Goal: Task Accomplishment & Management: Manage account settings

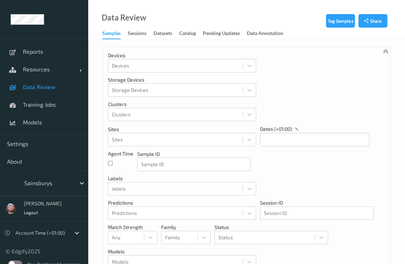
click at [58, 183] on div at bounding box center [48, 183] width 48 height 8
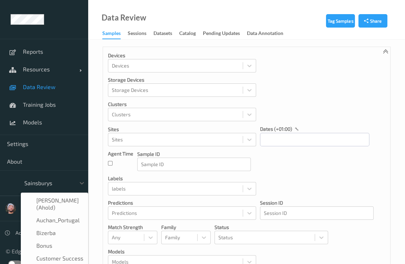
scroll to position [84, 0]
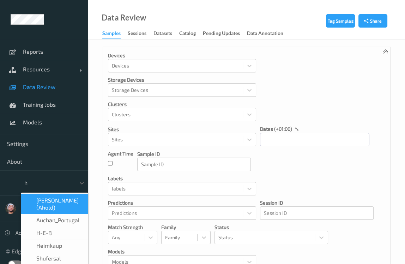
type input "h-"
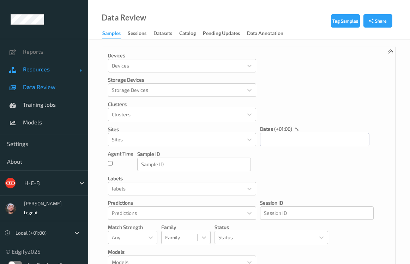
click at [34, 64] on link "Resources" at bounding box center [44, 69] width 88 height 18
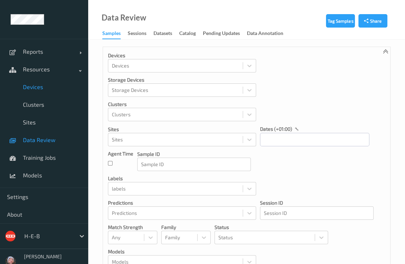
click at [41, 88] on span "Devices" at bounding box center [52, 86] width 58 height 7
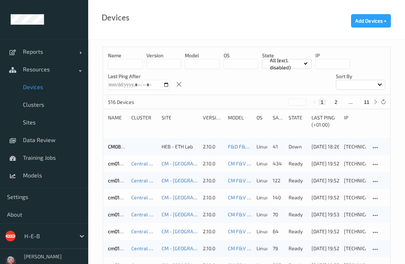
click at [129, 60] on input at bounding box center [125, 64] width 35 height 10
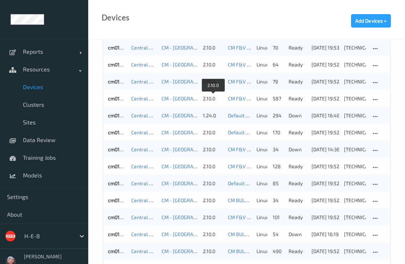
scroll to position [225, 0]
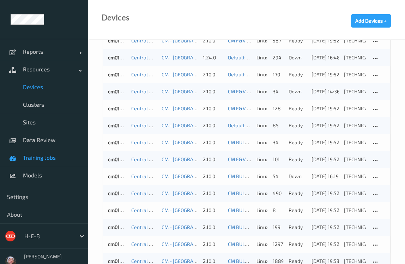
type input "**"
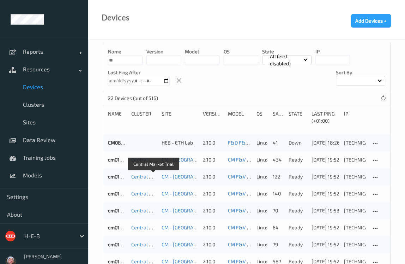
scroll to position [0, 0]
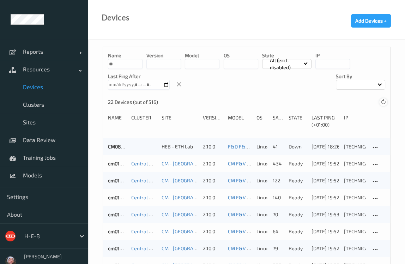
click at [386, 102] on icon at bounding box center [383, 101] width 5 height 5
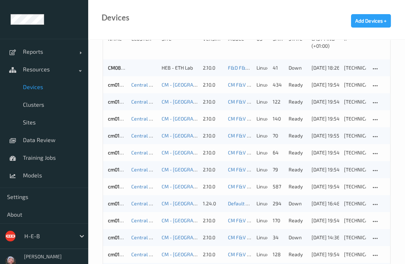
scroll to position [68, 0]
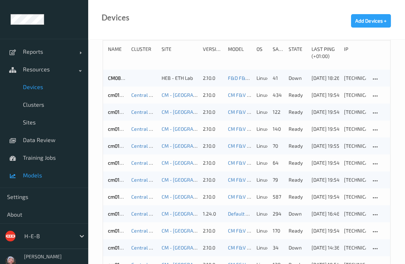
click at [40, 169] on link "Models" at bounding box center [44, 175] width 88 height 18
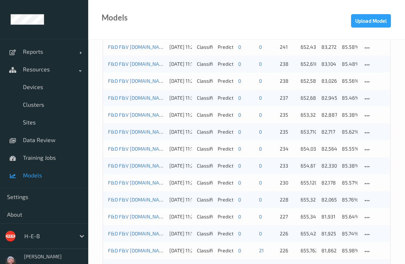
scroll to position [225, 0]
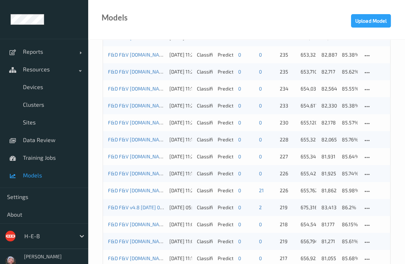
click at [46, 227] on div "H-E-B" at bounding box center [44, 235] width 88 height 25
click at [48, 232] on div at bounding box center [48, 236] width 48 height 8
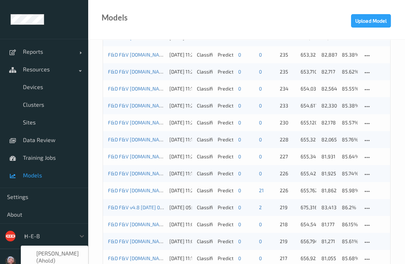
scroll to position [0, 0]
type input "sa"
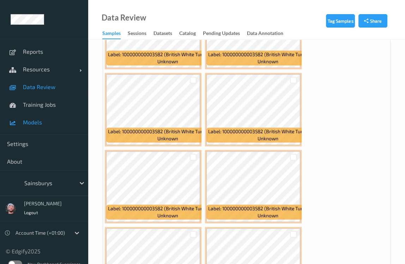
scroll to position [749, 0]
drag, startPoint x: 342, startPoint y: 169, endPoint x: 335, endPoint y: 165, distance: 7.8
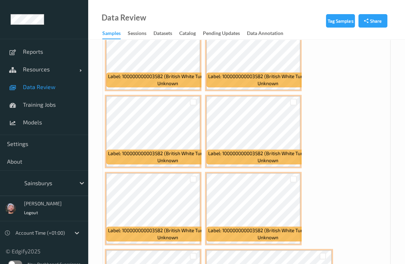
scroll to position [781, 0]
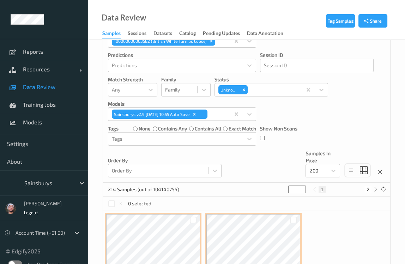
scroll to position [139, 0]
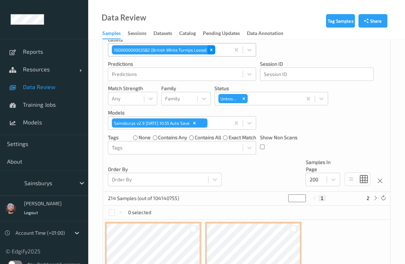
click at [208, 51] on div "Remove 100000000003582 (British White Turnips Loose)" at bounding box center [212, 49] width 8 height 9
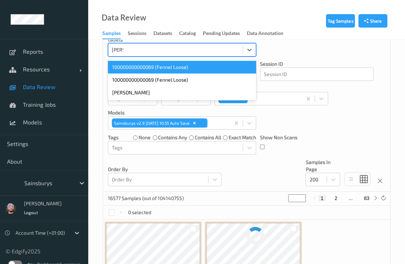
type input "fenne"
click at [177, 68] on div "100000000000069 (Fennel Loose)" at bounding box center [182, 67] width 148 height 13
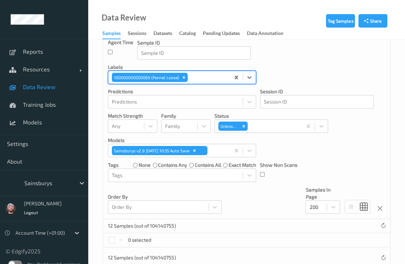
scroll to position [62, 0]
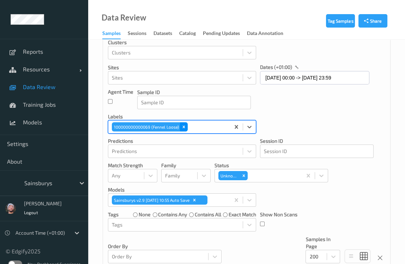
click at [185, 125] on icon "Remove 100000000000069 (Fennel Loose)" at bounding box center [183, 126] width 5 height 5
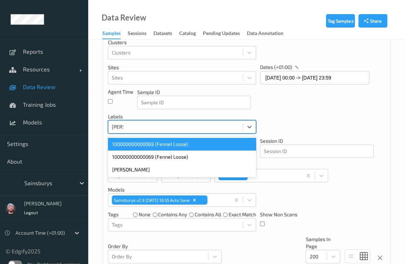
type input "fenne"
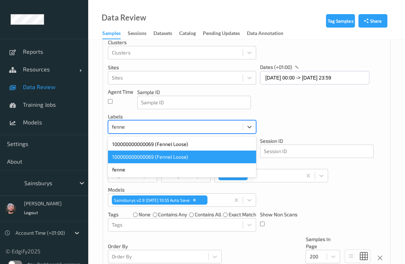
click at [170, 150] on div "100000000000069 (Fennel Loose)" at bounding box center [182, 156] width 148 height 13
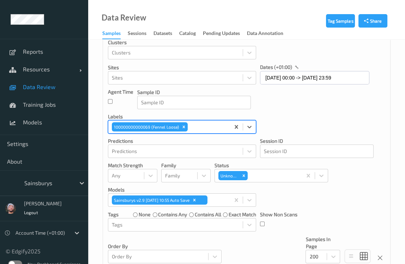
click at [296, 114] on div "Devices Devices Storage Devices Storage Devices Clusters Clusters Sites Sites d…" at bounding box center [246, 126] width 287 height 283
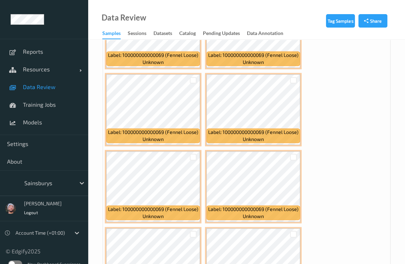
scroll to position [896, 0]
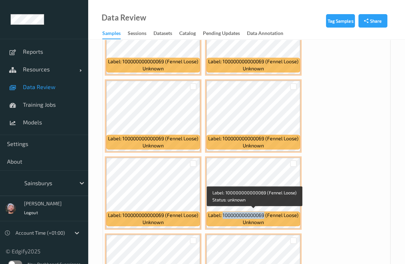
copy span "100000000000069"
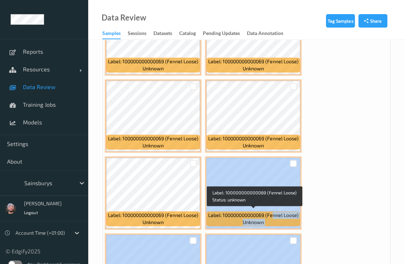
scroll to position [986, 0]
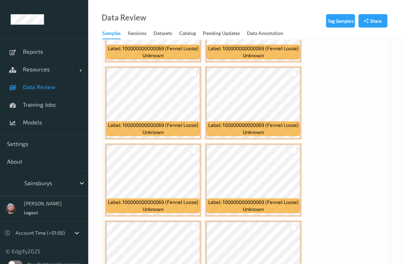
drag, startPoint x: 427, startPoint y: 240, endPoint x: 446, endPoint y: 240, distance: 18.4
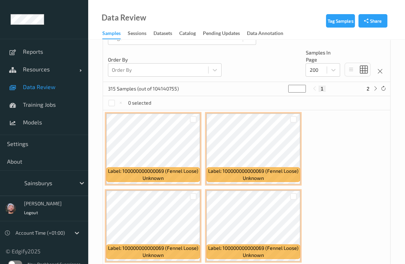
scroll to position [24, 0]
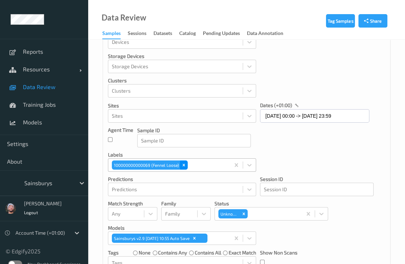
click at [186, 162] on icon "Remove 100000000000069 (Fennel Loose)" at bounding box center [183, 164] width 5 height 5
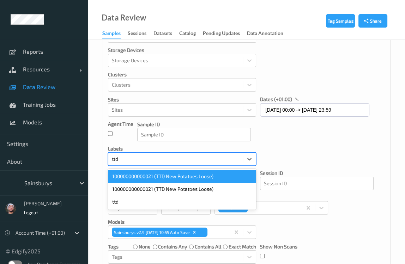
scroll to position [43, 0]
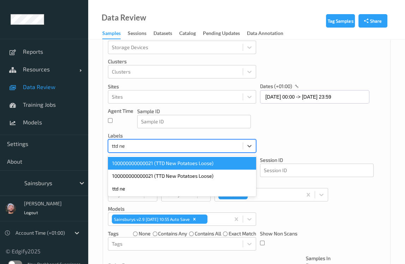
type input "ttd new"
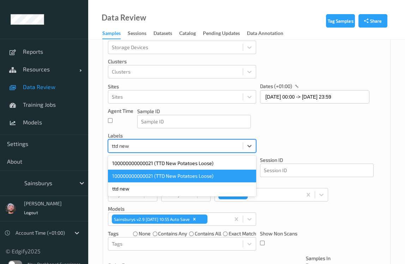
click at [184, 171] on div "100000000000021 (TTD New Potatoes Loose)" at bounding box center [182, 175] width 148 height 13
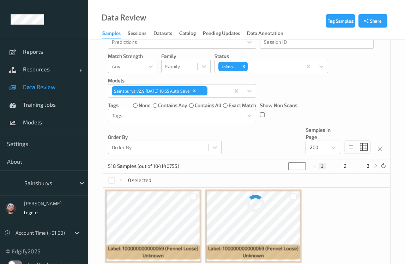
scroll to position [75, 0]
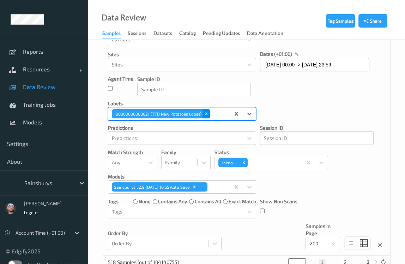
click at [205, 114] on icon "Remove 100000000000021 (TTD New Potatoes Loose)" at bounding box center [206, 113] width 2 height 2
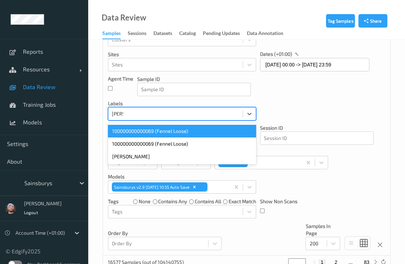
type input "fenne"
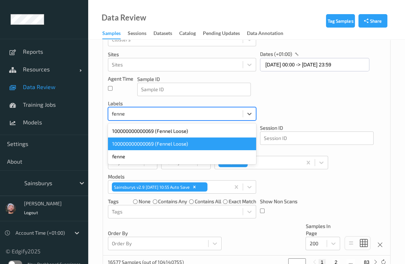
click at [181, 141] on div "100000000000069 (Fennel Loose)" at bounding box center [182, 143] width 148 height 13
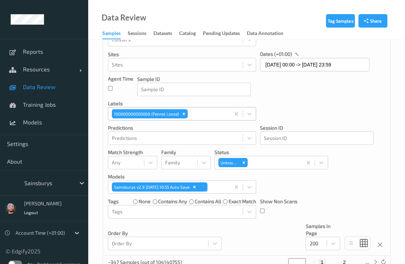
click at [317, 108] on div "Devices Devices Storage Devices Storage Devices Clusters Clusters Sites Sites d…" at bounding box center [246, 113] width 287 height 283
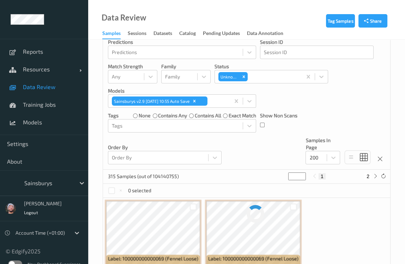
scroll to position [203, 0]
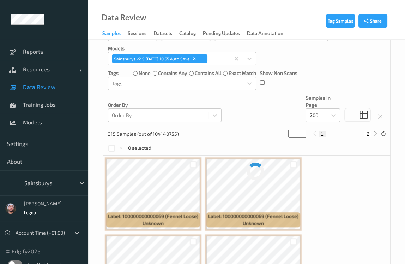
click at [370, 132] on button "2" at bounding box center [368, 134] width 7 height 6
type input "*"
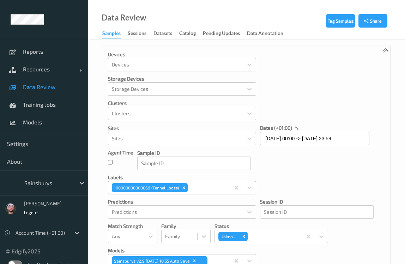
scroll to position [0, 0]
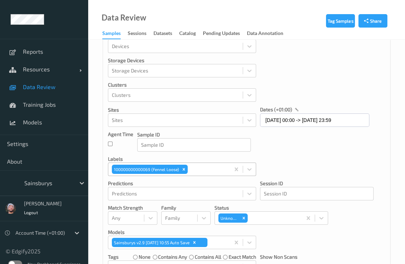
drag, startPoint x: 250, startPoint y: 308, endPoint x: 251, endPoint y: 316, distance: 8.1
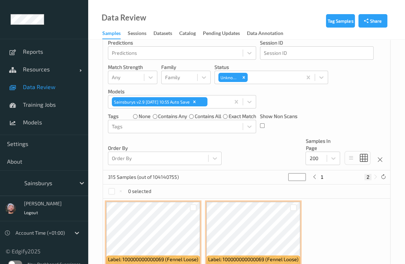
scroll to position [73, 0]
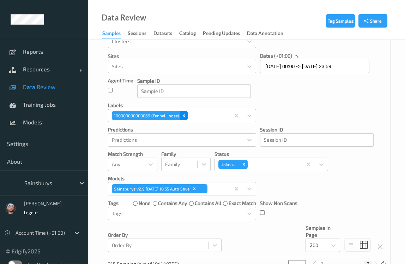
click at [184, 118] on div "Remove 100000000000069 (Fennel Loose)" at bounding box center [184, 115] width 8 height 9
type input "*"
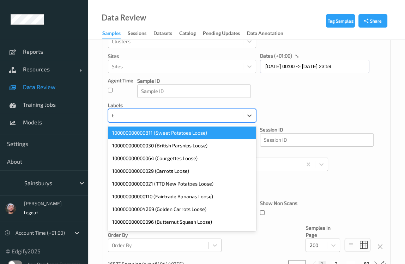
scroll to position [0, 0]
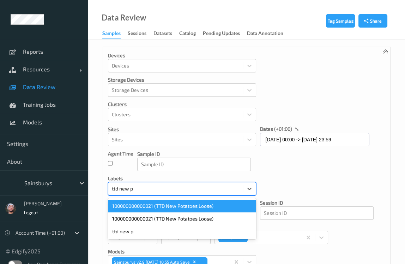
type input "ttd new po"
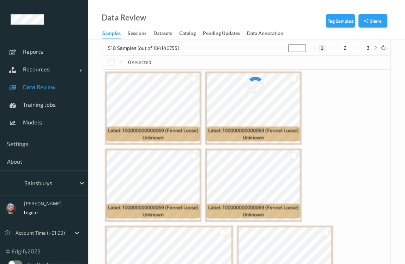
scroll to position [192, 0]
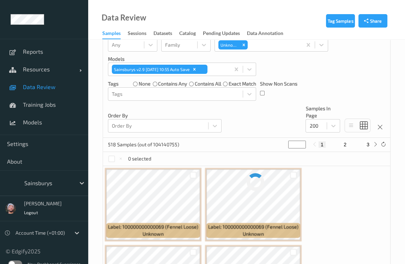
click at [255, 141] on div "518 Samples (out of 104140755) * 1 2 3" at bounding box center [246, 145] width 287 height 14
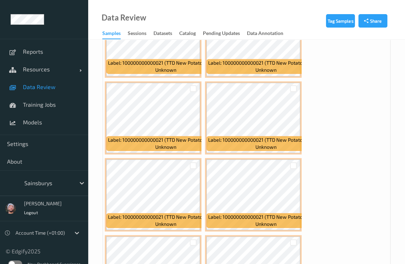
scroll to position [257, 0]
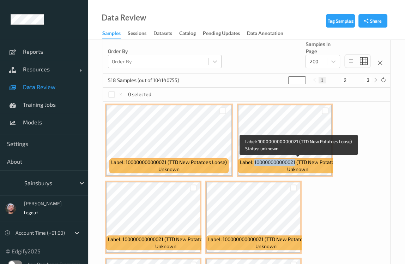
copy span "100000000000021"
drag, startPoint x: 295, startPoint y: 160, endPoint x: 514, endPoint y: 245, distance: 235.2
click at [267, 161] on span "Label: 100000000000021 (TTD New Potatoes Loose)" at bounding box center [298, 162] width 116 height 7
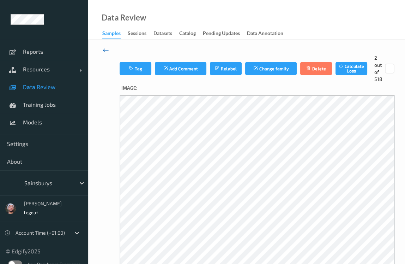
click at [107, 51] on icon at bounding box center [106, 50] width 6 height 8
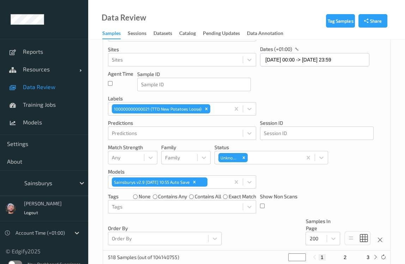
scroll to position [160, 0]
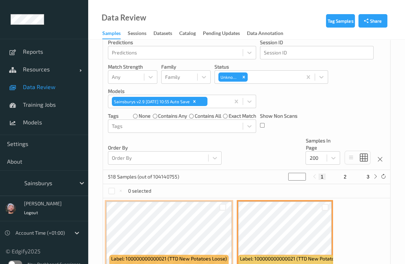
click at [345, 176] on button "2" at bounding box center [345, 176] width 7 height 6
type input "*"
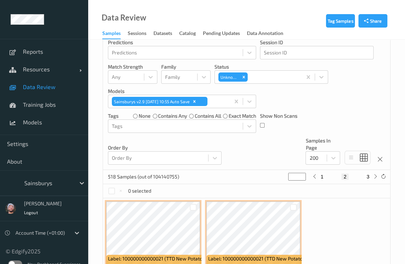
click at [369, 178] on button "3" at bounding box center [368, 176] width 7 height 6
type input "*"
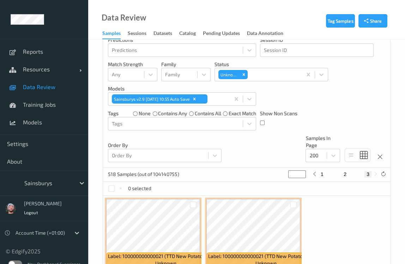
scroll to position [225, 0]
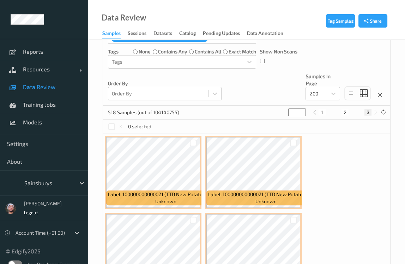
drag, startPoint x: 348, startPoint y: 202, endPoint x: 333, endPoint y: 197, distance: 16.0
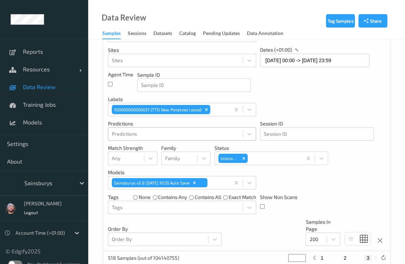
scroll to position [64, 0]
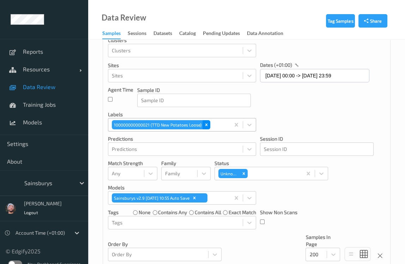
click at [204, 123] on icon "Remove 100000000000021 (TTD New Potatoes Loose)" at bounding box center [206, 124] width 5 height 5
type input "*"
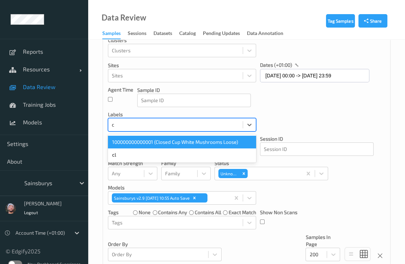
scroll to position [0, 0]
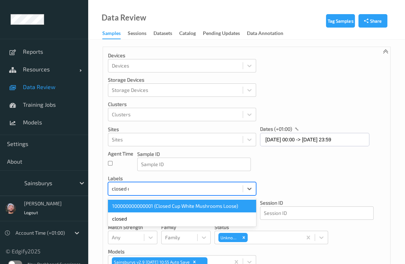
type input "closed cu"
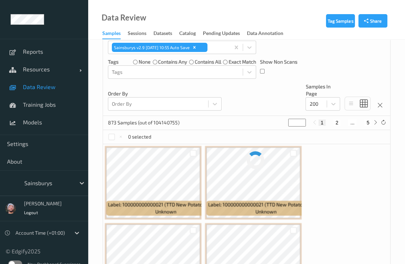
scroll to position [225, 0]
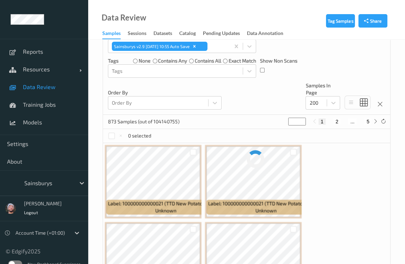
click at [258, 119] on div "873 Samples (out of 104140755) * 1 2 ... 5" at bounding box center [246, 122] width 287 height 14
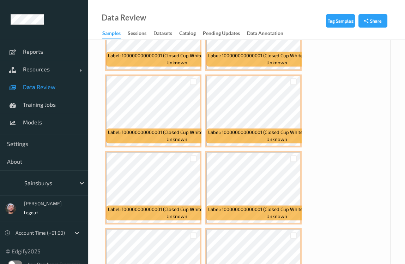
scroll to position [1220, 0]
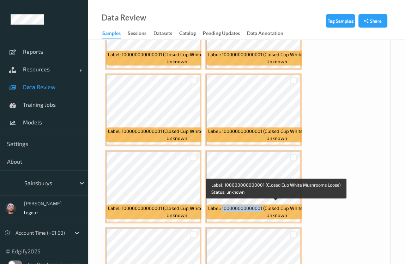
copy span "100000000000001"
drag, startPoint x: 262, startPoint y: 204, endPoint x: 328, endPoint y: 216, distance: 67.5
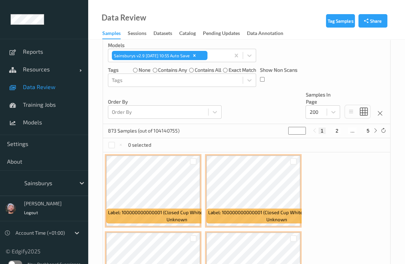
click at [340, 127] on button "2" at bounding box center [337, 130] width 7 height 6
type input "*"
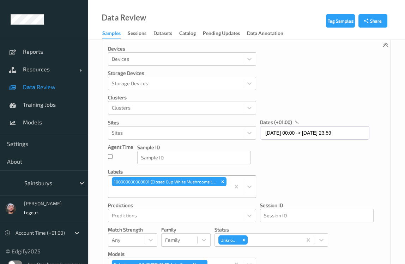
scroll to position [0, 0]
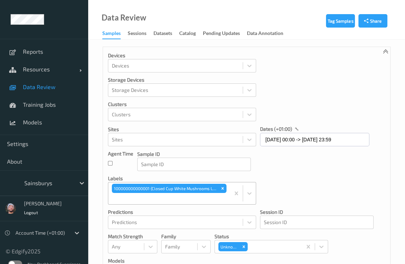
click at [341, 103] on div "Devices Devices Storage Devices Storage Devices Clusters Clusters Sites Sites d…" at bounding box center [246, 193] width 287 height 292
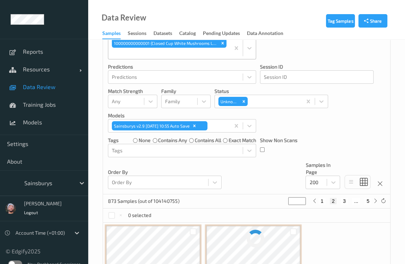
scroll to position [160, 0]
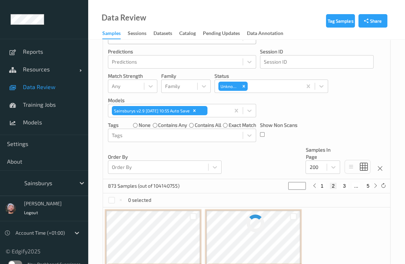
click at [271, 157] on div "Devices Devices Storage Devices Storage Devices Clusters Clusters Sites Sites d…" at bounding box center [246, 33] width 287 height 292
click at [342, 186] on button "3" at bounding box center [344, 186] width 7 height 6
type input "*"
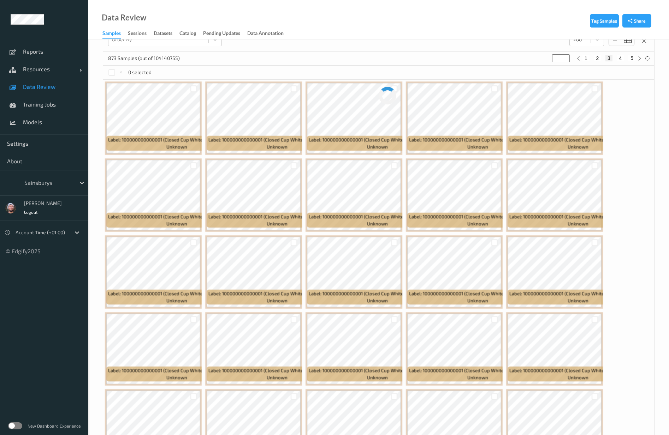
scroll to position [265, 0]
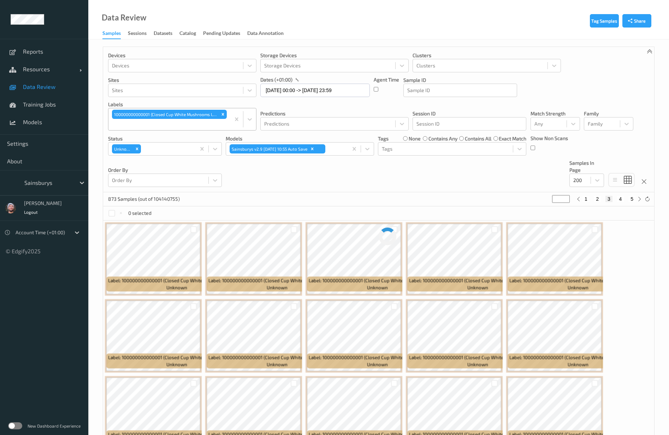
click at [405, 183] on div "Devices Devices Storage Devices Storage Devices Clusters Clusters Sites Sites d…" at bounding box center [378, 119] width 551 height 145
drag, startPoint x: 59, startPoint y: 101, endPoint x: 56, endPoint y: 89, distance: 12.5
click at [59, 101] on span "Training Jobs" at bounding box center [52, 104] width 58 height 7
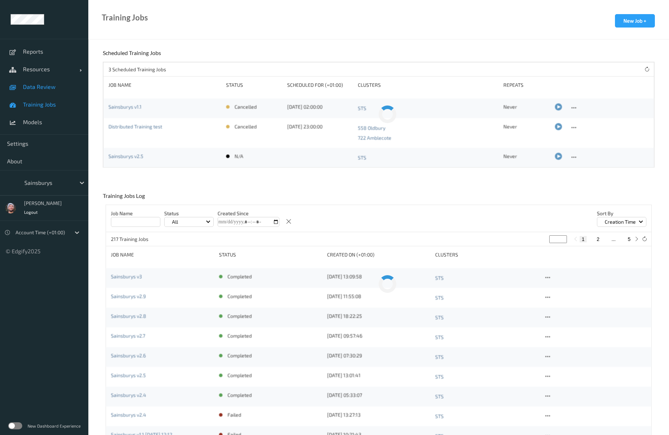
click at [56, 88] on span "Data Review" at bounding box center [52, 86] width 58 height 7
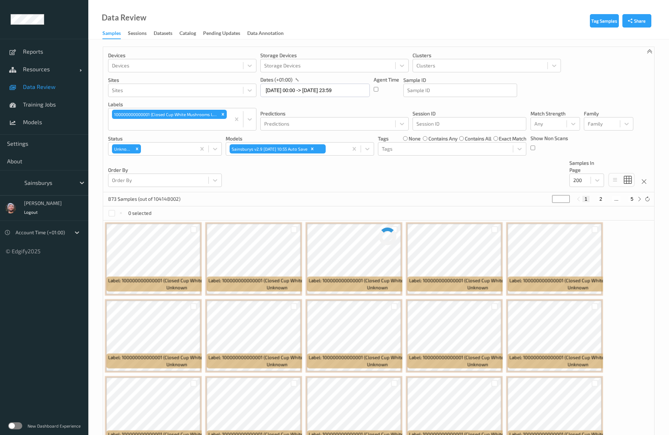
type input "*"
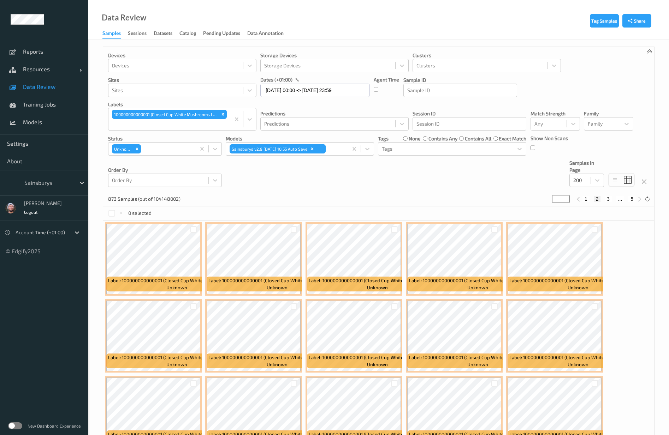
drag, startPoint x: 563, startPoint y: 198, endPoint x: 562, endPoint y: 202, distance: 3.5
click at [405, 200] on input "*" at bounding box center [561, 199] width 18 height 8
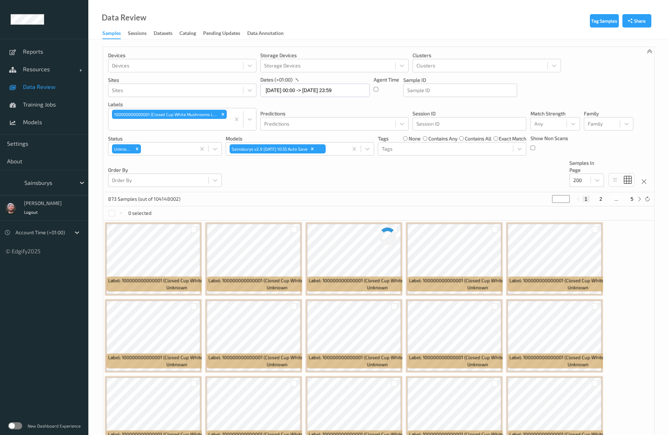
type input "*"
click at [405, 197] on input "*" at bounding box center [561, 199] width 18 height 8
type input "*"
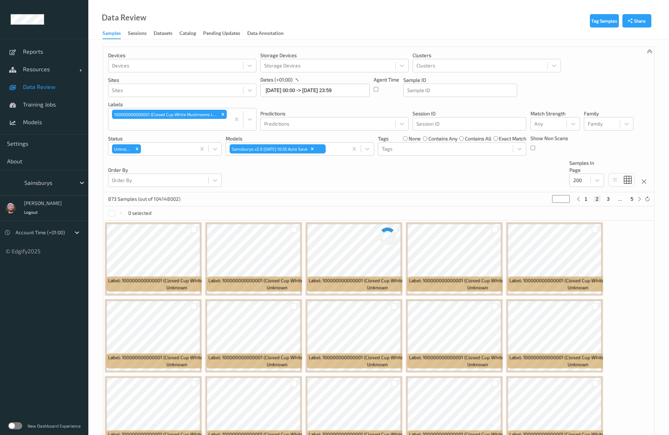
type input "*"
click at [405, 197] on input "*" at bounding box center [561, 199] width 18 height 8
type input "*"
click at [393, 193] on div "873 Samples (out of 104148002) * 1 2 3 4 5" at bounding box center [378, 199] width 551 height 14
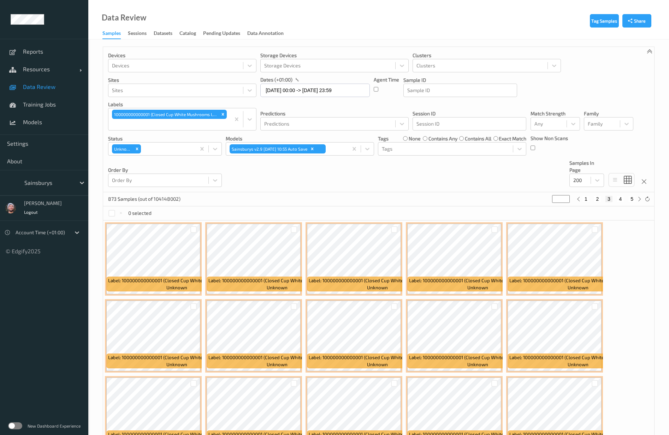
drag, startPoint x: 621, startPoint y: 199, endPoint x: 618, endPoint y: 215, distance: 17.0
click at [405, 199] on button "4" at bounding box center [620, 199] width 7 height 6
type input "*"
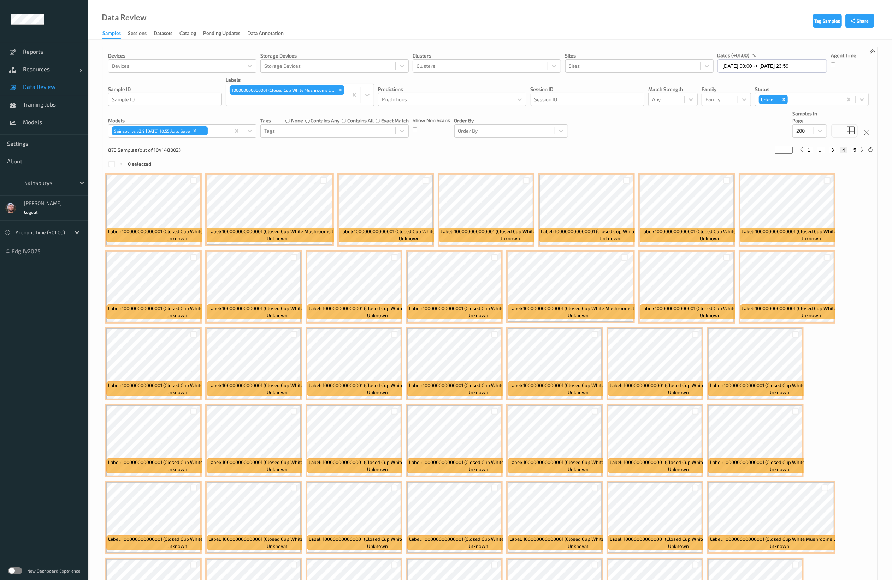
drag, startPoint x: 855, startPoint y: 152, endPoint x: 900, endPoint y: 537, distance: 387.8
click at [405, 152] on button "5" at bounding box center [854, 150] width 7 height 6
type input "*"
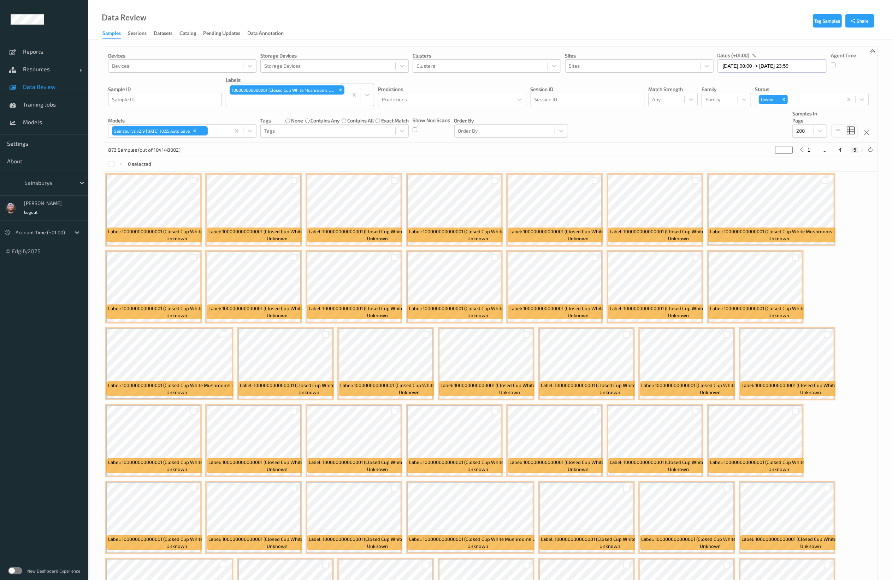
click at [308, 99] on div at bounding box center [286, 100] width 115 height 8
type input "british bram"
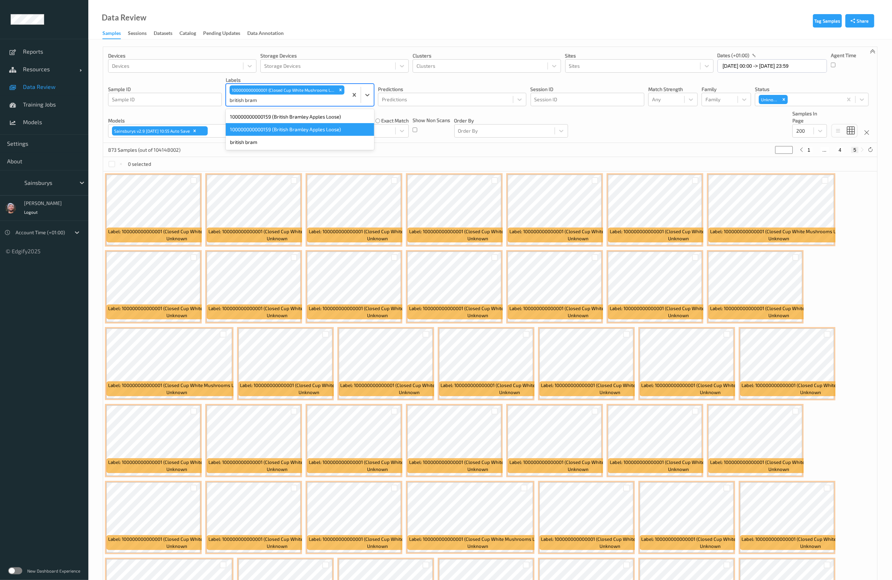
click at [297, 126] on div "100000000000159 (British Bramley Apples Loose)" at bounding box center [300, 129] width 148 height 13
type input "*"
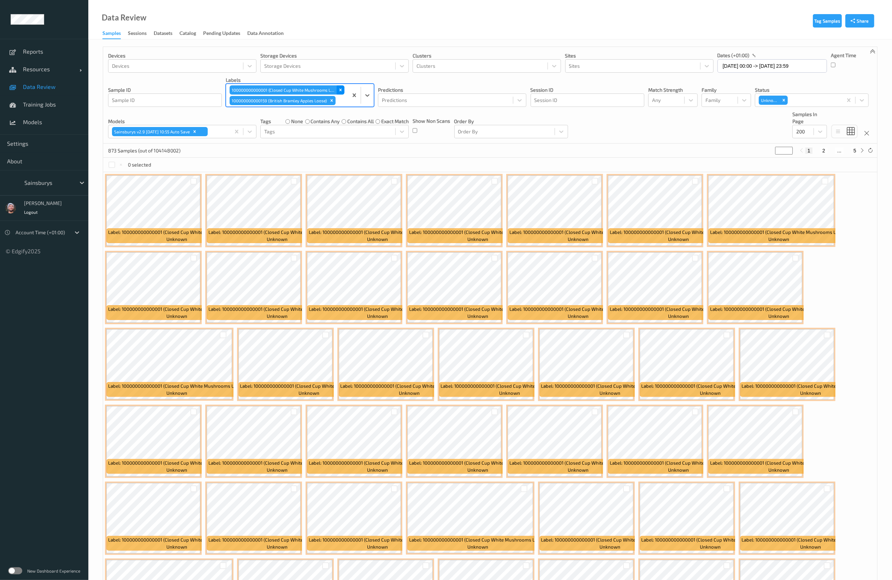
click at [340, 89] on icon "Remove 100000000000001 (Closed Cup White Mushrooms Loose)" at bounding box center [340, 90] width 5 height 5
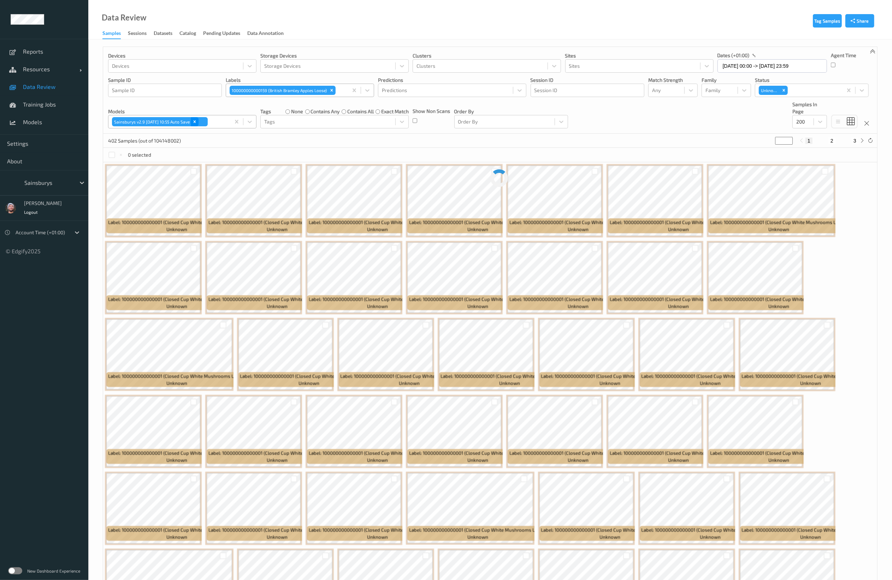
click at [197, 123] on icon "Remove Sainsburys v2.9 2025-08-04 10:55 Auto Save" at bounding box center [194, 121] width 5 height 5
click at [322, 137] on div "486 Samples (out of 104148002) * 1 2 3" at bounding box center [490, 141] width 774 height 14
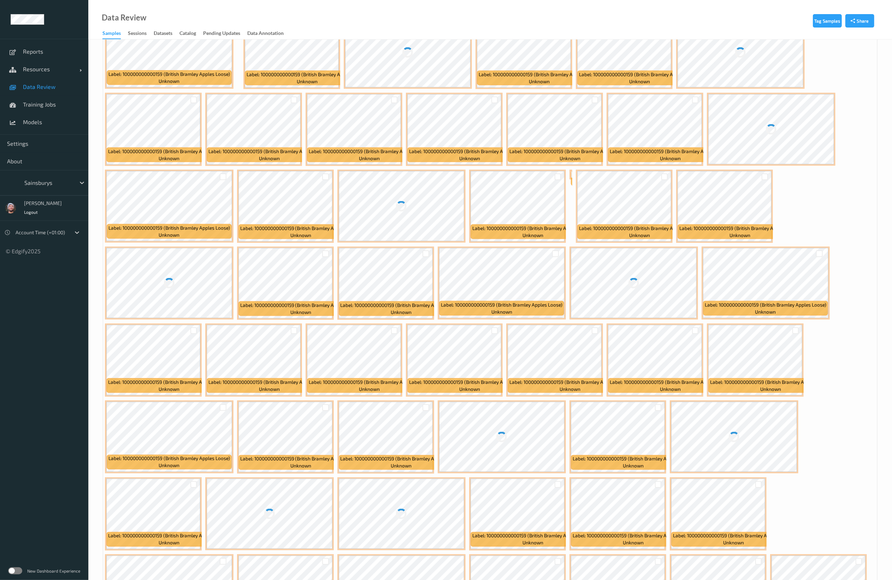
scroll to position [1836, 0]
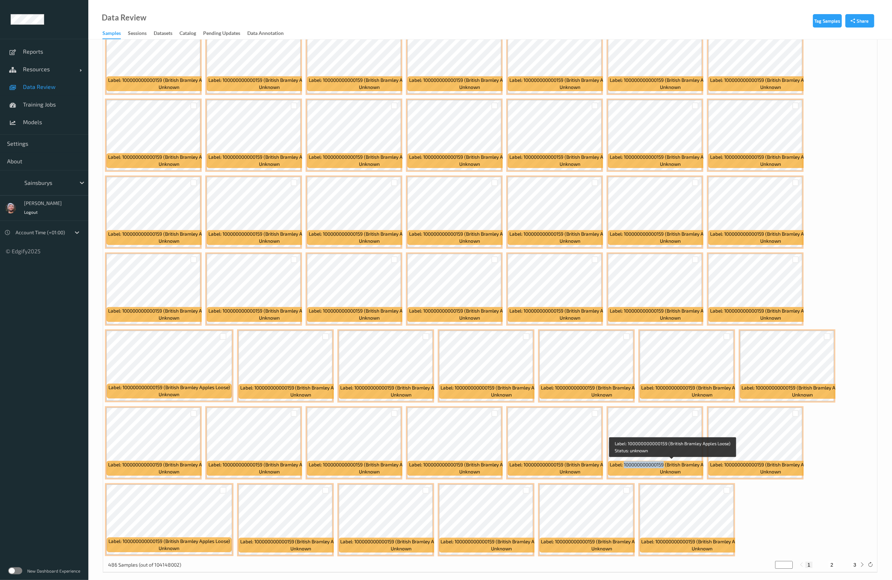
copy span "100000000000159"
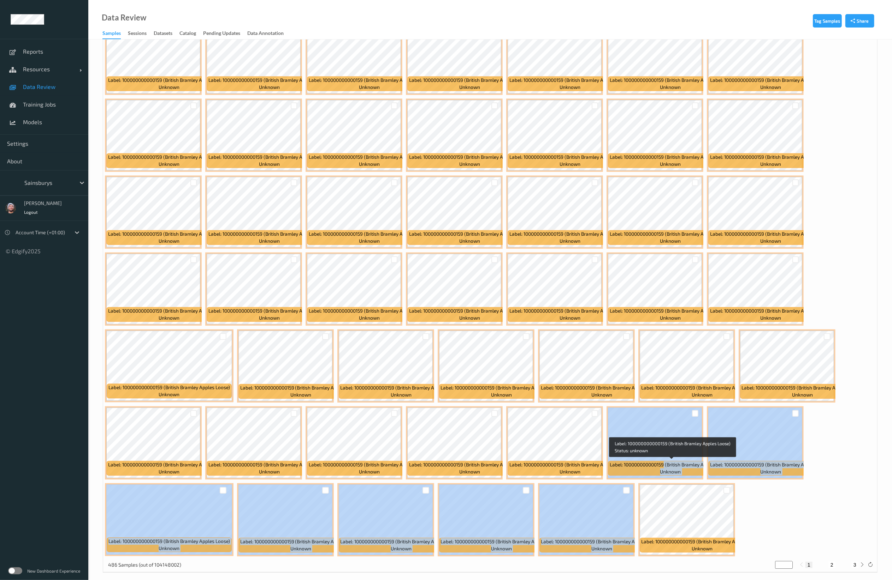
drag, startPoint x: 664, startPoint y: 464, endPoint x: 950, endPoint y: 652, distance: 342.3
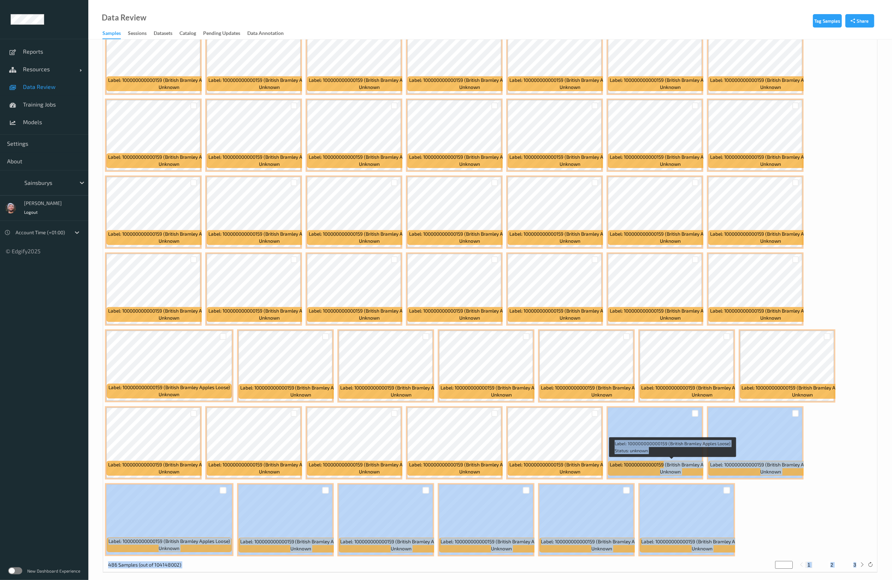
scroll to position [1844, 0]
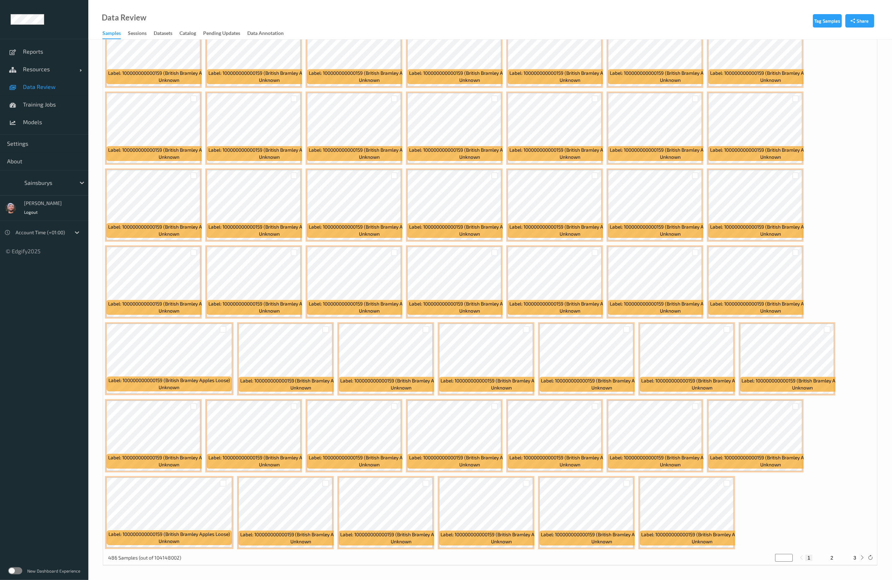
click at [405, 263] on div "486 Samples (out of 104148002) * 1 2 3" at bounding box center [490, 558] width 774 height 14
click at [405, 263] on button "2" at bounding box center [831, 558] width 7 height 6
type input "*"
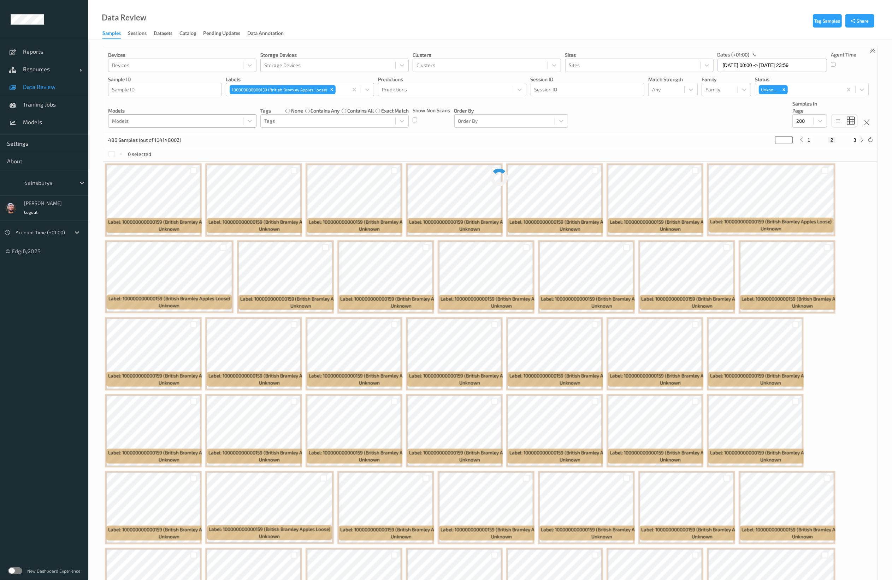
scroll to position [0, 0]
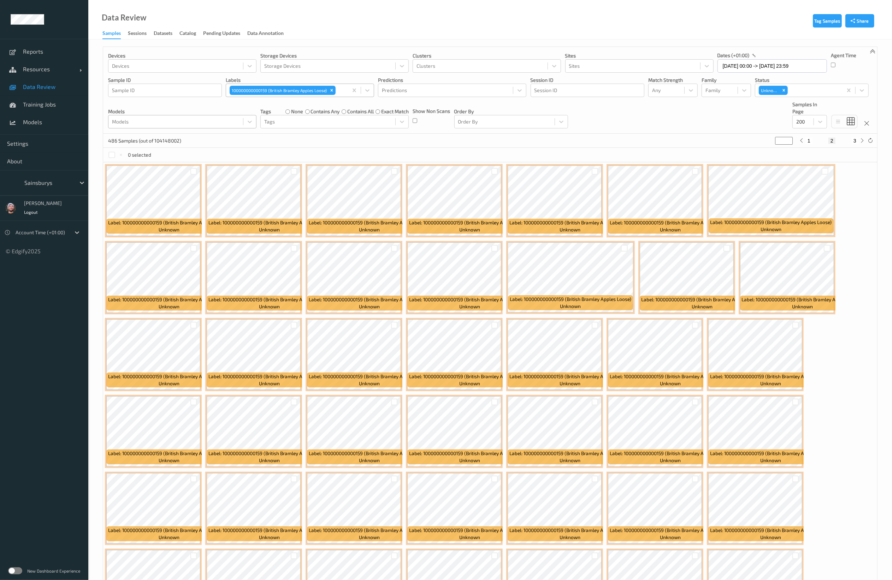
click at [405, 143] on button "3" at bounding box center [854, 141] width 7 height 6
type input "*"
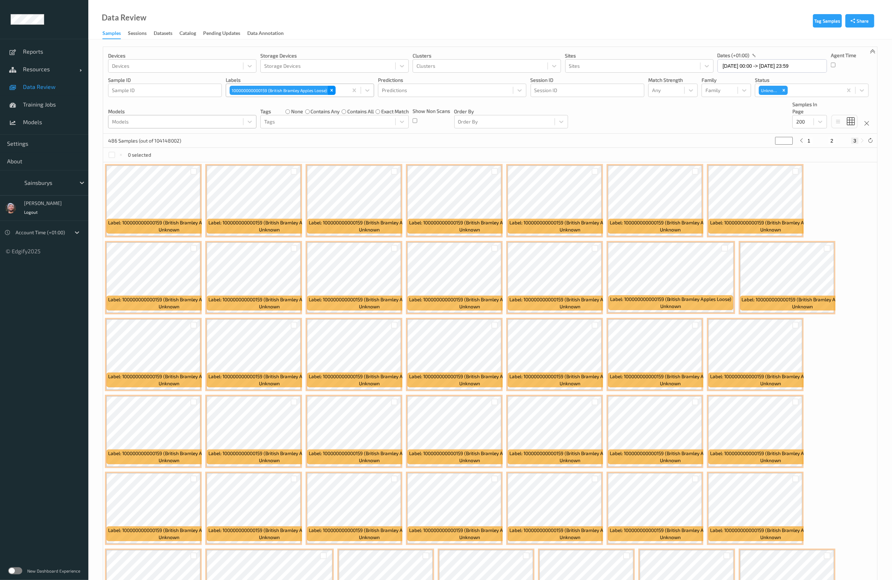
click at [330, 93] on icon "Remove 100000000000159 (British Bramley Apples Loose)" at bounding box center [331, 90] width 5 height 5
type input "*"
type input "tomatoe"
click at [296, 124] on div "100000000000126 (Tomatoes Loose)" at bounding box center [300, 120] width 148 height 13
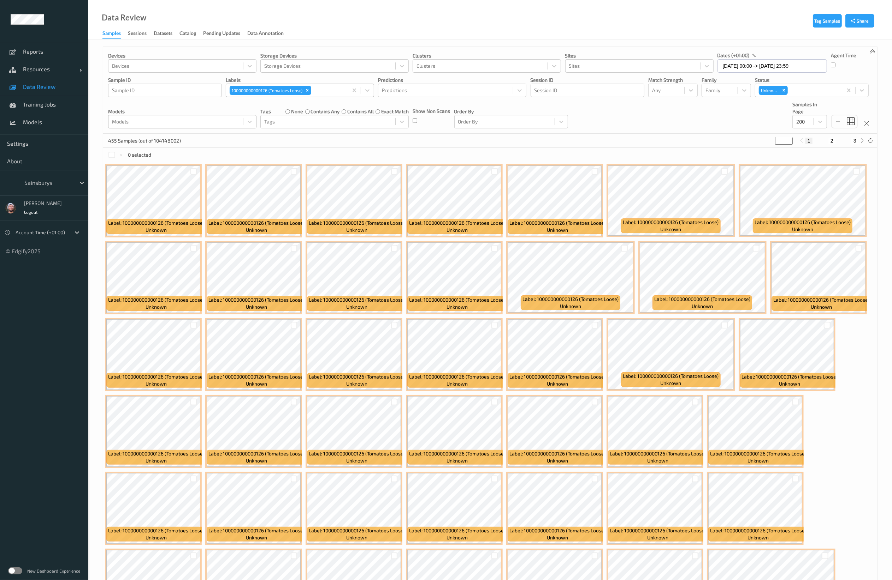
drag, startPoint x: 832, startPoint y: 141, endPoint x: 893, endPoint y: 205, distance: 88.2
click at [405, 141] on button "2" at bounding box center [831, 141] width 7 height 6
type input "*"
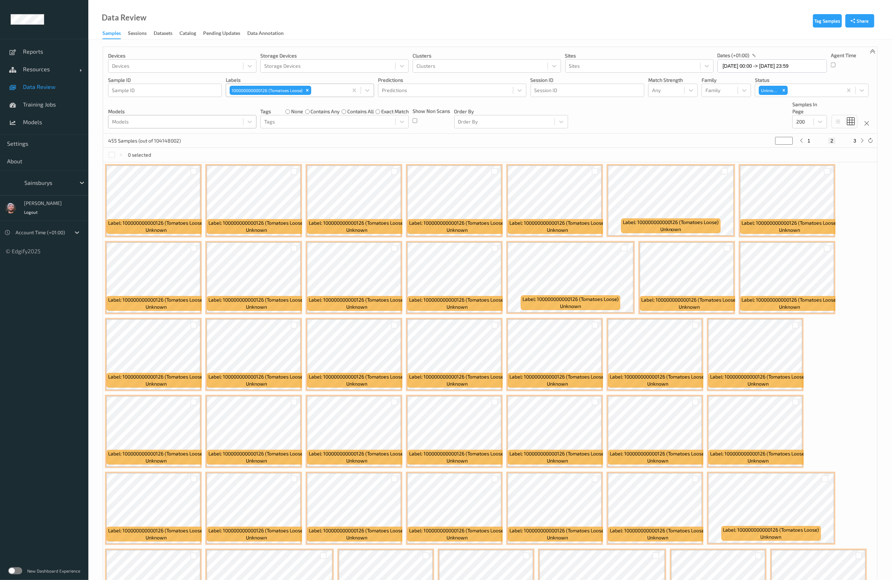
click at [405, 138] on div "1 2 3" at bounding box center [831, 141] width 69 height 8
click at [405, 139] on button "3" at bounding box center [854, 141] width 7 height 6
type input "*"
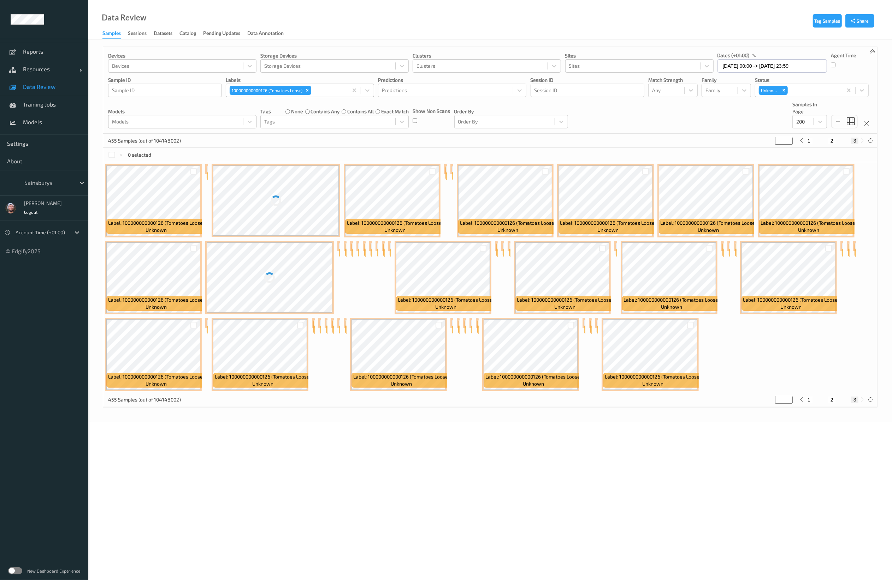
scroll to position [228, 0]
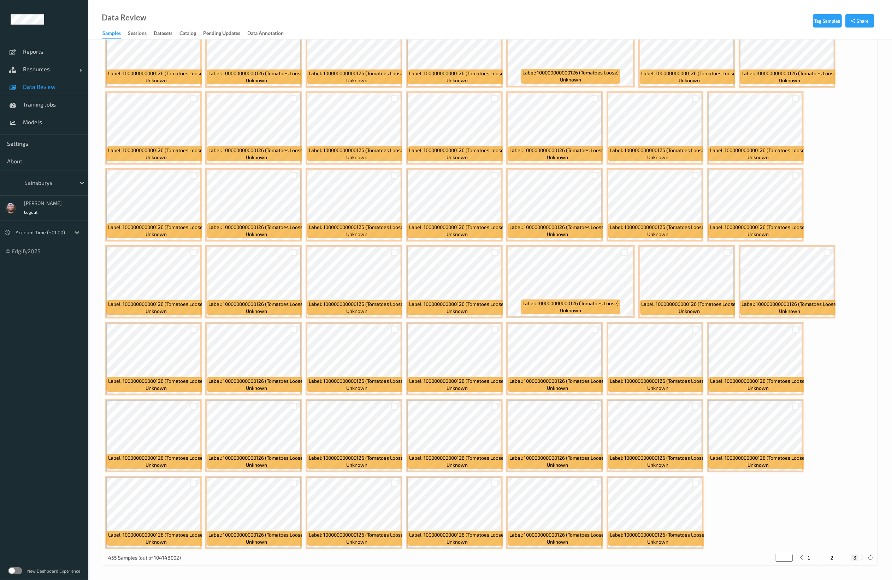
drag, startPoint x: 845, startPoint y: 234, endPoint x: 842, endPoint y: 267, distance: 33.0
click at [405, 234] on div "Label: 100000000000126 (Tomatoes Loose) unknown Label: 100000000000126 (Tomatoe…" at bounding box center [490, 244] width 774 height 616
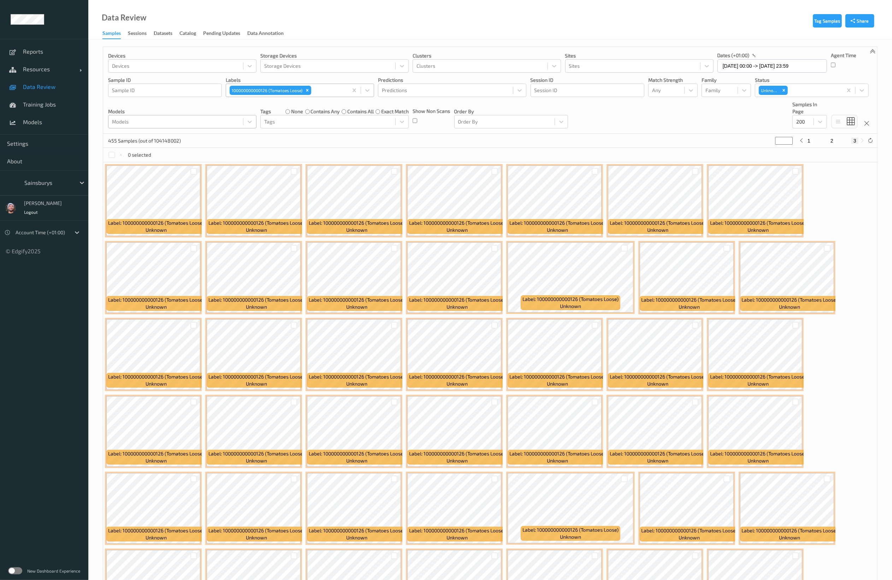
click at [327, 90] on div at bounding box center [328, 90] width 32 height 8
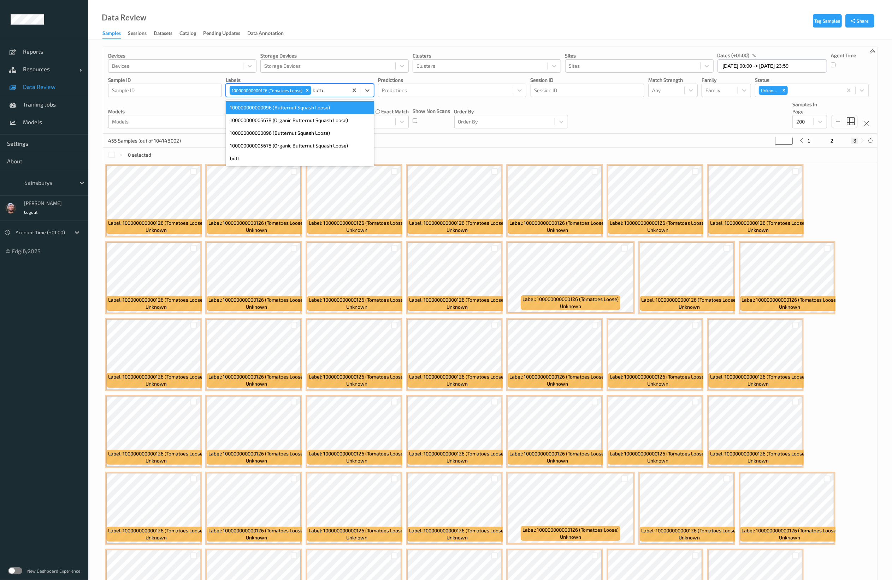
type input "butter"
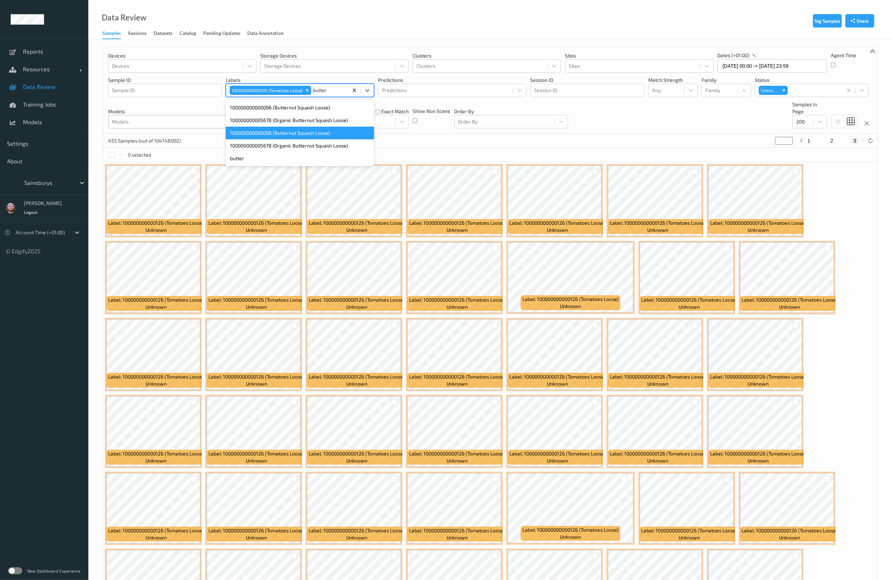
click at [313, 131] on div "100000000000096 (Butternut Squash Loose)" at bounding box center [300, 133] width 148 height 13
type input "*"
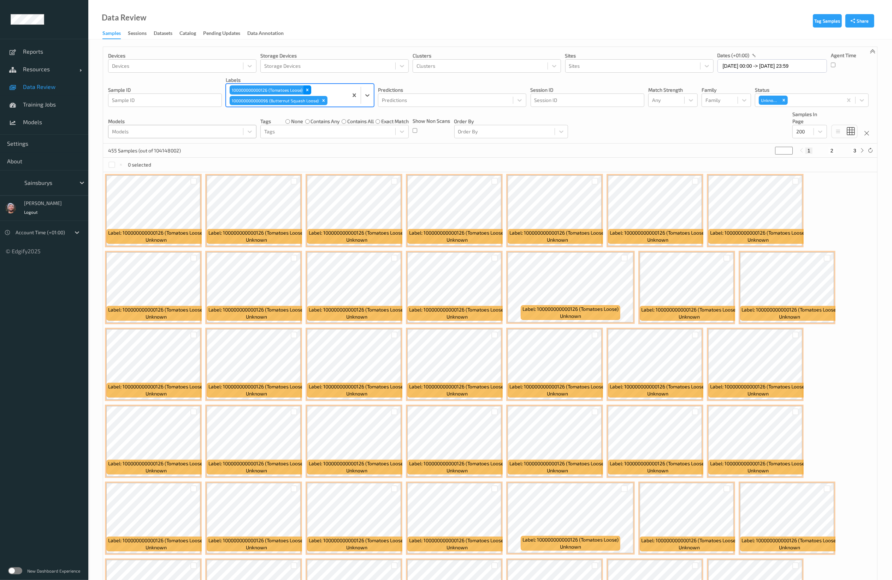
click at [306, 88] on icon "Remove 100000000000126 (Tomatoes Loose)" at bounding box center [307, 90] width 5 height 5
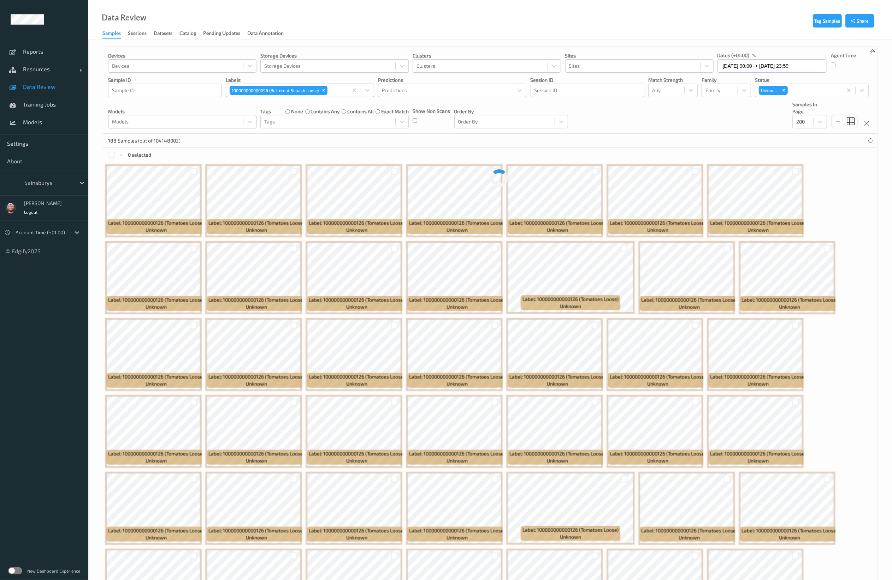
click at [405, 122] on div "Devices Devices Storage Devices Storage Devices Clusters Clusters Sites Sites d…" at bounding box center [490, 90] width 774 height 87
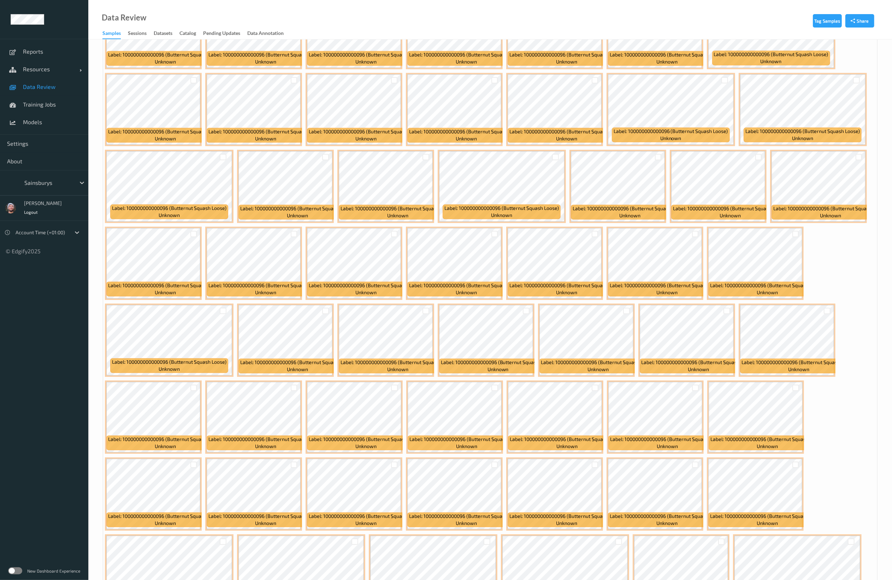
scroll to position [1844, 0]
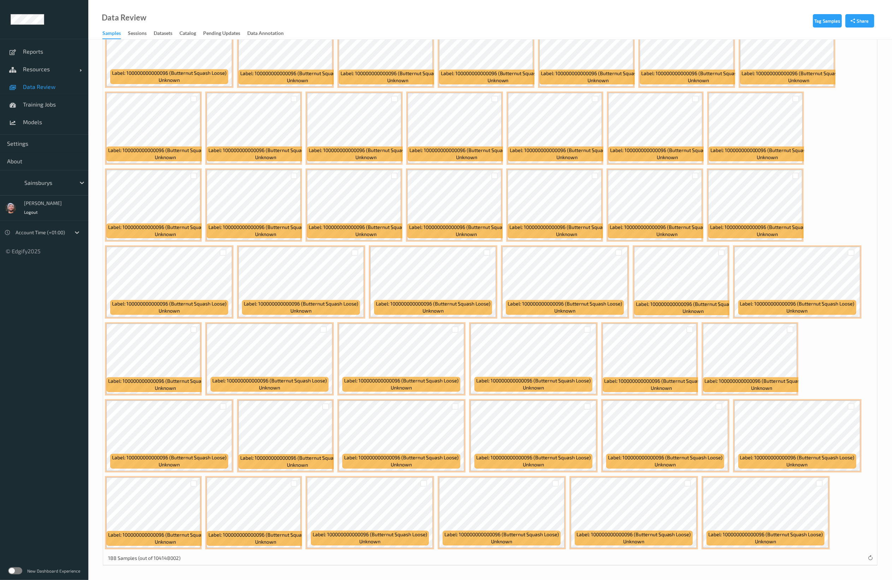
copy span "10000000000009"
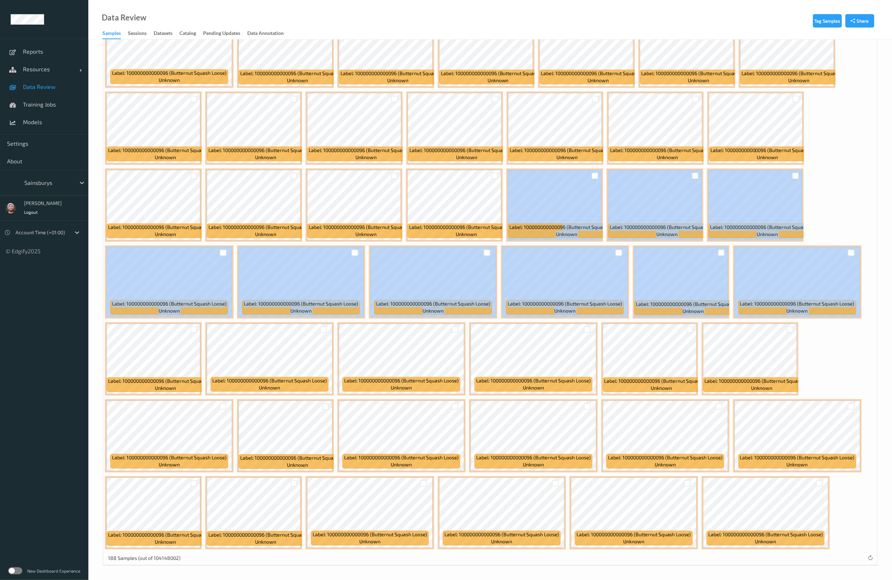
drag, startPoint x: 565, startPoint y: 228, endPoint x: 851, endPoint y: 229, distance: 285.6
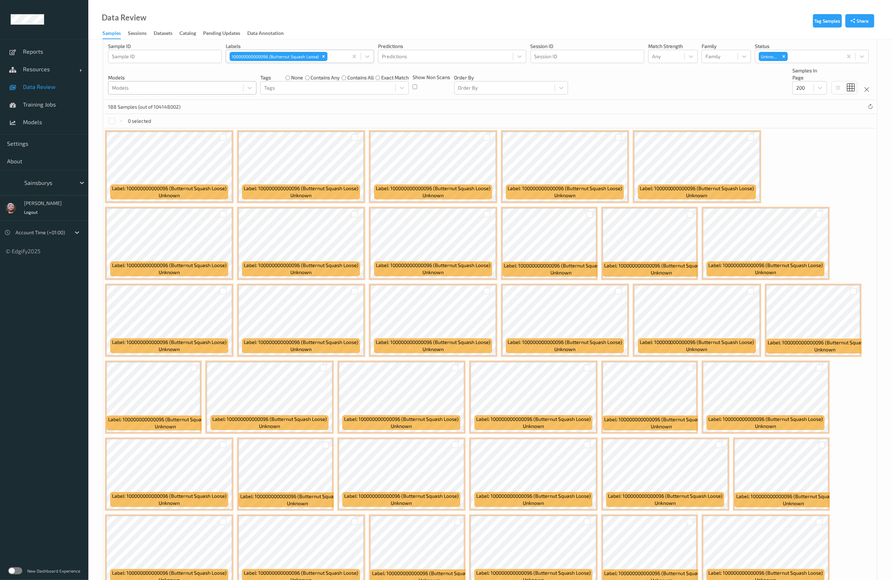
scroll to position [0, 0]
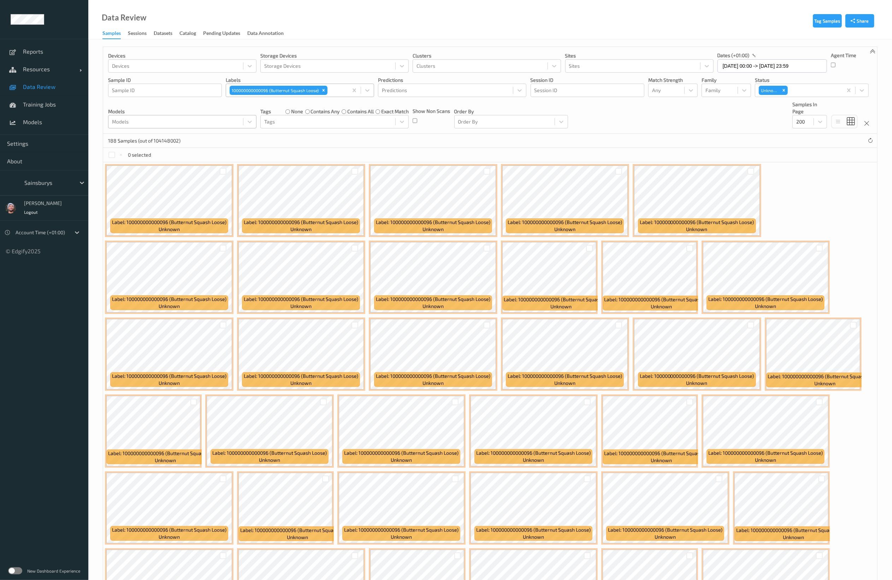
click at [342, 87] on div at bounding box center [337, 90] width 16 height 8
type input "leeks"
click at [310, 112] on div "100000000000026 (Leeks Loose)" at bounding box center [300, 107] width 148 height 13
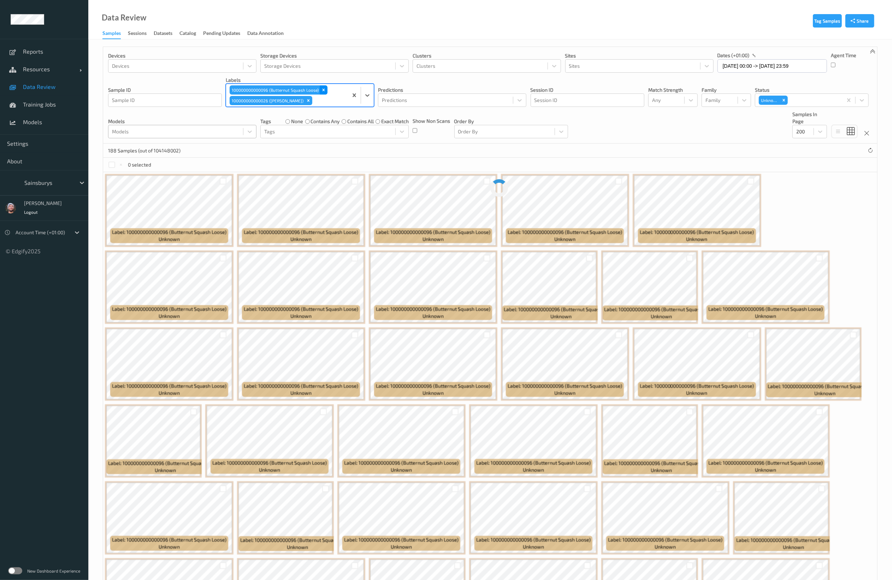
click at [322, 93] on icon "Remove 100000000000096 (Butternut Squash Loose)" at bounding box center [323, 90] width 5 height 5
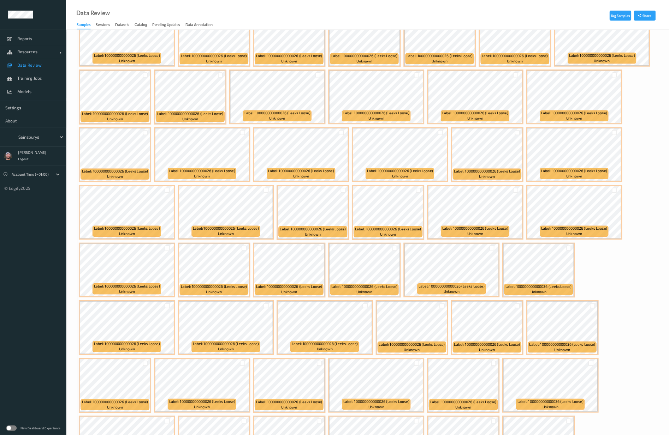
scroll to position [1765, 0]
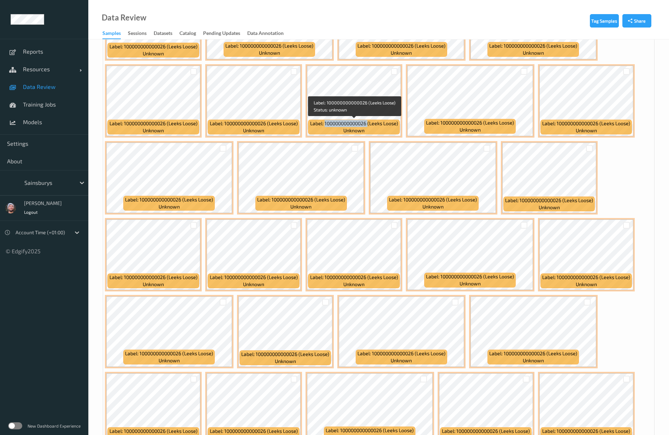
copy span "100000000000026"
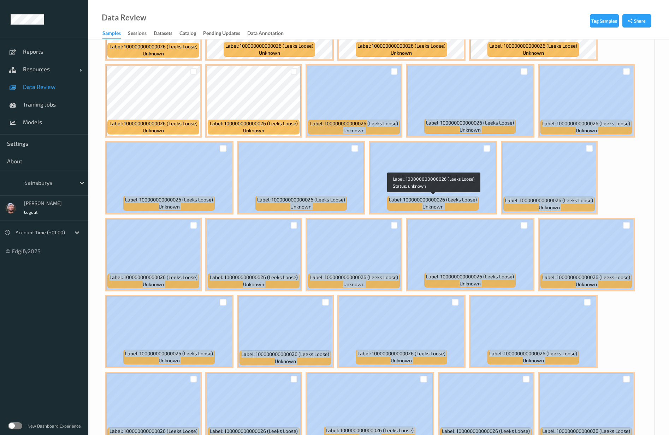
drag, startPoint x: 368, startPoint y: 125, endPoint x: 918, endPoint y: 577, distance: 712.5
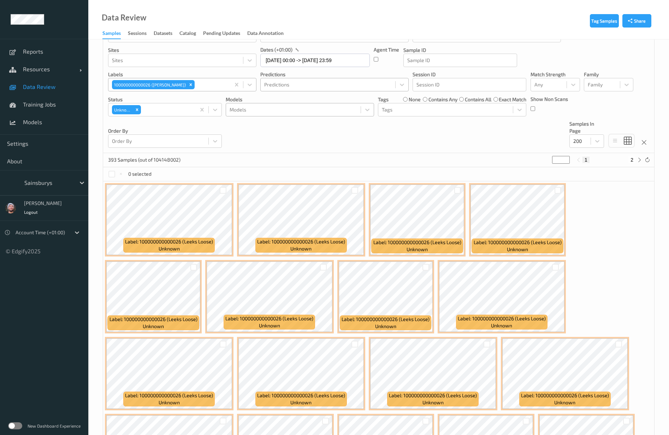
scroll to position [0, 0]
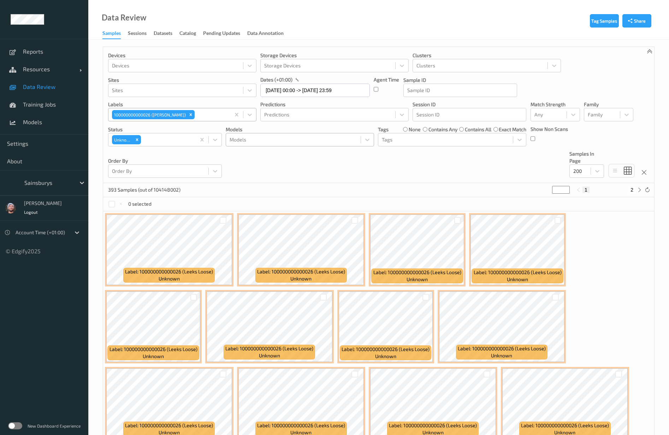
click at [201, 114] on div at bounding box center [211, 115] width 31 height 8
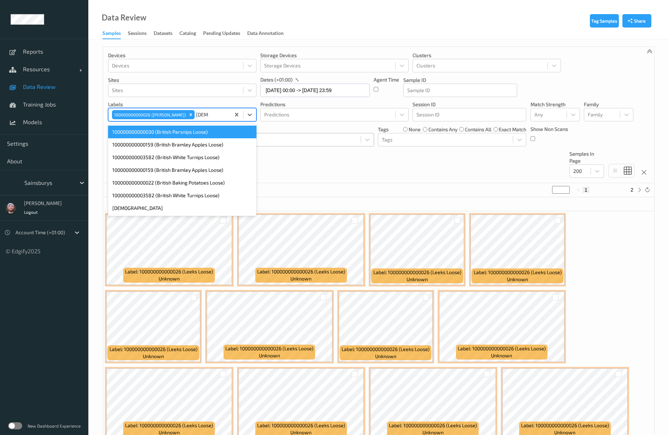
type input "british"
click at [201, 135] on div "100000000000030 (British Parsnips Loose)" at bounding box center [182, 132] width 148 height 13
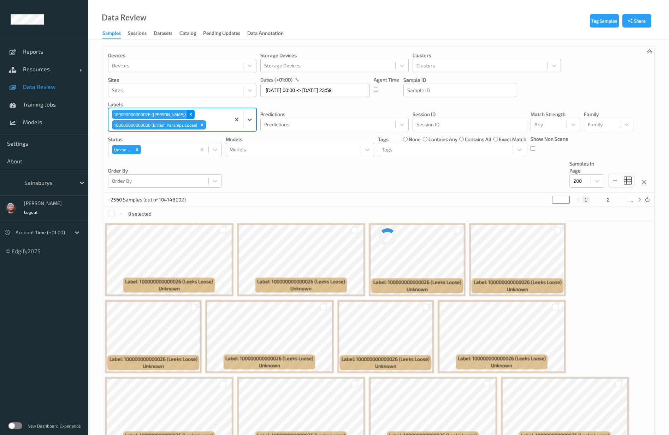
click at [187, 117] on div "Remove 100000000000026 (Leeks Loose)" at bounding box center [191, 114] width 8 height 9
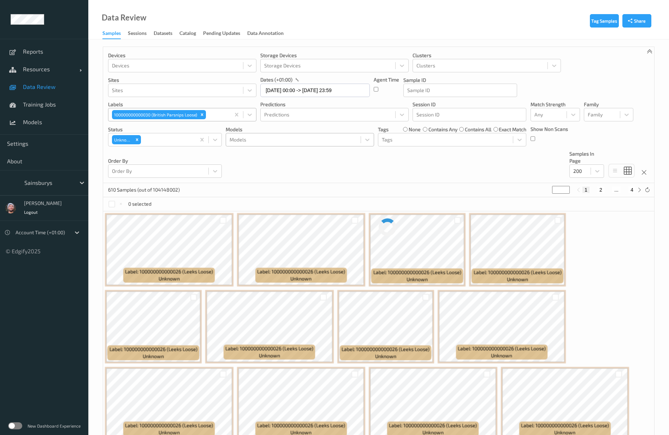
click at [405, 169] on div "Devices Devices Storage Devices Storage Devices Clusters Clusters Sites Sites d…" at bounding box center [378, 115] width 551 height 136
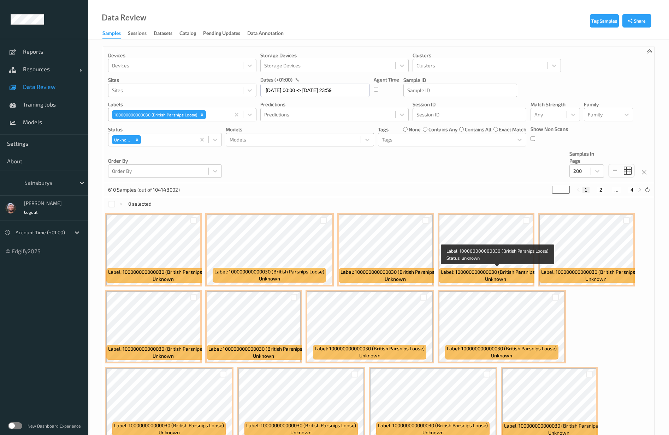
click at [405, 190] on div "610 Samples (out of 104148002) * 1 2 ... 4" at bounding box center [378, 190] width 551 height 14
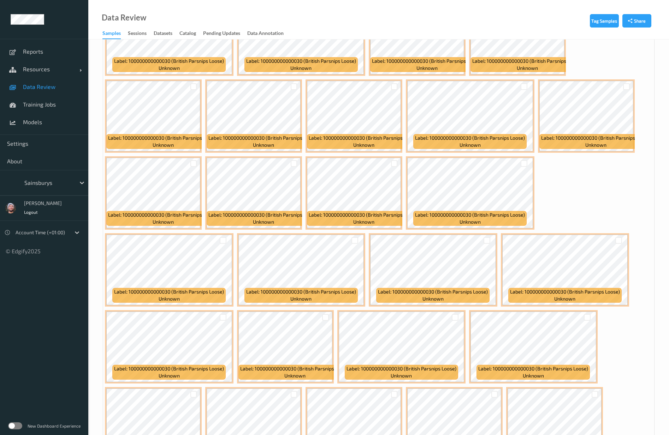
scroll to position [2330, 0]
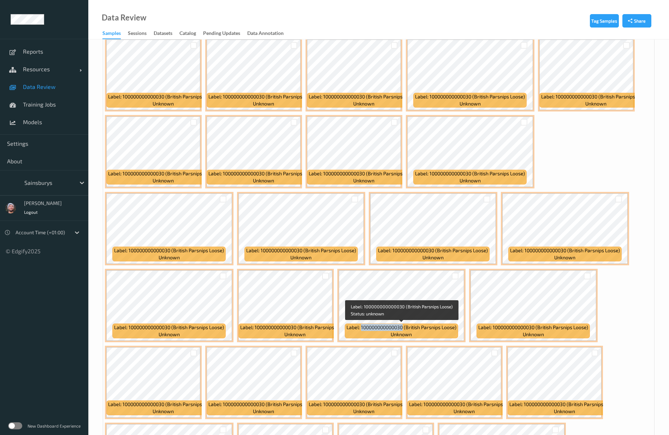
copy span "100000000000030"
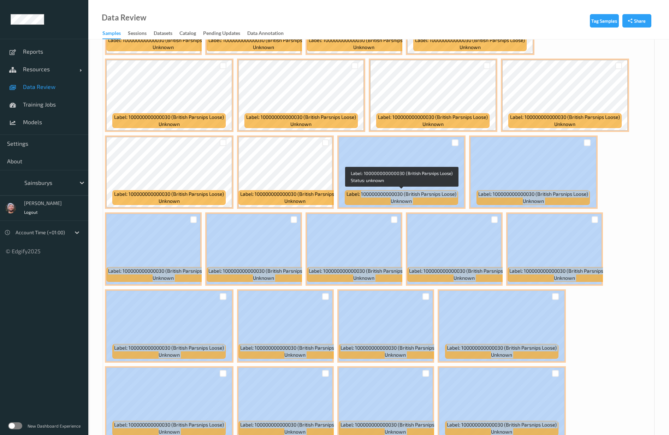
drag, startPoint x: 359, startPoint y: 328, endPoint x: 901, endPoint y: 554, distance: 587.0
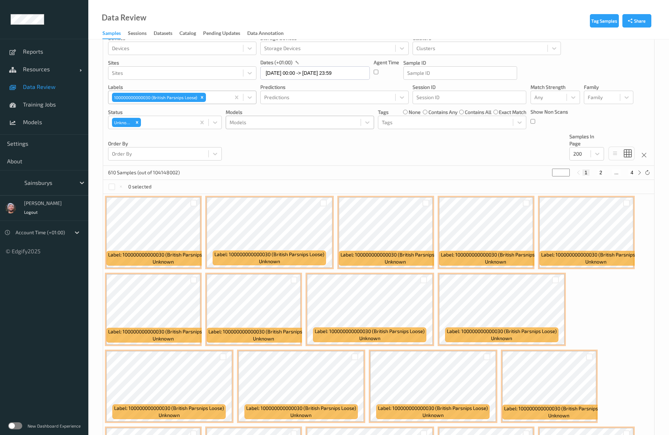
scroll to position [0, 0]
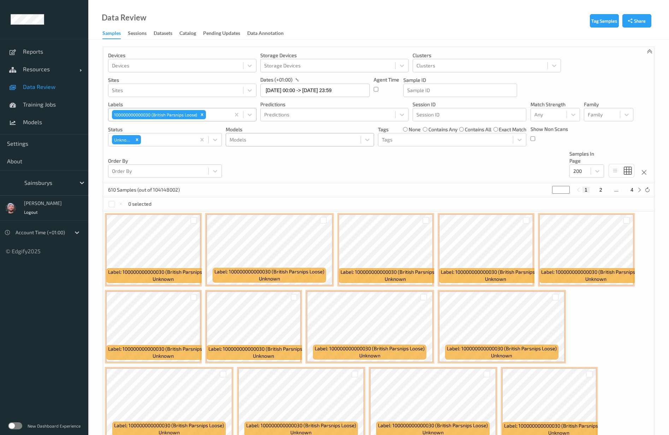
click at [405, 166] on div "Devices Devices Storage Devices Storage Devices Clusters Clusters Sites Sites d…" at bounding box center [378, 115] width 551 height 136
click at [405, 191] on button "2" at bounding box center [600, 190] width 7 height 6
type input "*"
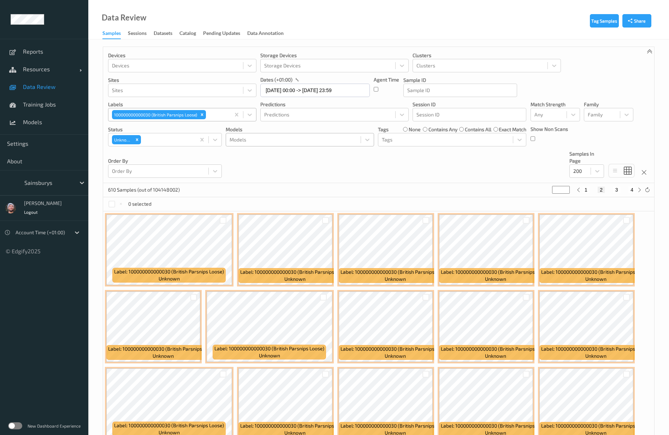
click at [405, 190] on div "1 2 3 4" at bounding box center [608, 190] width 53 height 6
click at [405, 189] on button "3" at bounding box center [616, 190] width 7 height 6
type input "*"
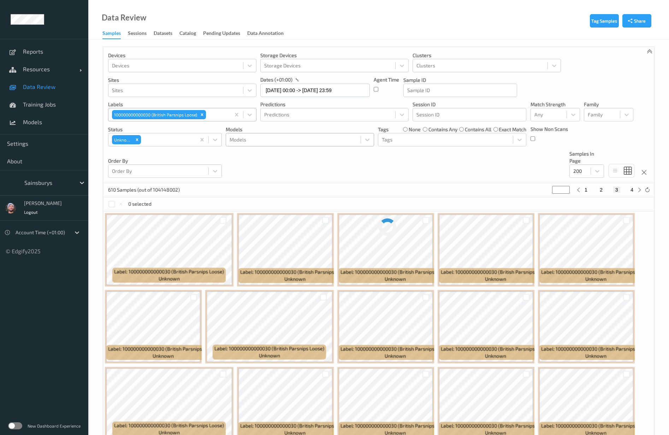
click at [405, 161] on div "Devices Devices Storage Devices Storage Devices Clusters Clusters Sites Sites d…" at bounding box center [378, 115] width 551 height 136
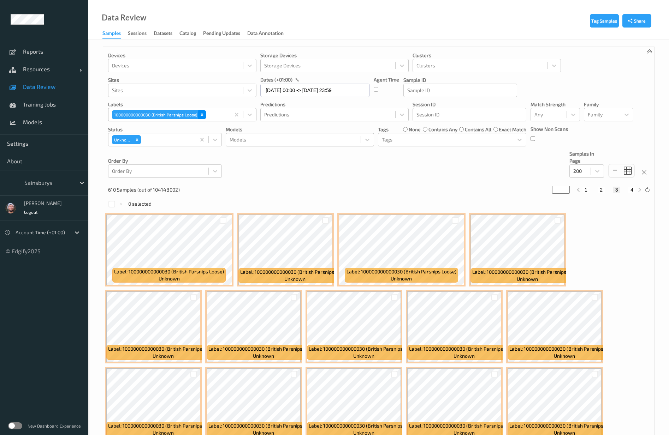
click at [201, 117] on icon "Remove 100000000000030 (British Parsnips Loose)" at bounding box center [201, 114] width 5 height 5
type input "*"
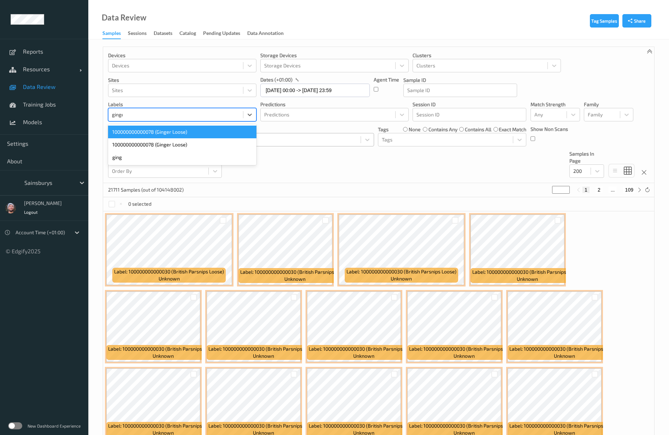
type input "ginger"
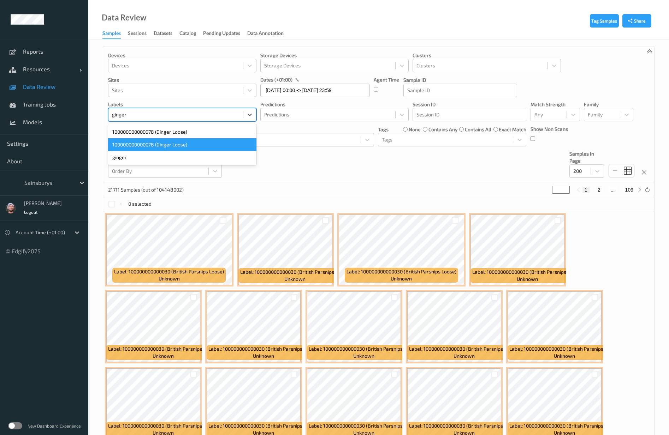
click at [176, 142] on div "100000000000078 (Ginger Loose)" at bounding box center [182, 144] width 148 height 13
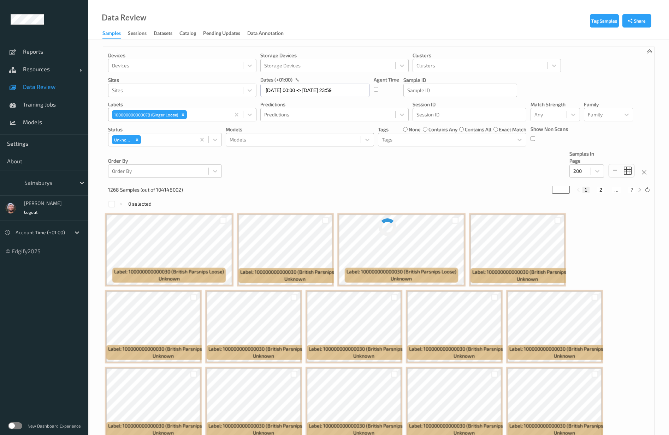
click at [48, 88] on span "Data Review" at bounding box center [52, 86] width 58 height 7
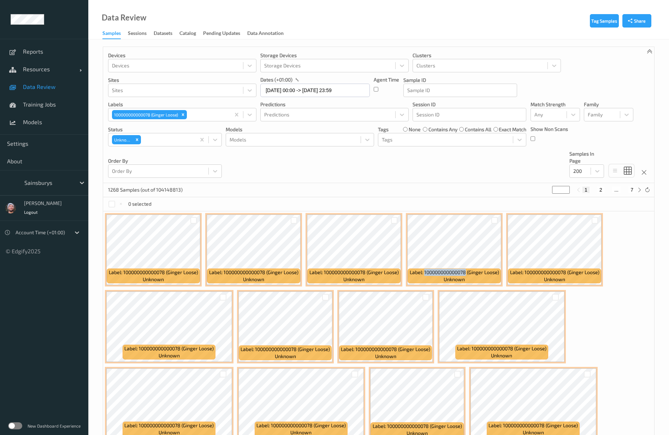
copy span "100000000000078"
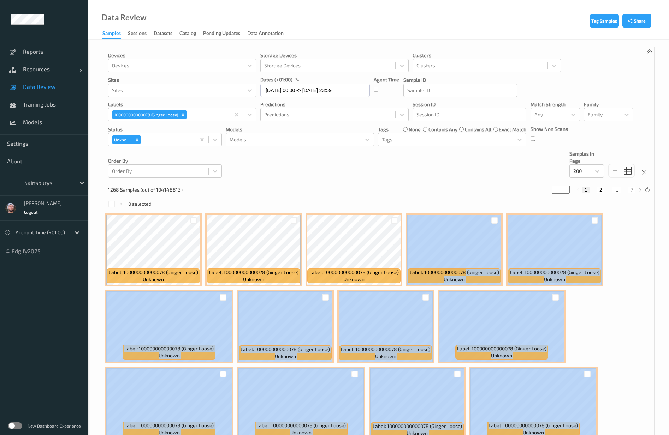
drag, startPoint x: 466, startPoint y: 271, endPoint x: 881, endPoint y: 520, distance: 484.5
click at [405, 263] on html "Reports Resources Devices Clusters Sites Data Review Training Jobs Models Setti…" at bounding box center [334, 217] width 669 height 435
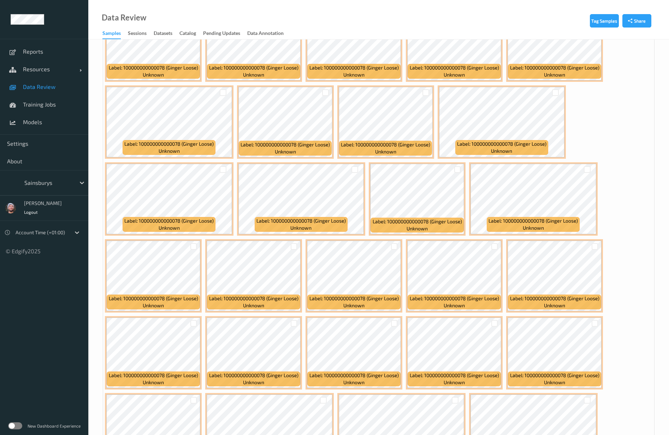
scroll to position [0, 0]
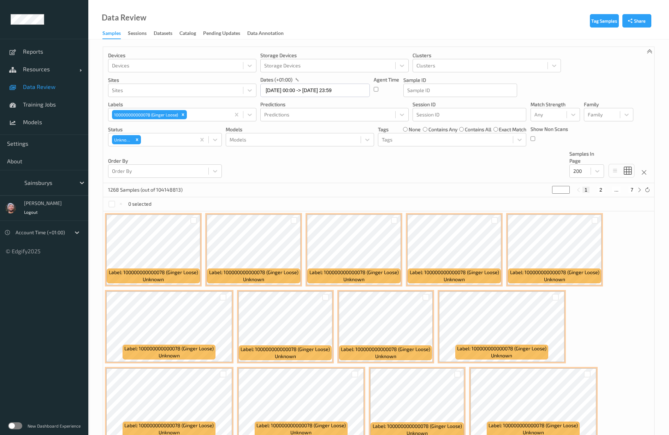
click at [405, 191] on button "2" at bounding box center [600, 190] width 7 height 6
type input "*"
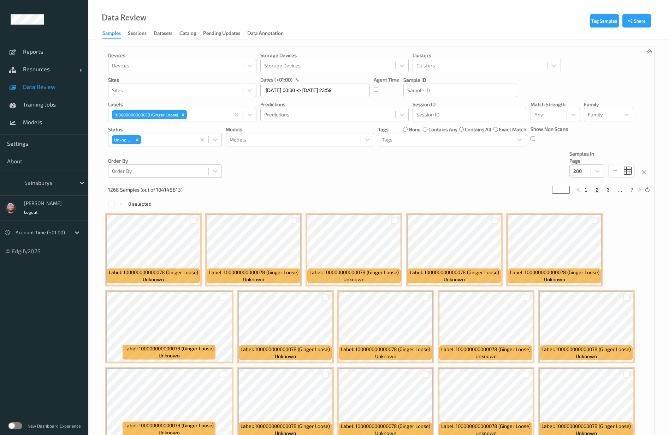
click at [365, 193] on div "1268 Samples (out of 104148813) * 1 2 3 ... 7" at bounding box center [378, 190] width 551 height 14
click at [405, 190] on button "3" at bounding box center [607, 190] width 7 height 6
type input "*"
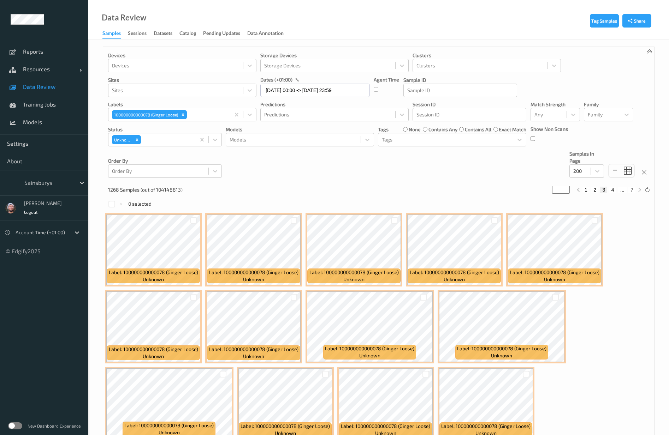
click at [405, 189] on button "4" at bounding box center [612, 190] width 7 height 6
type input "*"
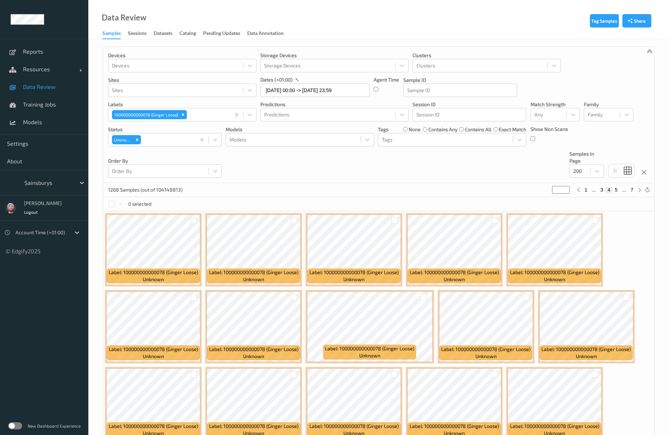
click at [405, 155] on div "Devices Devices Storage Devices Storage Devices Clusters Clusters Sites Sites d…" at bounding box center [378, 115] width 551 height 136
click at [405, 189] on button "5" at bounding box center [615, 190] width 7 height 6
type input "*"
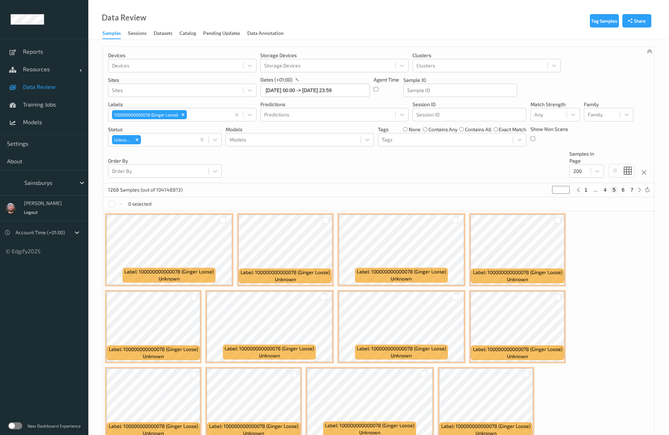
click at [405, 183] on div "Devices Devices Storage Devices Storage Devices Clusters Clusters Sites Sites d…" at bounding box center [378, 115] width 551 height 136
click at [405, 190] on button "6" at bounding box center [622, 190] width 7 height 6
type input "*"
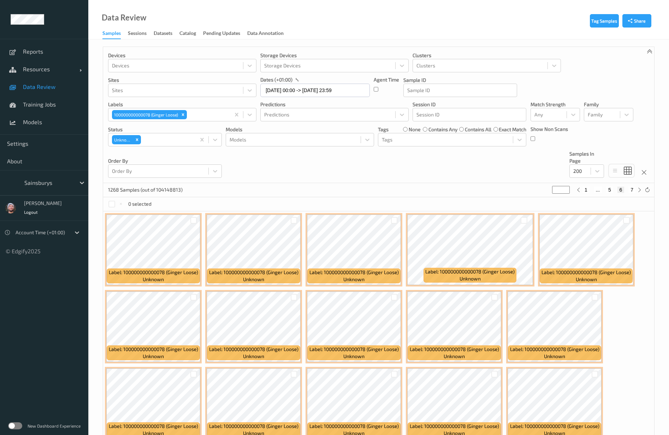
click at [405, 190] on button "7" at bounding box center [631, 190] width 7 height 6
type input "*"
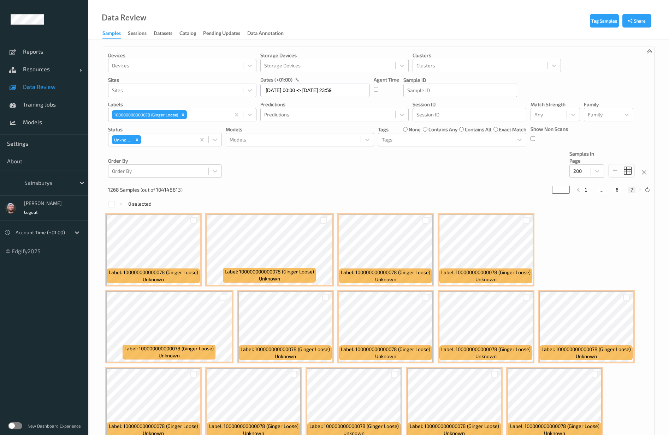
click at [184, 113] on icon "Remove 100000000000078 (Ginger Loose)" at bounding box center [182, 114] width 5 height 5
type input "s"
type input "*"
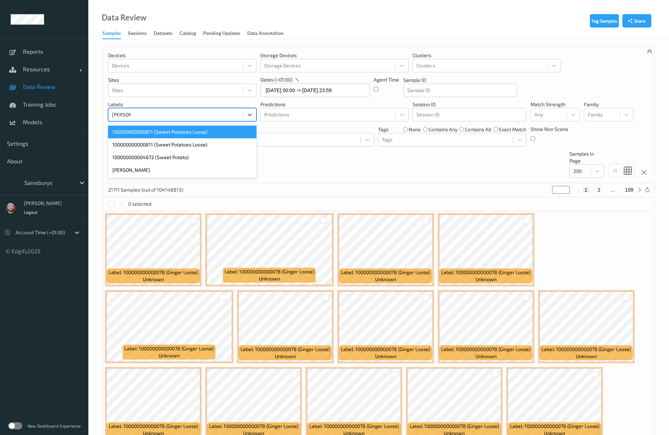
type input "sweet po"
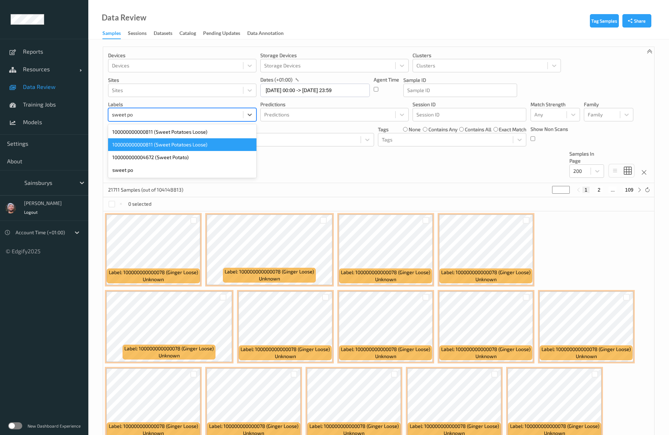
click at [176, 144] on div "100000000000811 (Sweet Potatoes Loose)" at bounding box center [182, 144] width 148 height 13
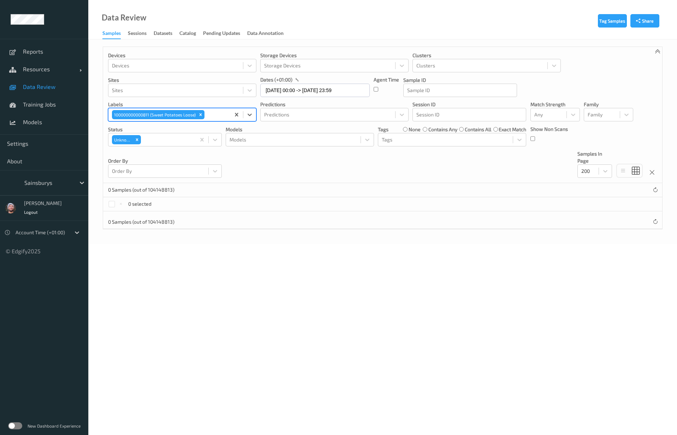
click at [405, 263] on body "Reports Resources Devices Clusters Sites Data Review Training Jobs Models Setti…" at bounding box center [338, 217] width 677 height 435
click at [44, 87] on span "Data Review" at bounding box center [52, 86] width 58 height 7
click at [140, 137] on div "Remove Unknown" at bounding box center [137, 139] width 8 height 9
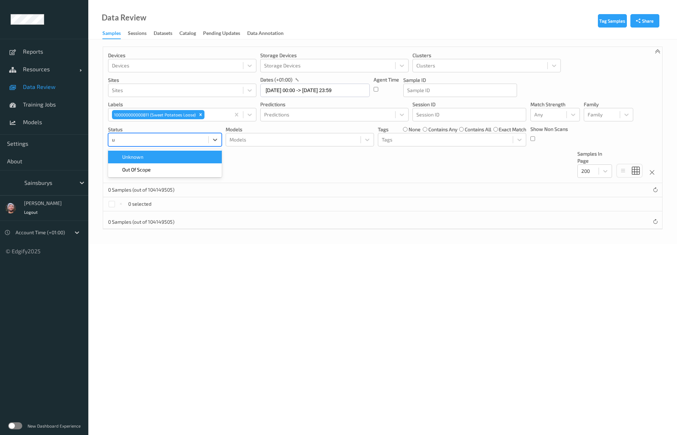
type input "un"
click at [148, 157] on div "Unknown" at bounding box center [164, 157] width 105 height 7
click at [209, 114] on div at bounding box center [216, 115] width 21 height 8
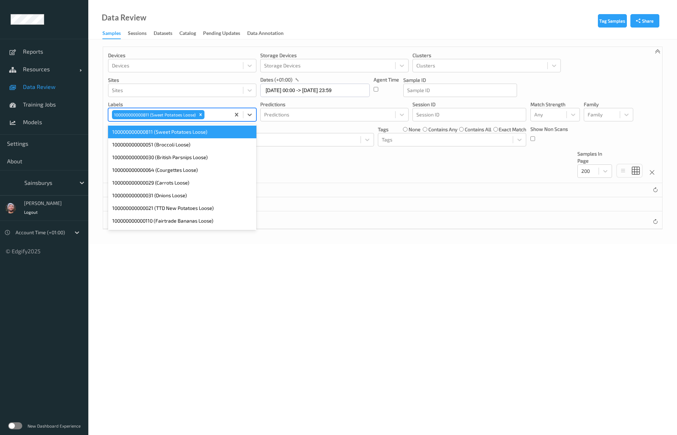
click at [179, 133] on div "100000000000811 (Sweet Potatoes Loose)" at bounding box center [182, 132] width 148 height 13
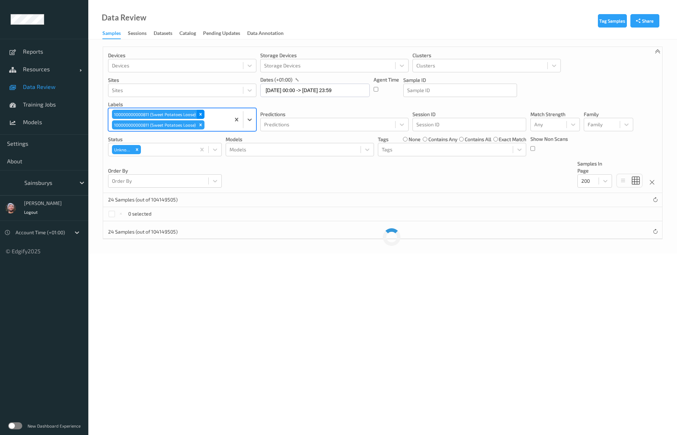
click at [199, 114] on icon "Remove 100000000000811 (Sweet Potatoes Loose)" at bounding box center [200, 114] width 5 height 5
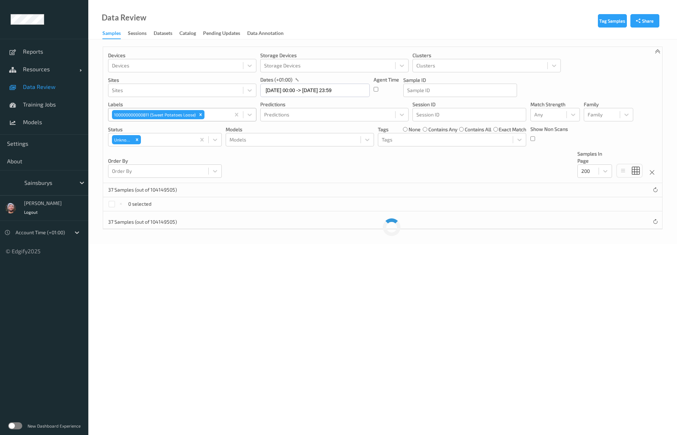
drag, startPoint x: 393, startPoint y: 275, endPoint x: 326, endPoint y: 211, distance: 92.9
click at [330, 170] on div "Devices Devices Storage Devices Storage Devices Clusters Clusters Sites Sites d…" at bounding box center [382, 115] width 559 height 136
click at [201, 115] on icon "Remove 100000000000811 (Sweet Potatoes Loose)" at bounding box center [200, 114] width 5 height 5
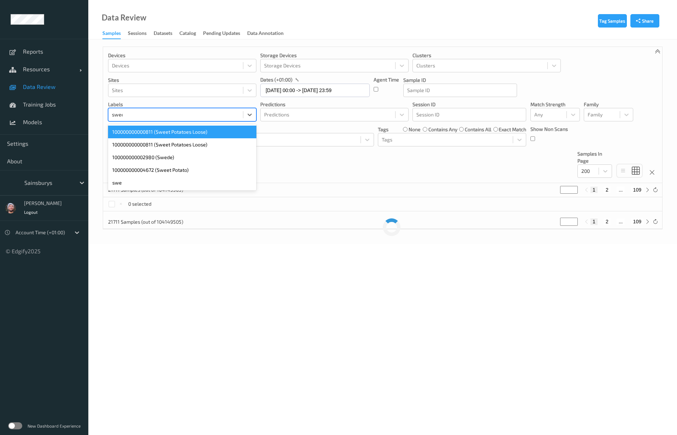
type input "sweet"
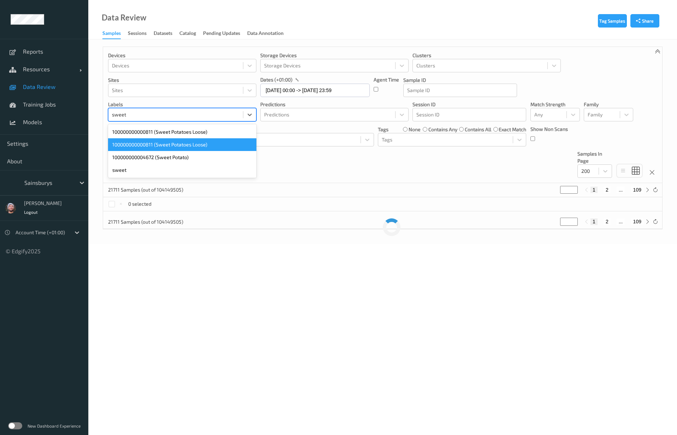
click at [190, 142] on div "100000000000811 (Sweet Potatoes Loose)" at bounding box center [182, 144] width 148 height 13
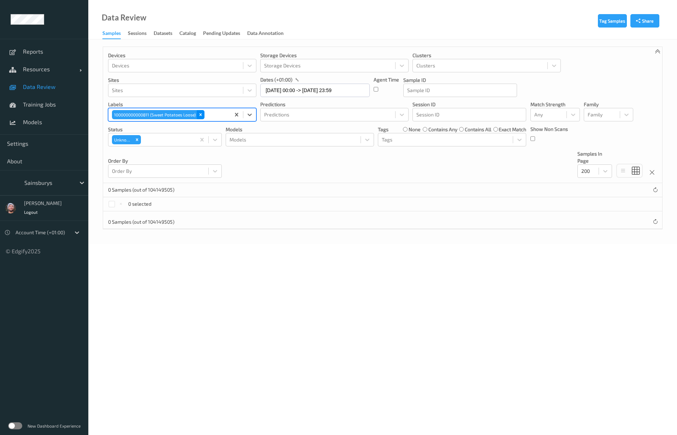
click at [202, 115] on icon "Remove 100000000000811 (Sweet Potatoes Loose)" at bounding box center [200, 114] width 5 height 5
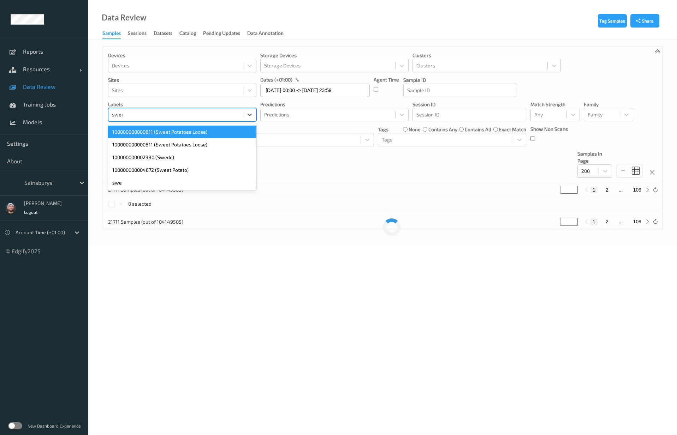
type input "sweet"
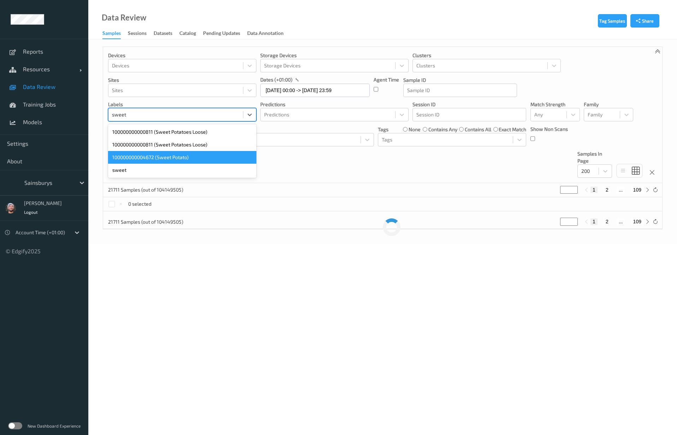
click at [178, 162] on div "100000000004672 (Sweet Potato)" at bounding box center [182, 157] width 148 height 13
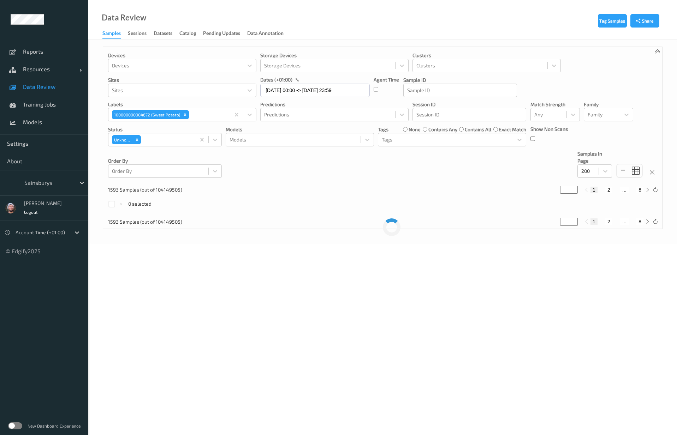
click at [43, 91] on link "Data Review" at bounding box center [44, 87] width 88 height 18
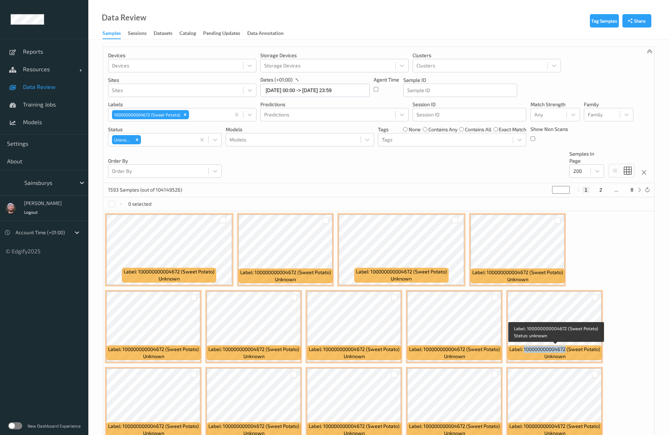
copy span "100000000004672"
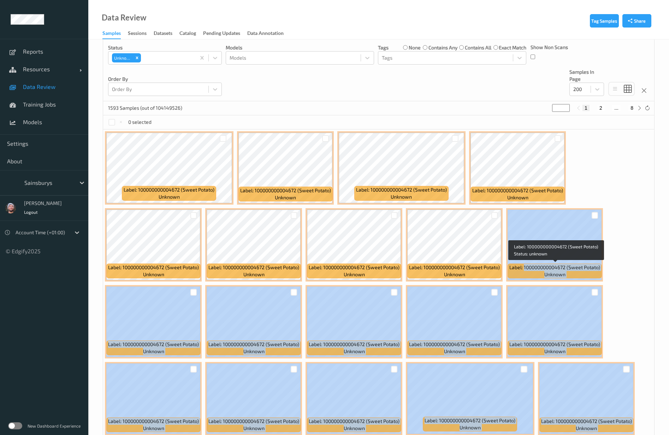
drag, startPoint x: 524, startPoint y: 350, endPoint x: 1102, endPoint y: 577, distance: 621.3
click at [405, 263] on html "Reports Resources Devices Clusters Sites Data Review Training Jobs Models Setti…" at bounding box center [334, 135] width 669 height 435
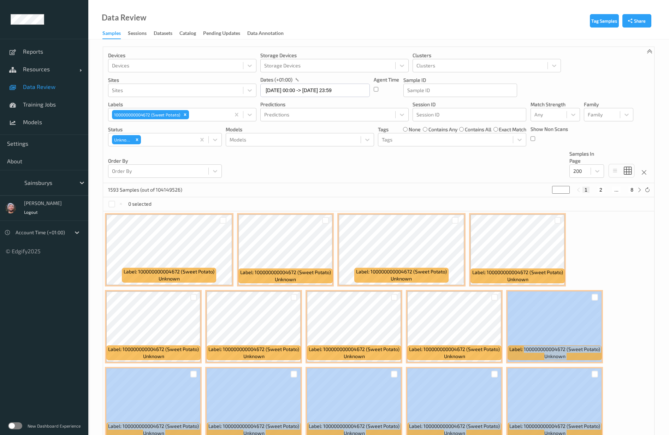
click at [405, 192] on button "2" at bounding box center [600, 190] width 7 height 6
type input "*"
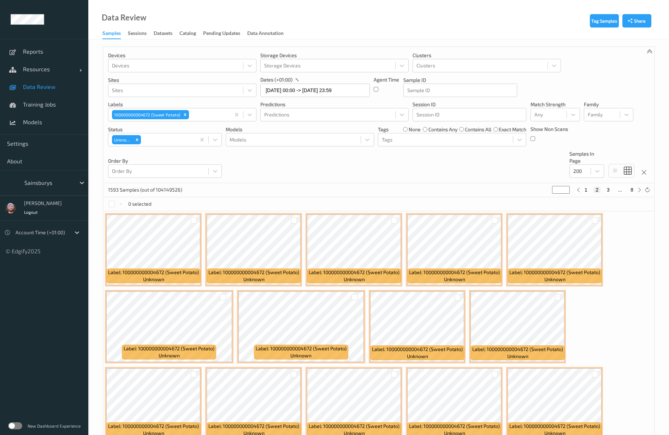
click at [405, 189] on button "2" at bounding box center [597, 190] width 7 height 6
click at [58, 82] on link "Data Review" at bounding box center [44, 87] width 88 height 18
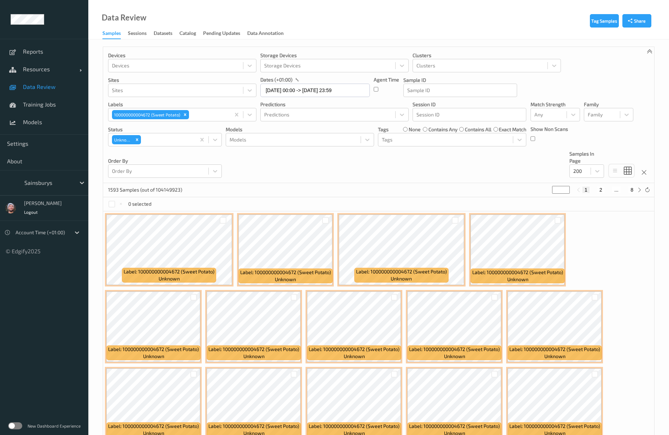
click at [405, 189] on button "2" at bounding box center [600, 190] width 7 height 6
type input "*"
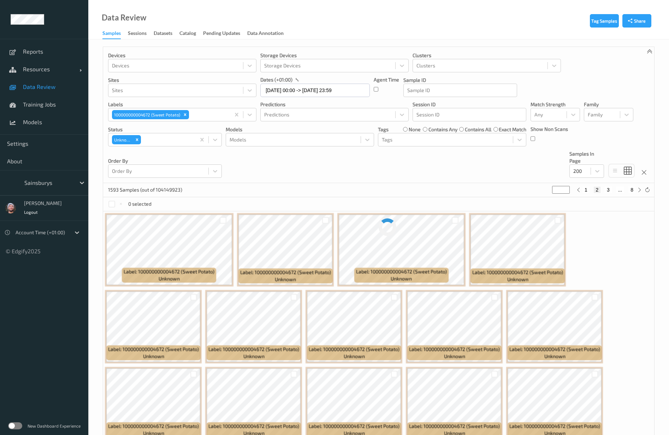
click at [405, 175] on div "Devices Devices Storage Devices Storage Devices Clusters Clusters Sites Sites d…" at bounding box center [378, 115] width 551 height 136
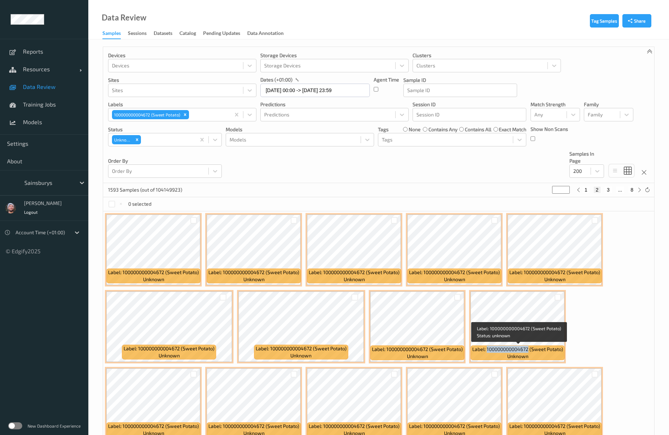
copy span "100000000004672"
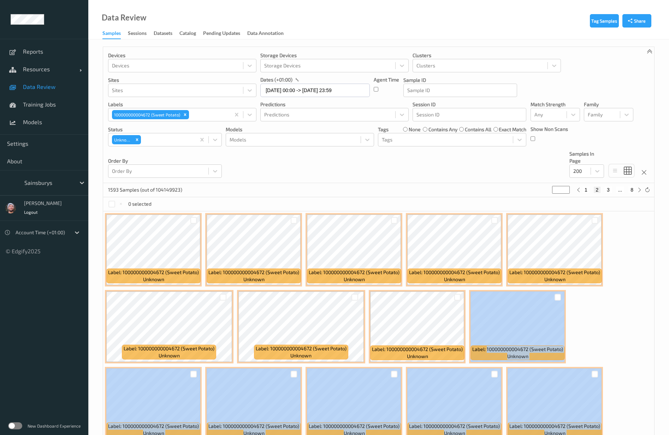
scroll to position [426, 0]
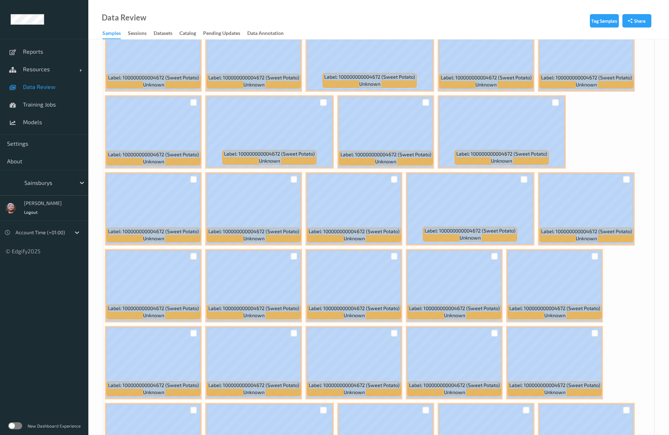
drag, startPoint x: 487, startPoint y: 351, endPoint x: 859, endPoint y: 513, distance: 405.3
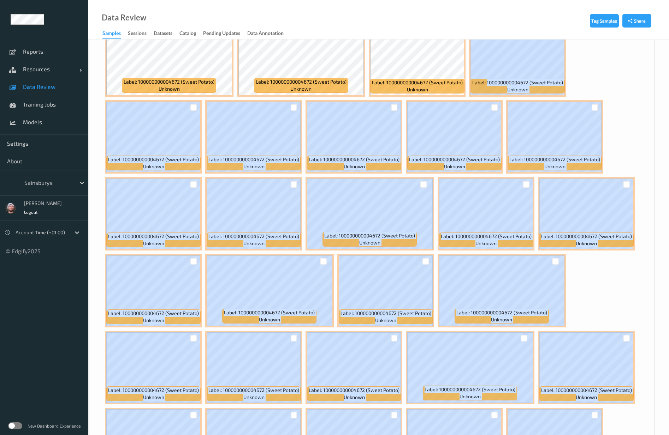
scroll to position [0, 0]
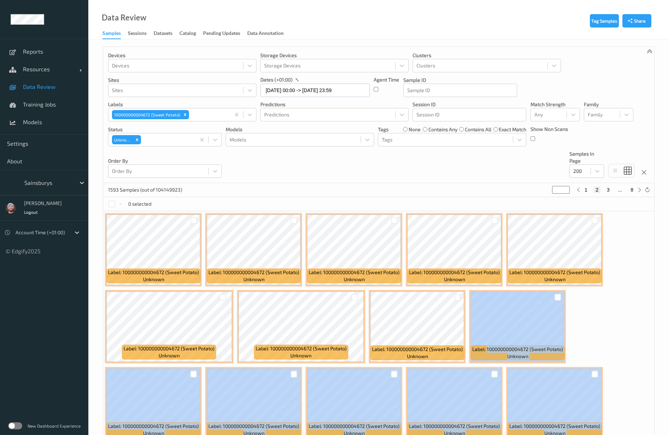
click at [405, 159] on div "Devices Devices Storage Devices Storage Devices Clusters Clusters Sites Sites d…" at bounding box center [378, 115] width 551 height 136
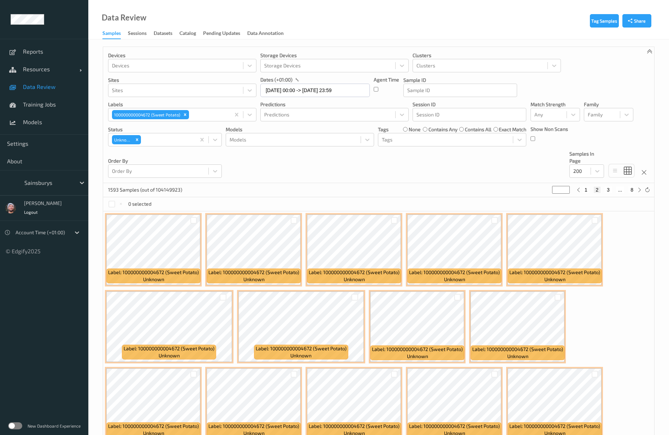
click at [405, 188] on button "3" at bounding box center [607, 190] width 7 height 6
type input "*"
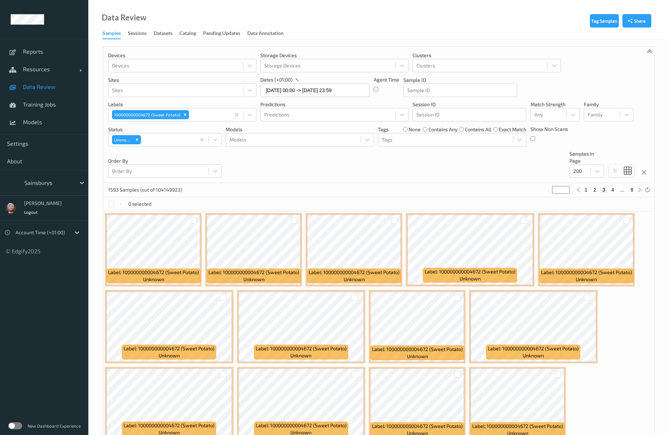
click at [405, 188] on button "4" at bounding box center [612, 190] width 7 height 6
type input "*"
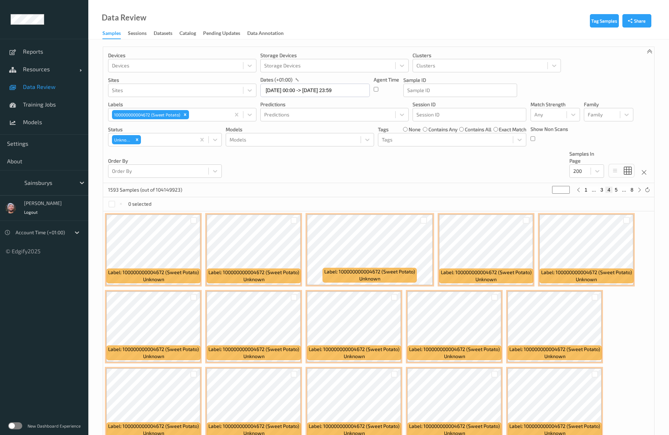
click at [405, 191] on button "5" at bounding box center [615, 190] width 7 height 6
type input "*"
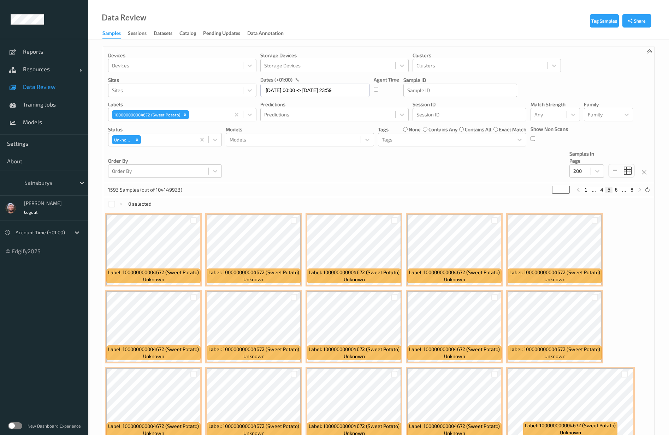
click at [405, 188] on div "1593 Samples (out of 104149923) * 1 ... 4 5 6 ... 8" at bounding box center [378, 190] width 551 height 14
click at [405, 189] on button "6" at bounding box center [615, 190] width 7 height 6
type input "*"
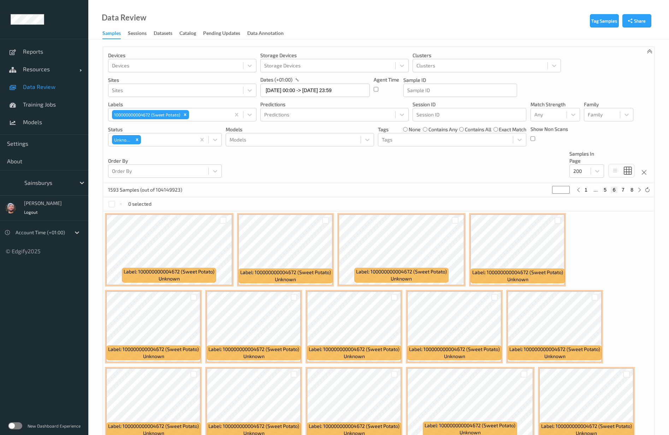
click at [405, 193] on button "7" at bounding box center [622, 190] width 7 height 6
type input "*"
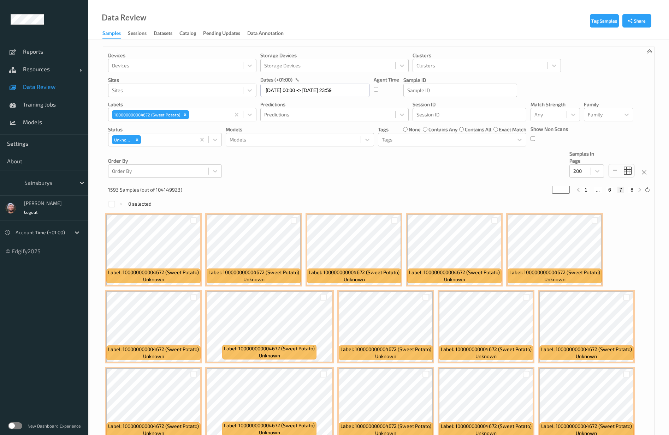
click at [405, 191] on button "8" at bounding box center [631, 190] width 7 height 6
type input "*"
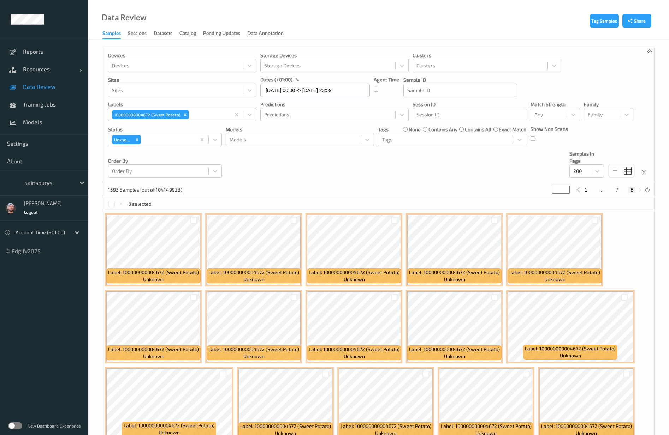
click at [183, 115] on icon "Remove 100000000004672 (Sweet Potato)" at bounding box center [185, 114] width 5 height 5
type input "*"
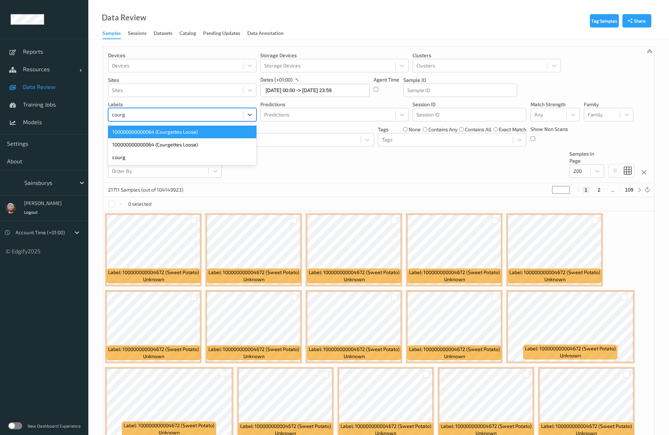
type input "courge"
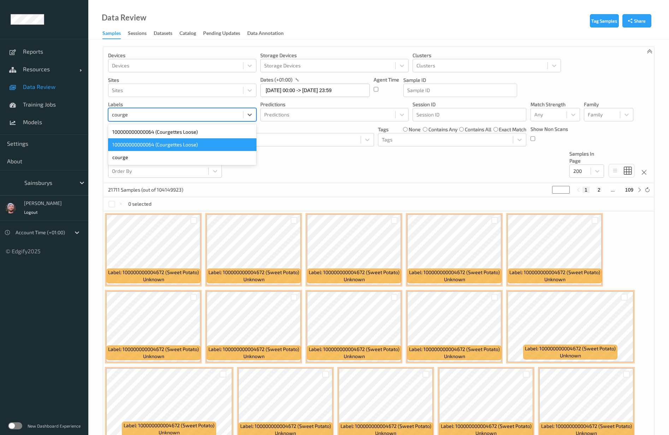
click at [169, 140] on div "100000000000064 (Courgettes Loose)" at bounding box center [182, 144] width 148 height 13
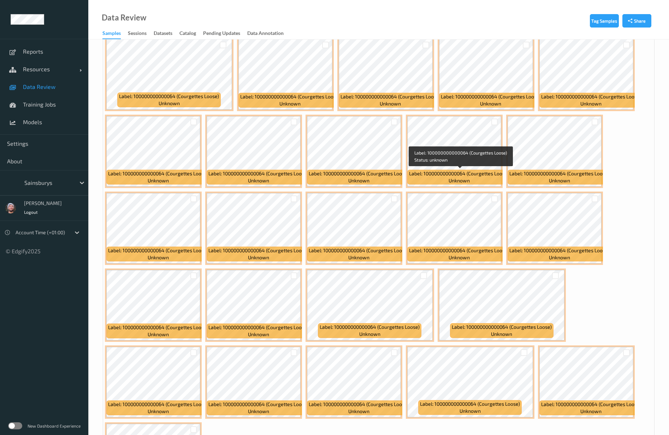
scroll to position [3346, 0]
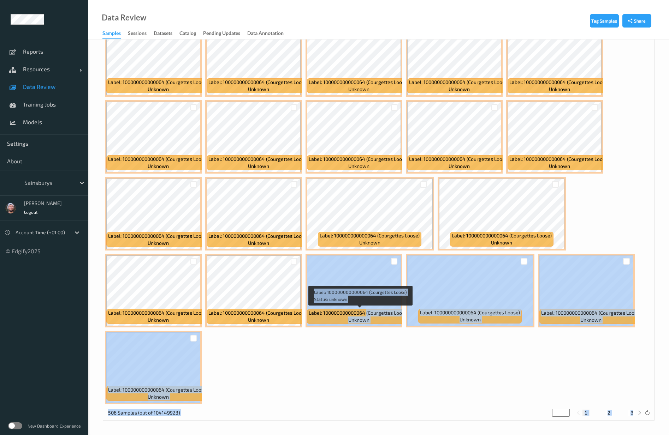
drag, startPoint x: 368, startPoint y: 313, endPoint x: 757, endPoint y: 464, distance: 417.9
click at [405, 263] on button "2" at bounding box center [608, 413] width 7 height 6
type input "*"
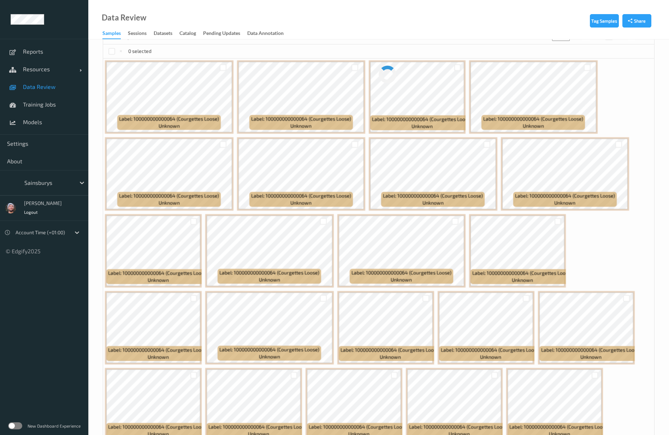
scroll to position [0, 0]
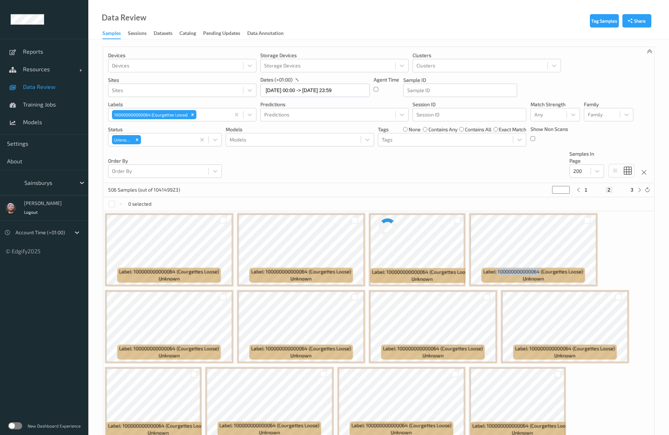
drag, startPoint x: 497, startPoint y: 270, endPoint x: 520, endPoint y: 190, distance: 83.5
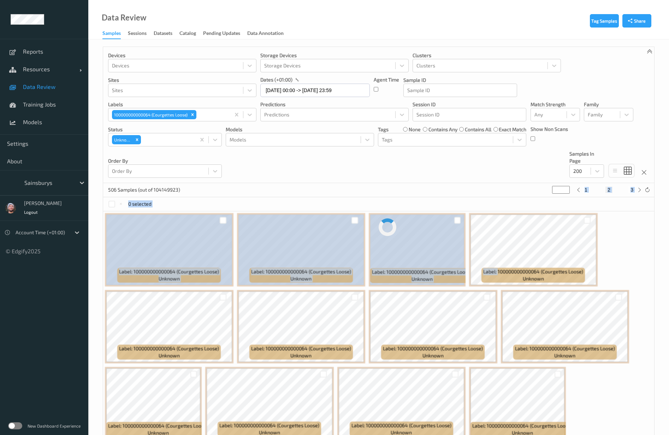
click at [405, 190] on div "506 Samples (out of 104149923) * 1 2 3" at bounding box center [378, 190] width 551 height 14
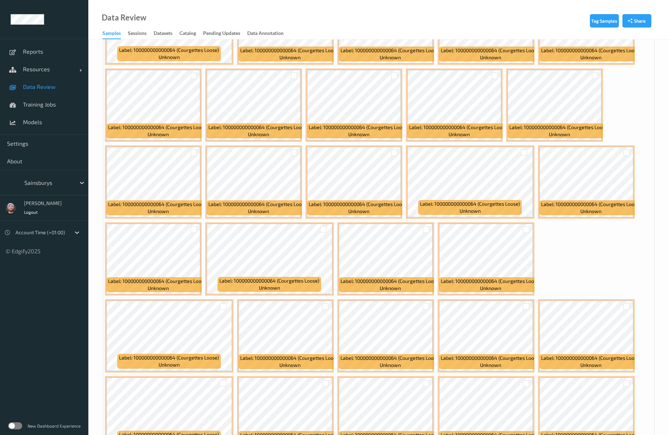
scroll to position [3038, 0]
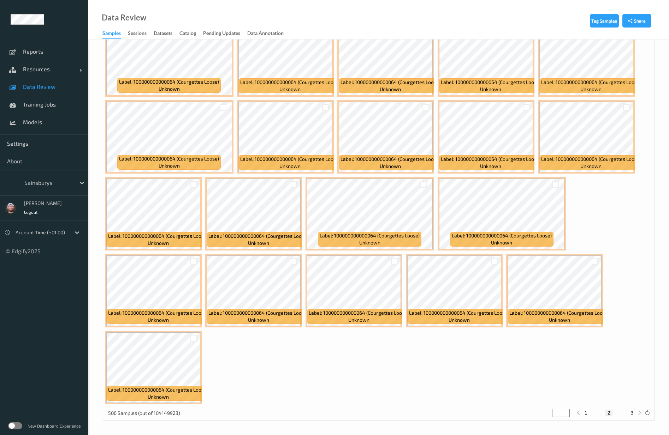
drag, startPoint x: 630, startPoint y: 416, endPoint x: 638, endPoint y: 390, distance: 27.3
click at [405, 263] on button "3" at bounding box center [631, 413] width 7 height 6
type input "*"
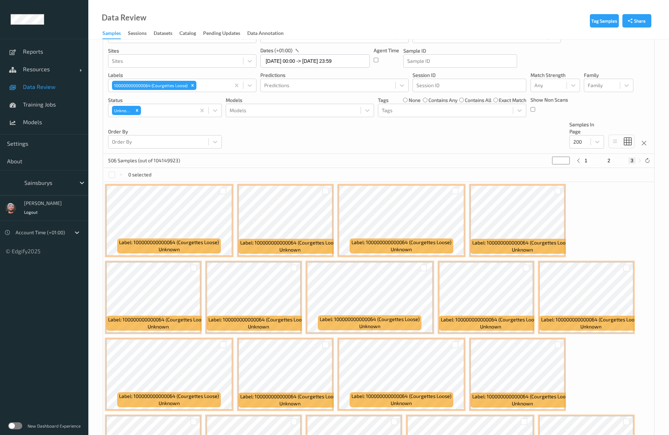
scroll to position [0, 0]
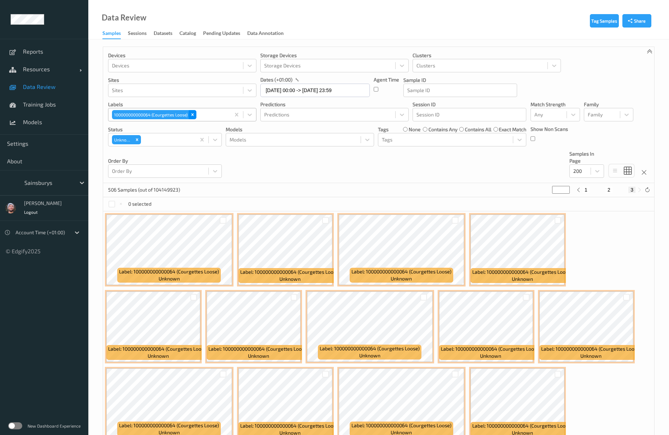
click at [193, 118] on div "Remove 100000000000064 (Courgettes Loose)" at bounding box center [193, 114] width 8 height 9
type input "re"
type input "*"
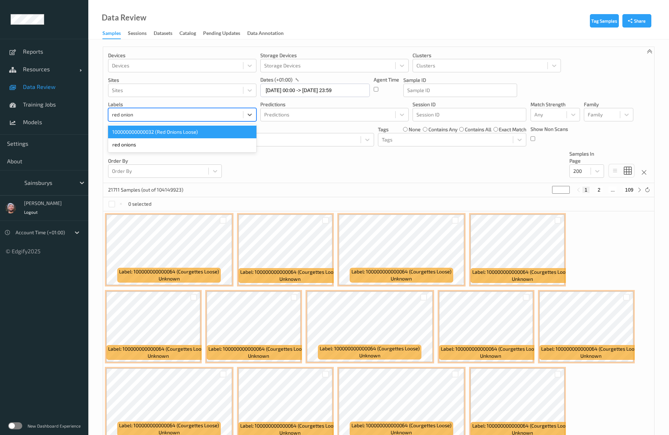
type input "red onions"
click at [184, 131] on div "100000000000032 (Red Onions Loose)" at bounding box center [182, 132] width 148 height 13
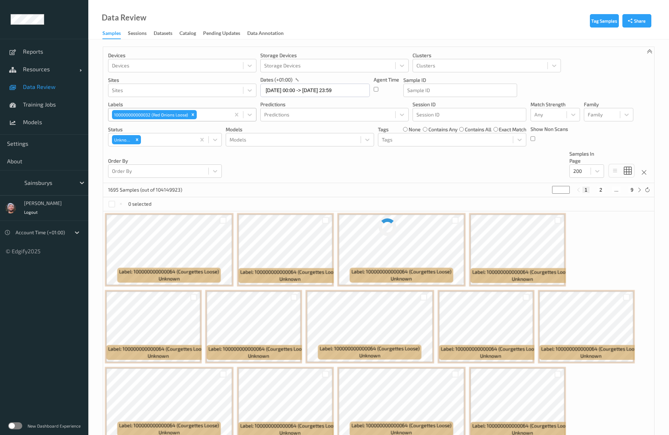
click at [57, 90] on link "Data Review" at bounding box center [44, 87] width 88 height 18
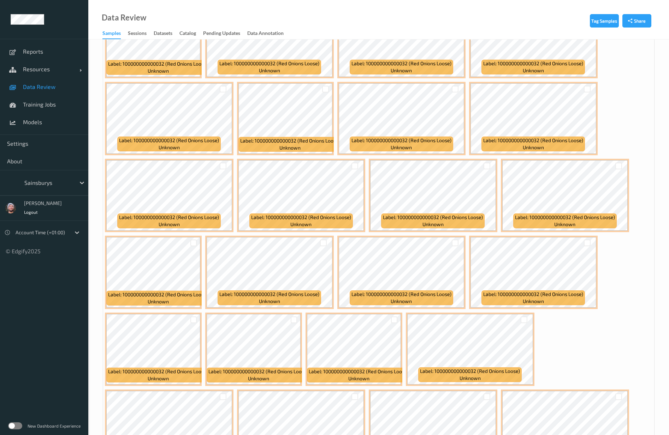
scroll to position [1537, 0]
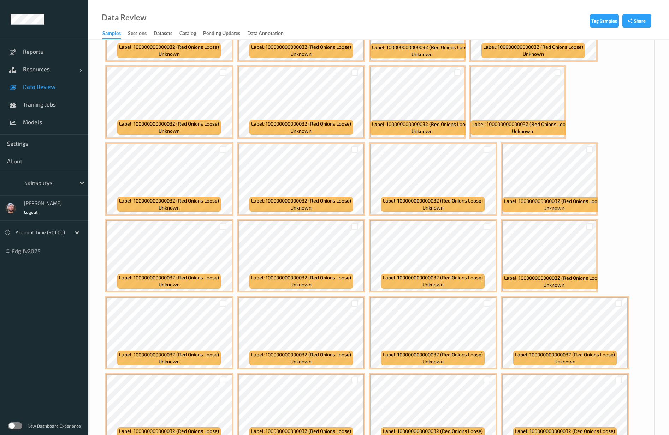
scroll to position [3654, 0]
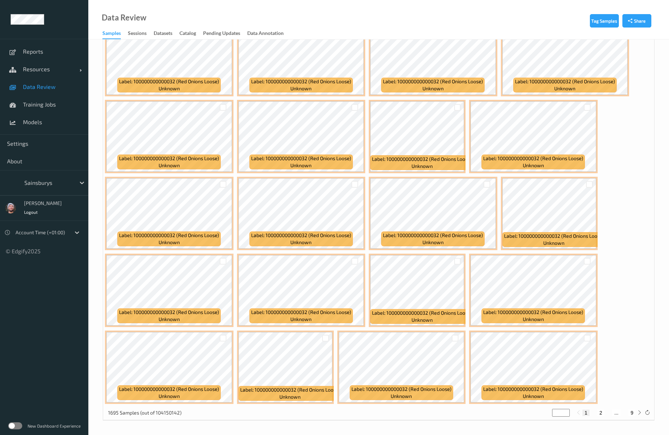
click at [405, 263] on button "2" at bounding box center [600, 413] width 7 height 6
type input "*"
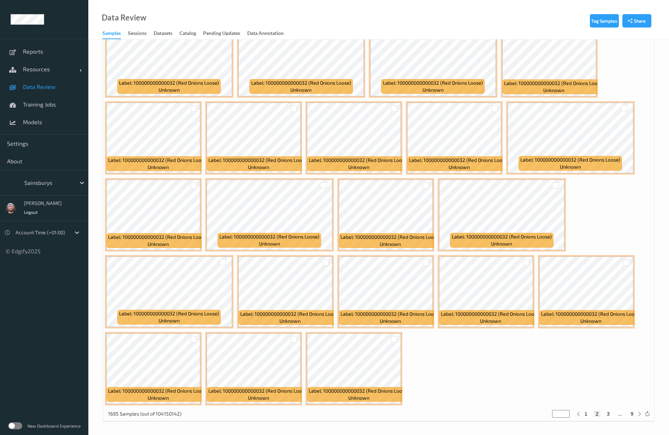
scroll to position [3346, 0]
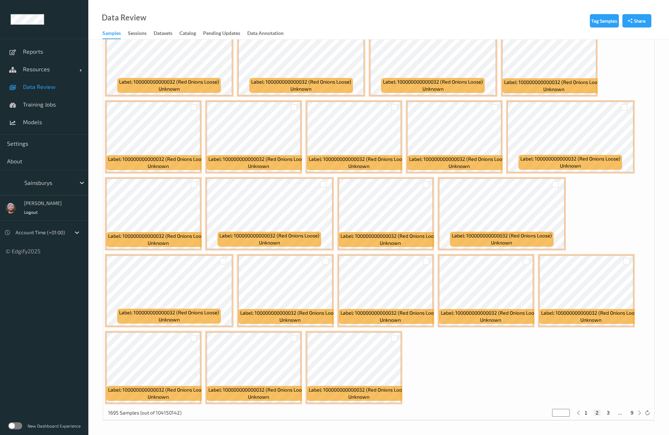
click at [405, 263] on button "3" at bounding box center [607, 413] width 7 height 6
type input "*"
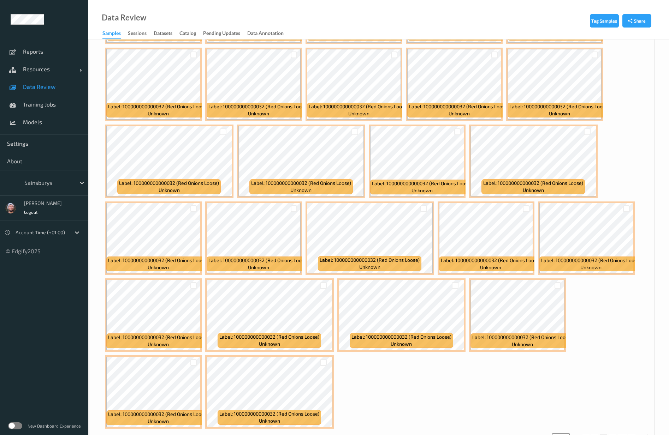
scroll to position [3423, 0]
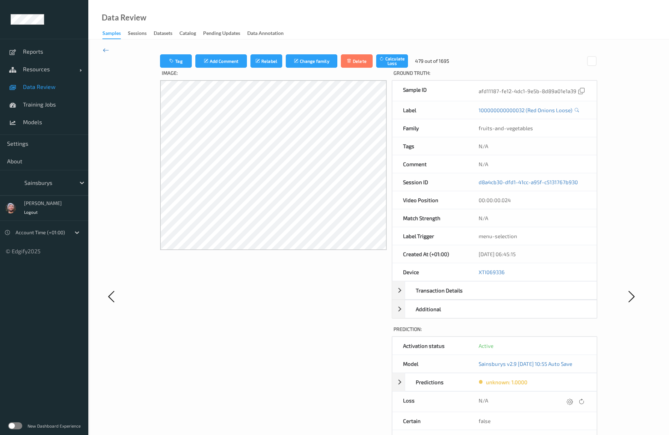
click at [105, 50] on icon at bounding box center [106, 50] width 6 height 8
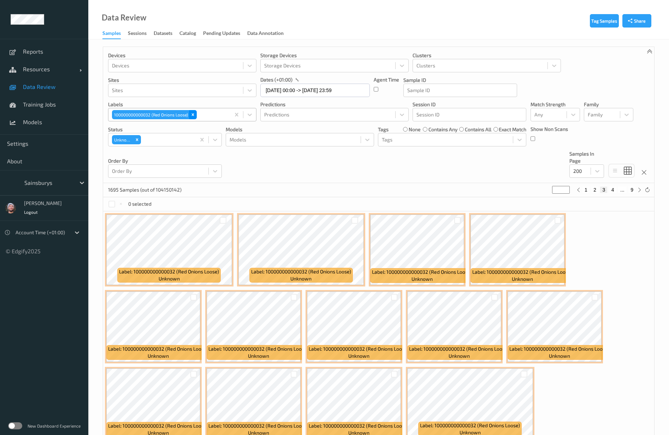
click at [194, 114] on icon "Remove 100000000000032 (Red Onions Loose)" at bounding box center [192, 114] width 5 height 5
type input "*"
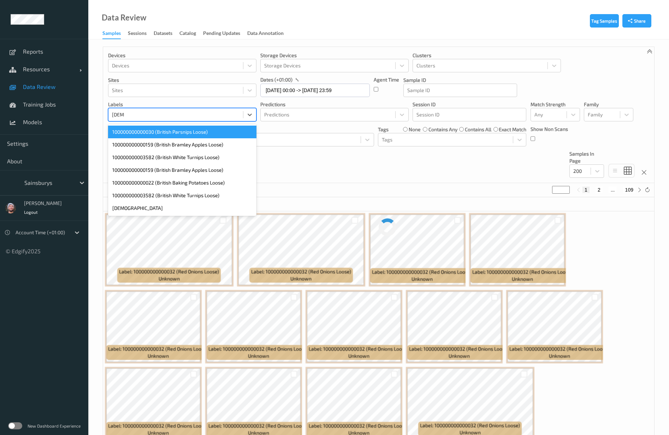
type input "british"
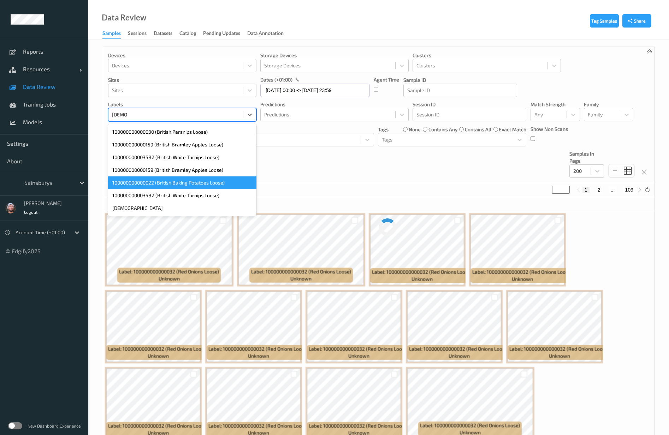
click at [191, 182] on div "100000000000022 (British Baking Potatoes Loose)" at bounding box center [182, 183] width 148 height 13
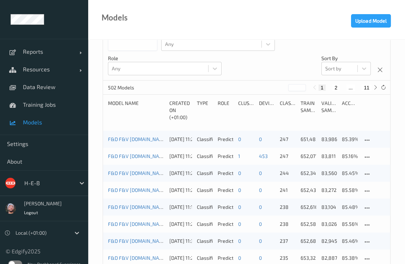
scroll to position [32, 0]
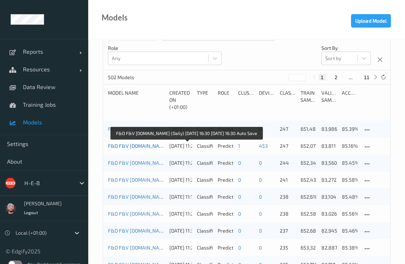
click at [142, 145] on link "F&D F&V v4.9.ST (Daily) 2025-09-08 16:30 2025-09-08 16:30 Auto Save" at bounding box center [186, 146] width 157 height 6
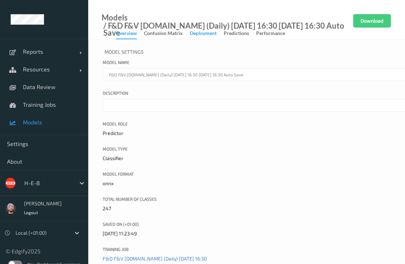
click at [195, 33] on div "Deployment" at bounding box center [203, 34] width 27 height 9
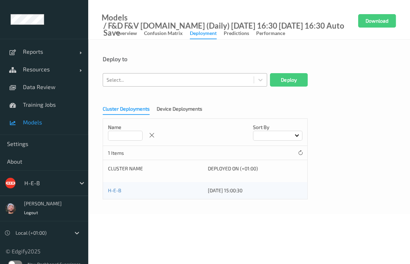
click at [154, 79] on div at bounding box center [179, 80] width 144 height 8
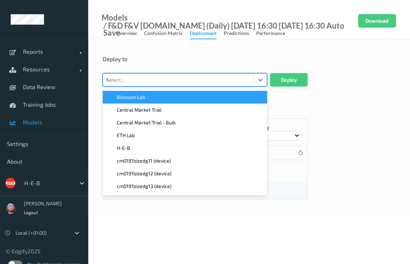
type input "40"
click at [168, 96] on span "cm0191bizedg40 (device)" at bounding box center [145, 97] width 56 height 7
click at [159, 77] on icon "Remove cm0191bizedg40 (device)" at bounding box center [160, 79] width 5 height 5
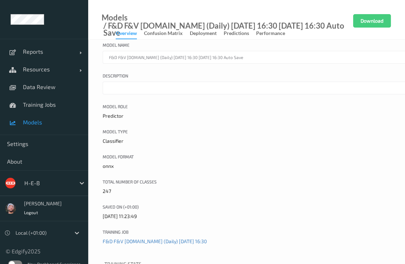
scroll to position [32, 0]
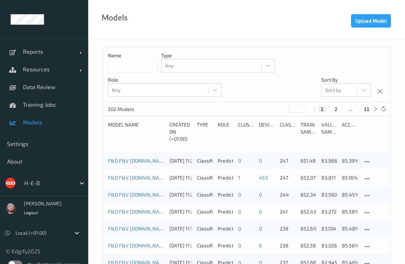
click at [138, 71] on input at bounding box center [132, 65] width 49 height 13
type input "**"
click at [181, 30] on div "Models Upload Model" at bounding box center [246, 20] width 317 height 40
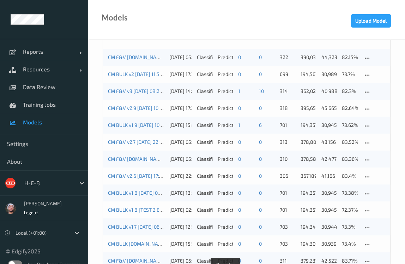
scroll to position [102, 0]
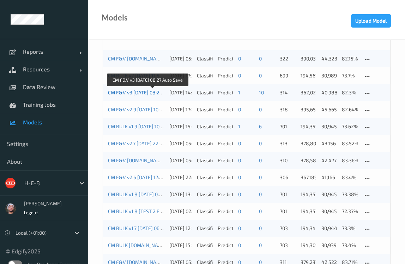
click at [125, 93] on link "CM F&V v3 2025-07-07 08:27 Auto Save" at bounding box center [147, 92] width 78 height 6
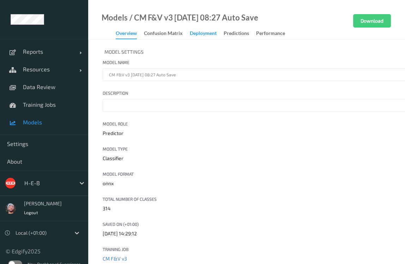
click at [195, 36] on div "Deployment" at bounding box center [203, 34] width 27 height 9
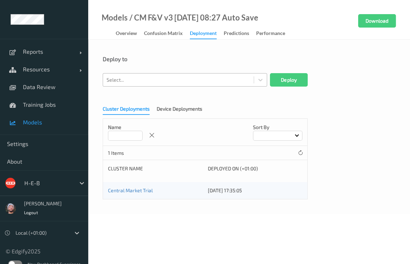
click at [155, 83] on div at bounding box center [179, 80] width 144 height 8
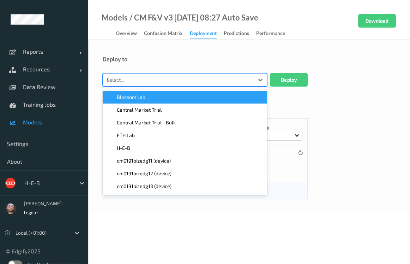
type input "40"
click at [162, 94] on span "cm0191bizedg40 (device)" at bounding box center [145, 97] width 56 height 7
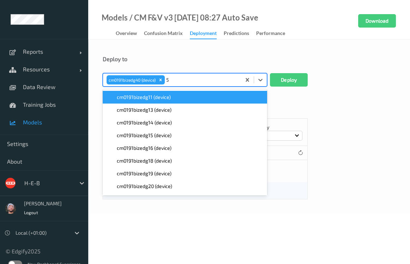
type input "55"
click at [183, 98] on div "cm0191bizedg55 (device)" at bounding box center [185, 97] width 156 height 7
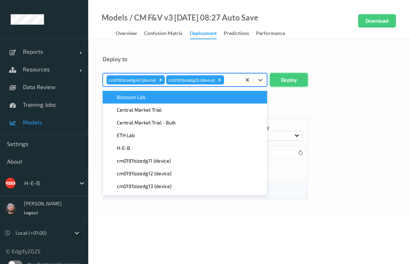
click at [293, 80] on button "Deploy" at bounding box center [289, 79] width 38 height 13
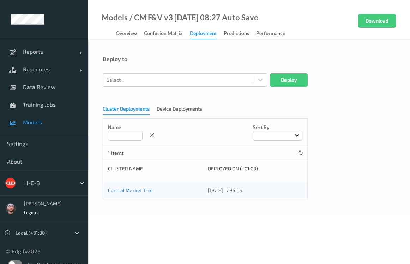
click at [332, 138] on div "Cluster Deployments Device Deployments Name Sort by 1 Items Cluster Name Deploy…" at bounding box center [249, 150] width 293 height 99
click at [193, 61] on div "Deploy to" at bounding box center [249, 58] width 293 height 7
click at [314, 108] on div "Cluster Deployments Device Deployments Name Sort by 1 Items Cluster Name Deploy…" at bounding box center [249, 150] width 293 height 99
click at [32, 108] on link "Training Jobs" at bounding box center [44, 105] width 88 height 18
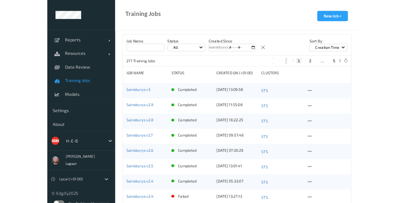
scroll to position [7, 0]
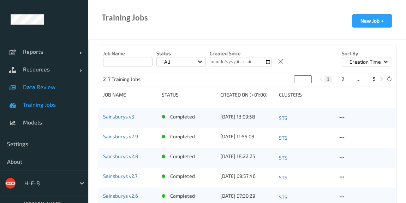
click at [38, 82] on link "Data Review" at bounding box center [44, 87] width 88 height 18
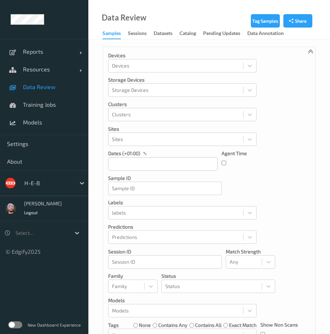
click at [299, 91] on div "Devices Devices Storage Devices Storage Devices Clusters Clusters Sites Sites d…" at bounding box center [209, 213] width 212 height 332
click at [138, 162] on input "text" at bounding box center [162, 163] width 109 height 13
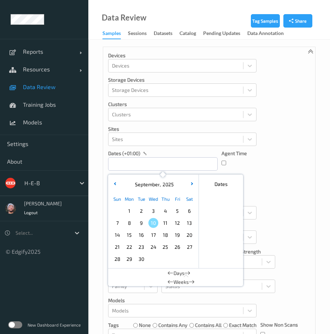
click at [144, 220] on span "9" at bounding box center [141, 223] width 10 height 10
click at [114, 186] on button "button" at bounding box center [114, 184] width 7 height 7
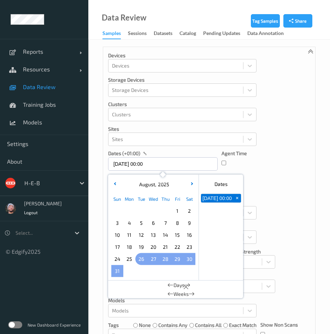
click at [140, 260] on span "26" at bounding box center [141, 259] width 10 height 10
type input "26/08/2025 00:00 -> 09/09/2025 23:59"
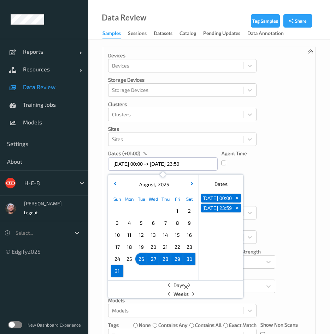
click at [280, 163] on div "Devices Devices Storage Devices Storage Devices Clusters Clusters Sites Sites d…" at bounding box center [209, 213] width 212 height 332
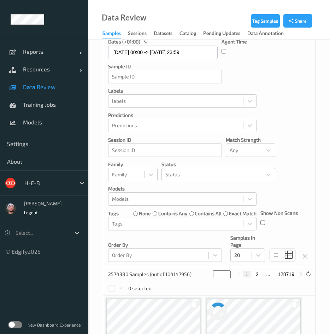
scroll to position [106, 0]
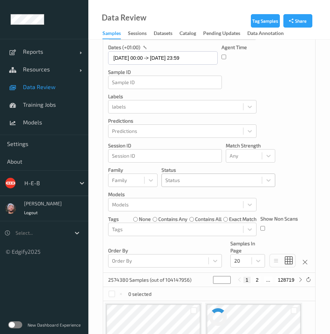
click at [178, 174] on div "Status" at bounding box center [212, 179] width 100 height 11
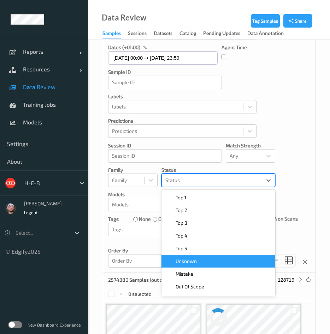
click at [195, 263] on div "Unknown" at bounding box center [218, 261] width 114 height 13
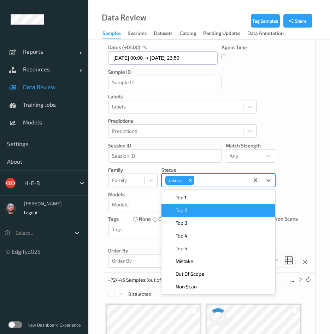
click at [302, 156] on div "Devices Devices Storage Devices Storage Devices Clusters Clusters Sites Sites d…" at bounding box center [209, 107] width 212 height 332
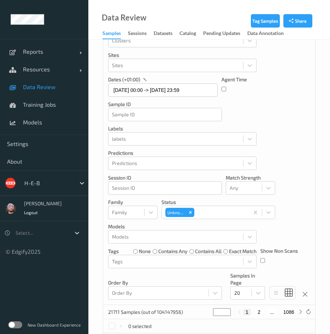
scroll to position [53, 0]
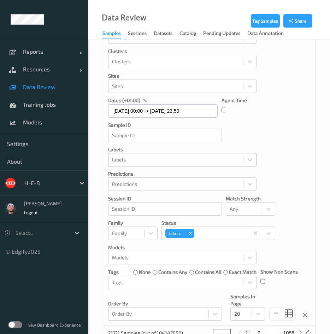
click at [136, 159] on div at bounding box center [175, 159] width 127 height 8
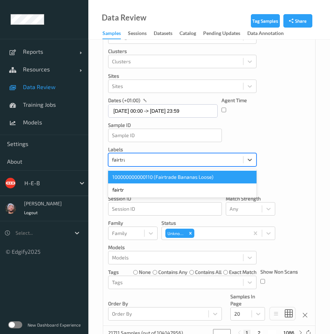
type input "fairtrad"
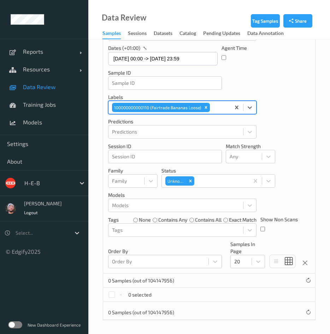
scroll to position [106, 0]
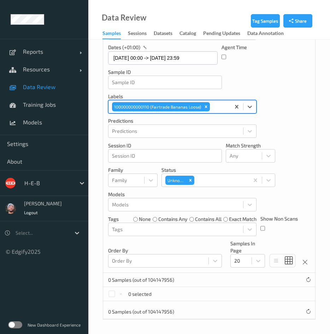
click at [33, 182] on div at bounding box center [48, 183] width 48 height 8
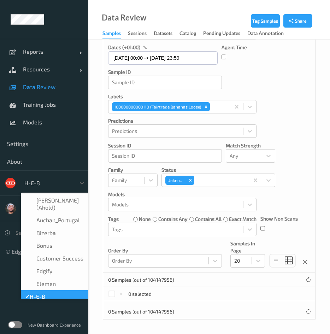
scroll to position [8, 0]
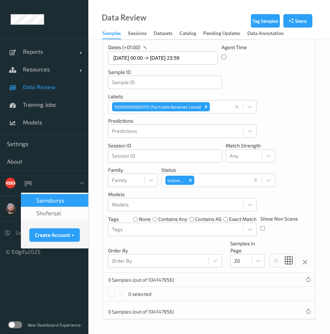
type input "sains"
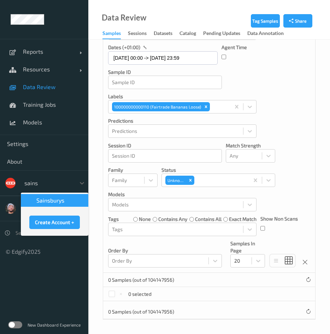
scroll to position [0, 0]
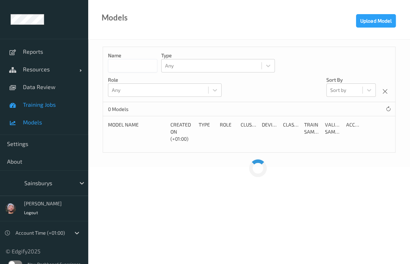
drag, startPoint x: 115, startPoint y: 51, endPoint x: 23, endPoint y: 106, distance: 108.0
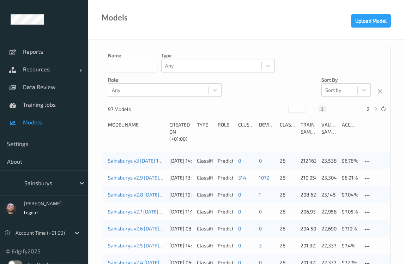
click at [226, 141] on div "Role" at bounding box center [226, 131] width 16 height 21
click at [370, 161] on icon at bounding box center [367, 162] width 6 height 6
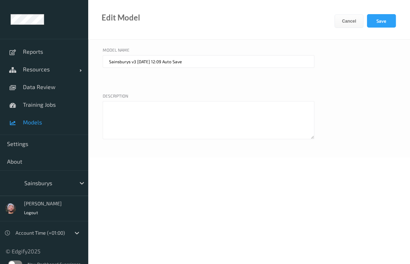
drag, startPoint x: 136, startPoint y: 60, endPoint x: 231, endPoint y: 64, distance: 95.4
click at [231, 64] on input "Sainsburys v3 [DATE] 12:09 Auto Save" at bounding box center [209, 61] width 212 height 13
type input "Sainsburys v3 DO NOT USE"
click at [382, 22] on button "Save" at bounding box center [381, 20] width 29 height 13
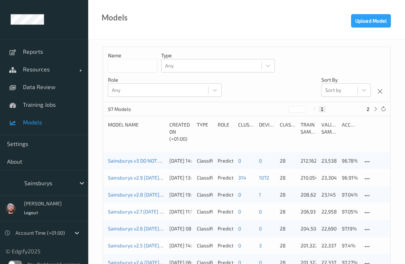
drag, startPoint x: 254, startPoint y: 93, endPoint x: 231, endPoint y: 115, distance: 32.2
click at [254, 93] on div "Name Type Any Role Any Sort by Sort by" at bounding box center [246, 74] width 287 height 55
click at [61, 185] on div at bounding box center [48, 183] width 48 height 8
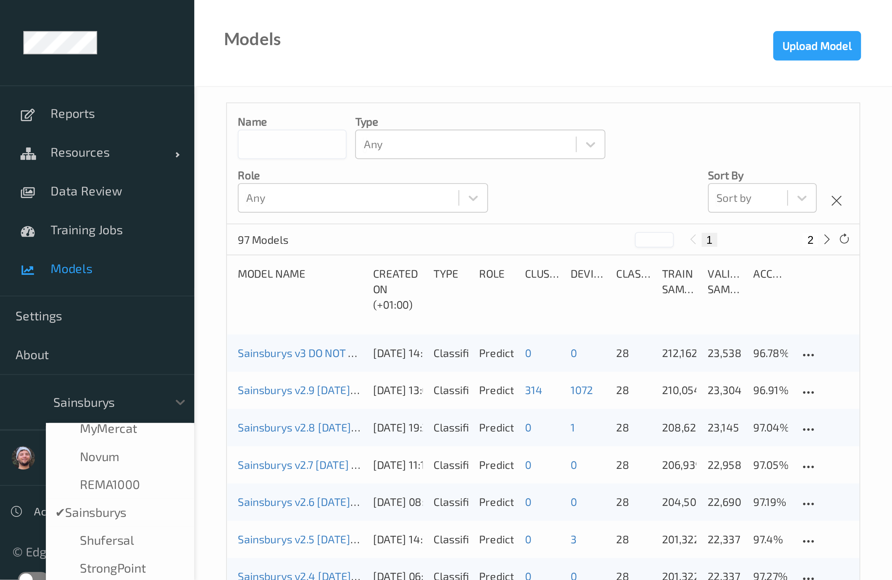
scroll to position [149, 0]
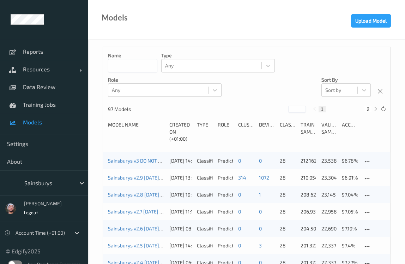
click at [208, 137] on div "Type" at bounding box center [205, 131] width 16 height 21
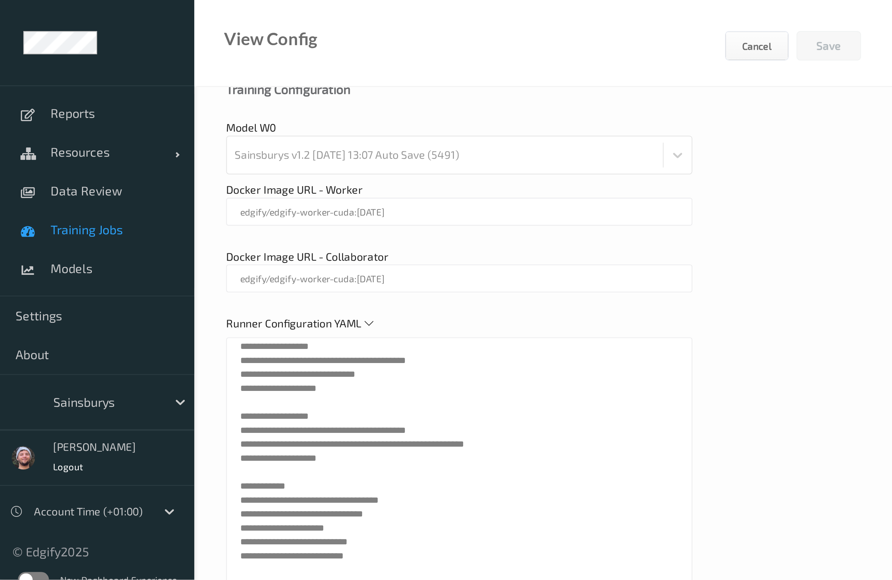
scroll to position [93, 0]
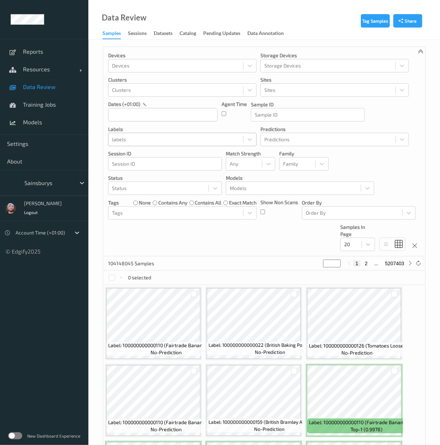
click at [138, 138] on div at bounding box center [175, 139] width 127 height 8
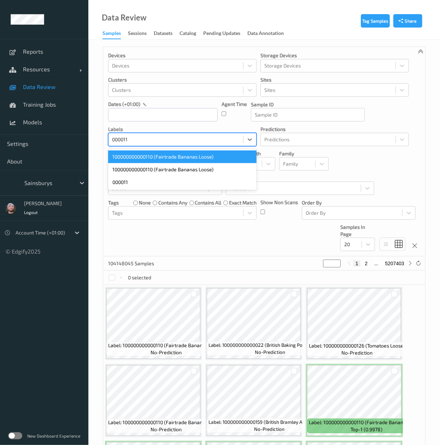
type input "0000110"
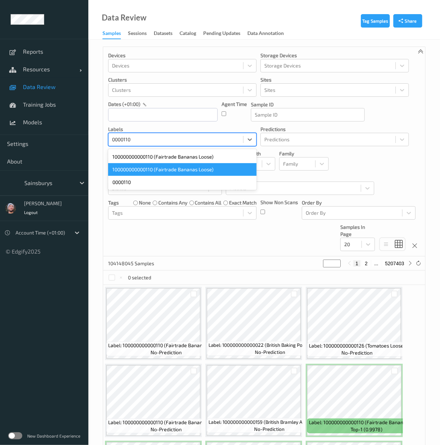
click at [189, 167] on div "100000000000110 (Fairtrade Bananas Loose)" at bounding box center [182, 169] width 148 height 13
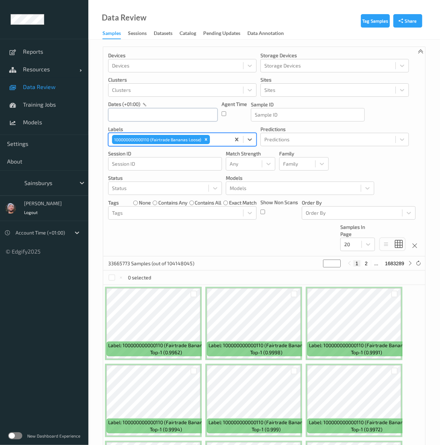
click at [153, 115] on input "text" at bounding box center [162, 114] width 109 height 13
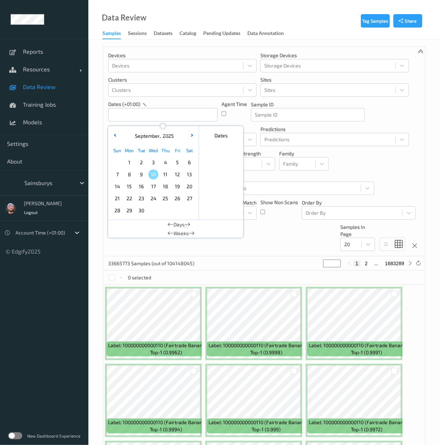
click at [143, 173] on span "9" at bounding box center [141, 174] width 10 height 10
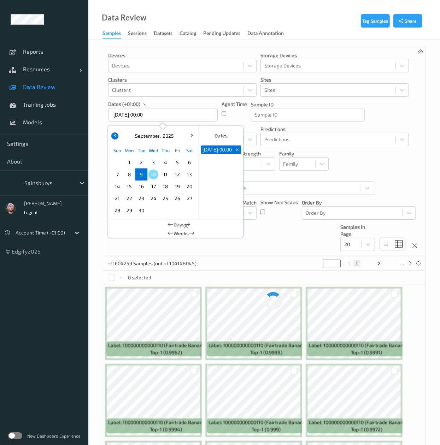
click at [116, 134] on icon "button" at bounding box center [115, 135] width 3 height 3
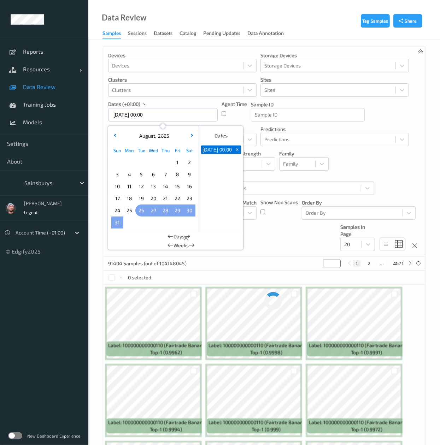
click at [143, 210] on span "26" at bounding box center [141, 210] width 10 height 10
type input "26/08/2025 00:00 -> 09/09/2025 23:59"
click at [314, 254] on div "Devices Devices Storage Devices Storage Devices Clusters Clusters Sites Sites d…" at bounding box center [264, 151] width 322 height 209
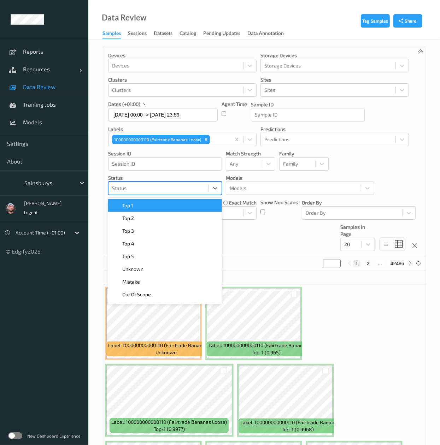
click at [190, 191] on div at bounding box center [158, 188] width 93 height 8
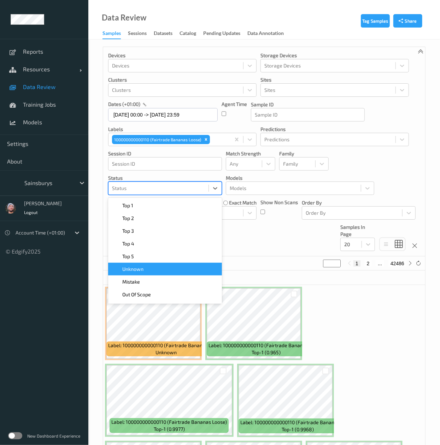
click at [167, 267] on div "Unknown" at bounding box center [164, 269] width 105 height 7
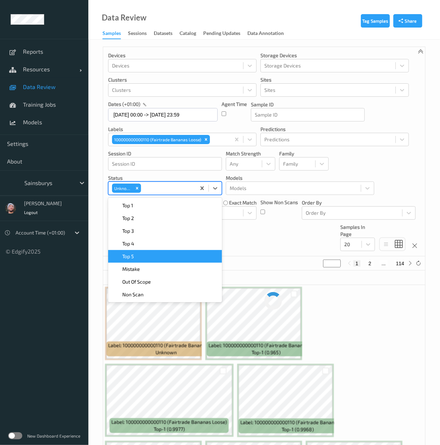
click at [258, 239] on div "Devices Devices Storage Devices Storage Devices Clusters Clusters Sites Sites d…" at bounding box center [264, 151] width 322 height 209
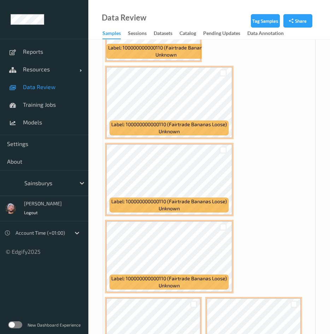
scroll to position [424, 0]
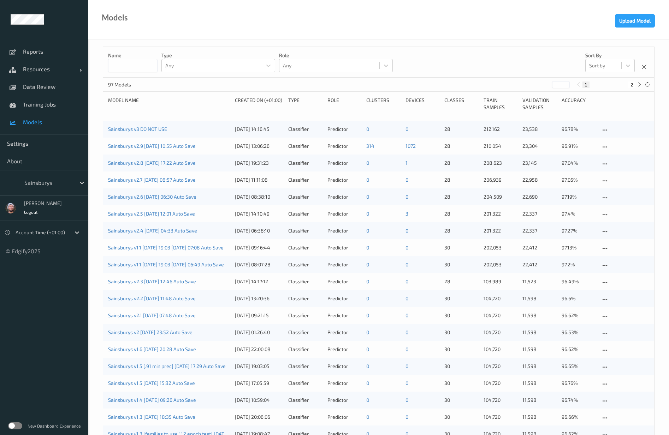
click at [36, 184] on div at bounding box center [48, 183] width 48 height 8
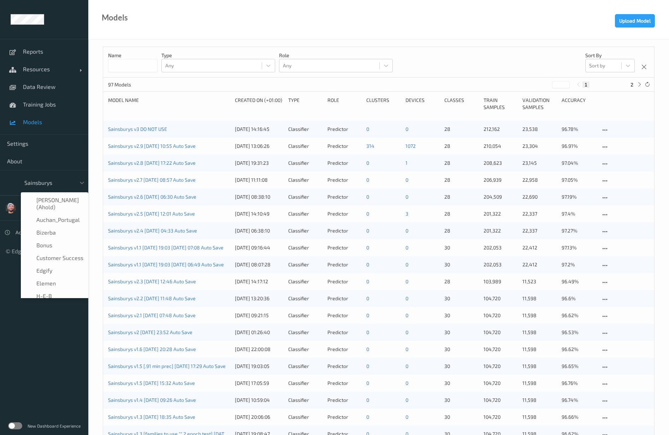
scroll to position [85, 0]
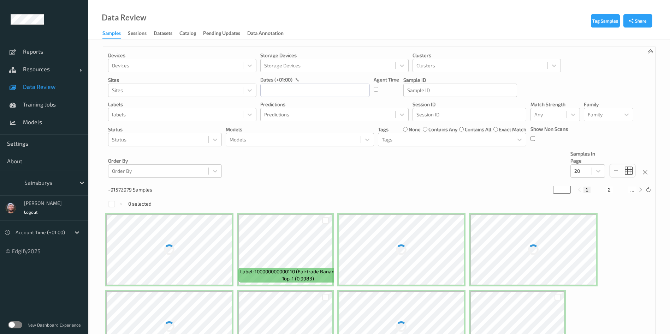
click at [52, 181] on div at bounding box center [48, 183] width 48 height 8
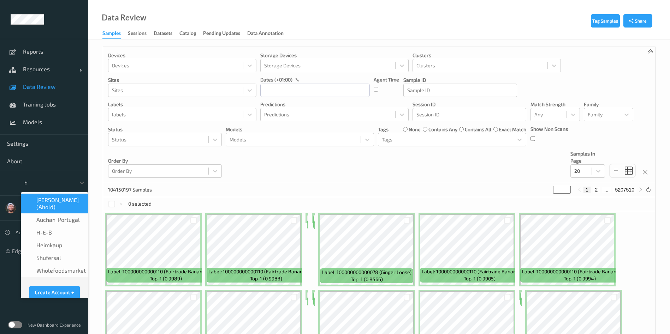
type input "h-"
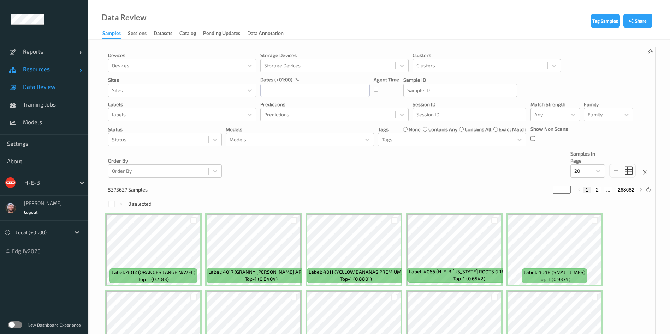
click at [35, 64] on link "Resources" at bounding box center [44, 69] width 88 height 18
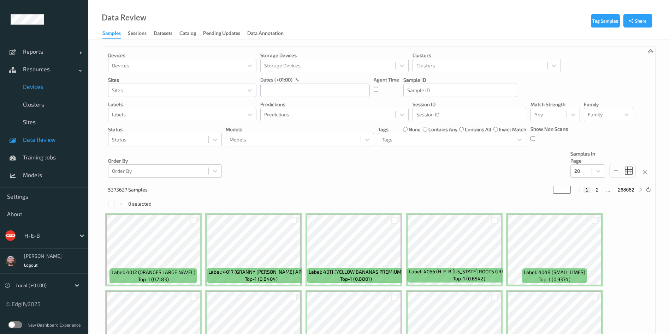
click at [47, 83] on span "Devices" at bounding box center [52, 86] width 58 height 7
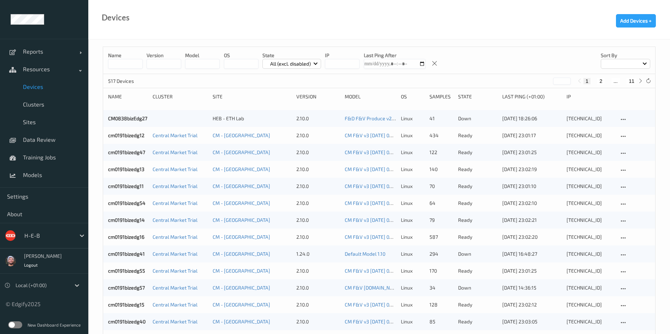
click at [635, 83] on button "11" at bounding box center [631, 81] width 10 height 6
type input "**"
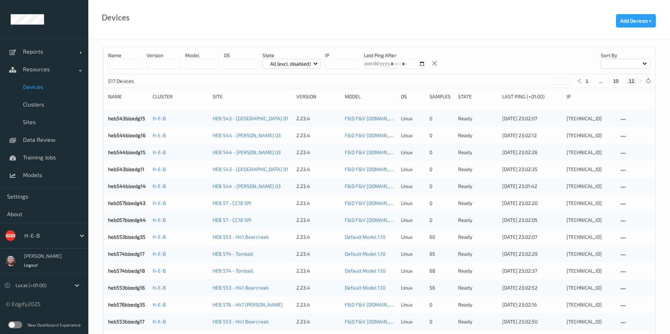
scroll to position [79, 0]
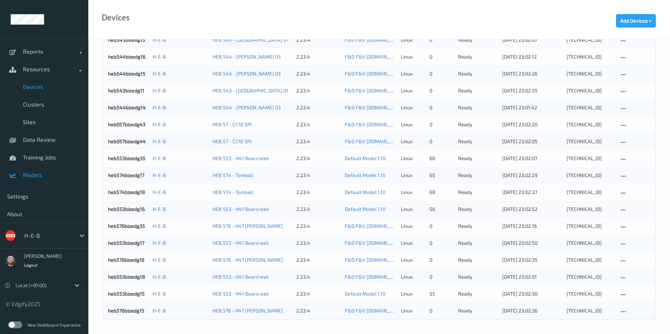
click at [55, 167] on link "Models" at bounding box center [44, 175] width 88 height 18
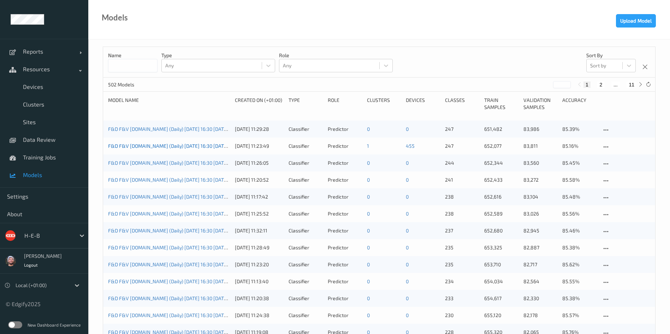
click at [188, 147] on link "F&D F&V [DOMAIN_NAME] (Daily) [DATE] 16:30 [DATE] 16:30 Auto Save" at bounding box center [186, 146] width 157 height 6
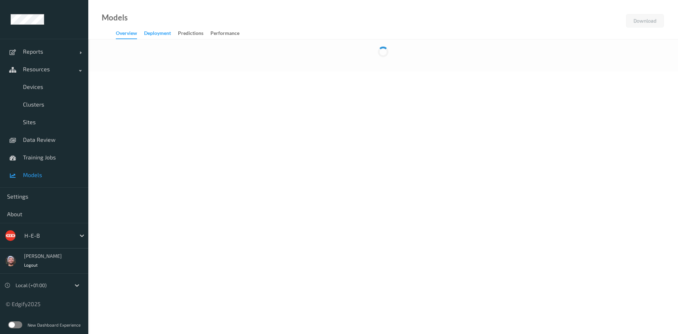
click at [171, 35] on div "Deployment" at bounding box center [157, 34] width 27 height 9
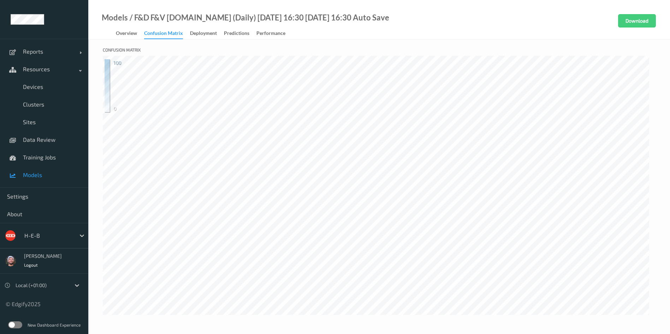
click at [202, 41] on div "Confusion matrix 100 0" at bounding box center [379, 189] width 582 height 299
click at [207, 36] on div "Deployment" at bounding box center [203, 34] width 27 height 9
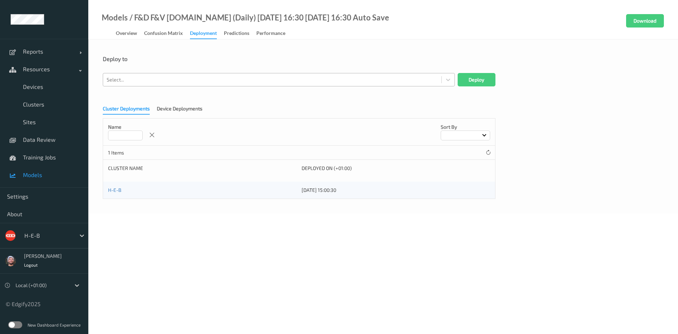
click at [205, 78] on div at bounding box center [272, 80] width 331 height 8
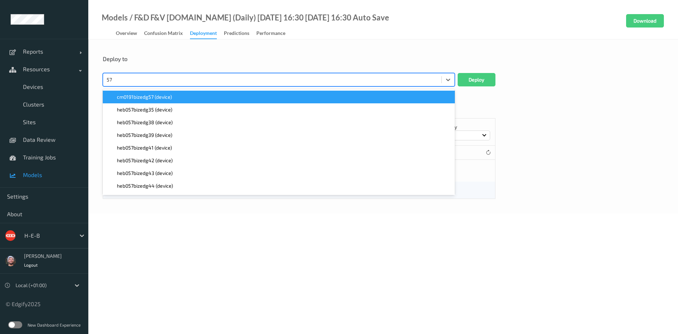
type input "574"
type input "553"
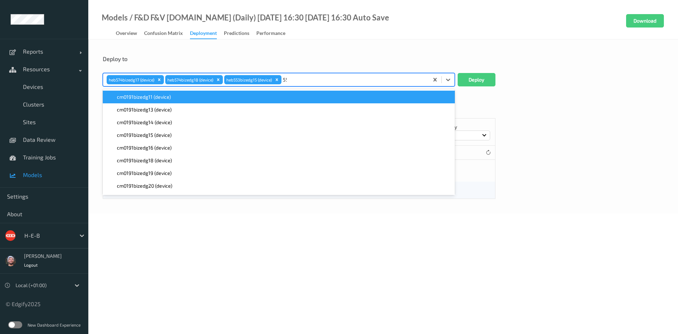
type input "553"
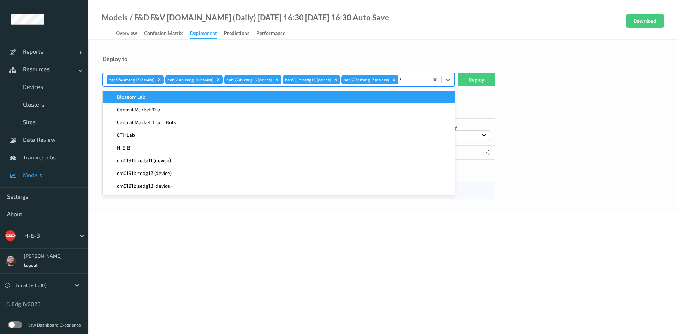
type input "553"
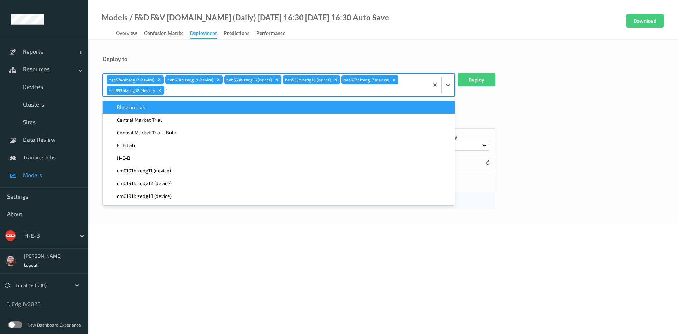
type input "553"
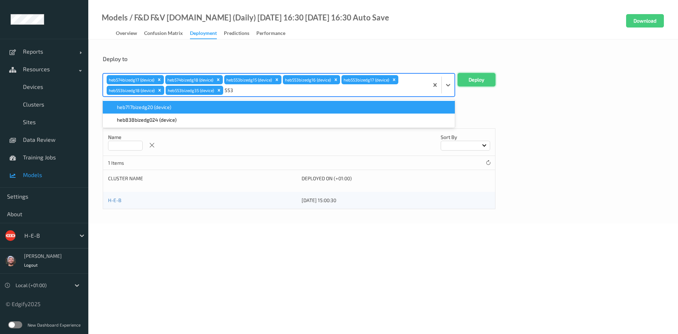
type input "553"
click at [481, 78] on button "Deploy" at bounding box center [477, 79] width 38 height 13
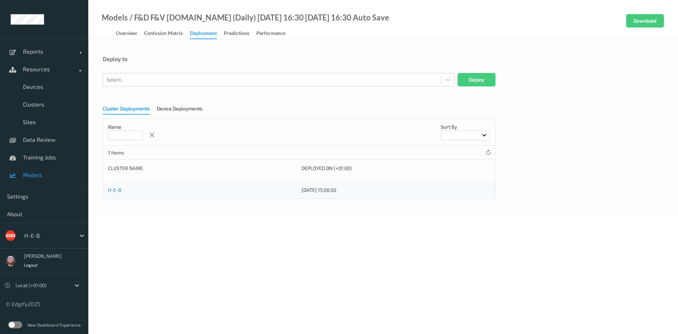
click at [64, 177] on span "Models" at bounding box center [52, 175] width 58 height 7
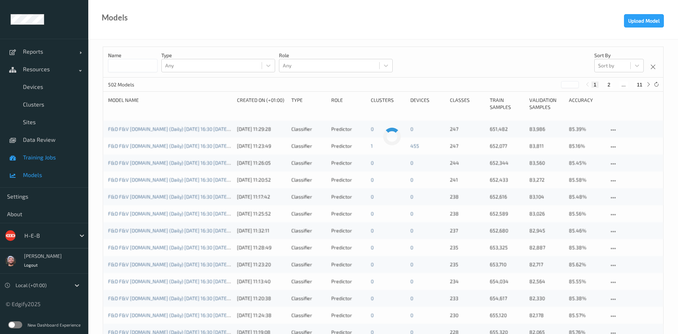
click at [59, 152] on link "Training Jobs" at bounding box center [44, 158] width 88 height 18
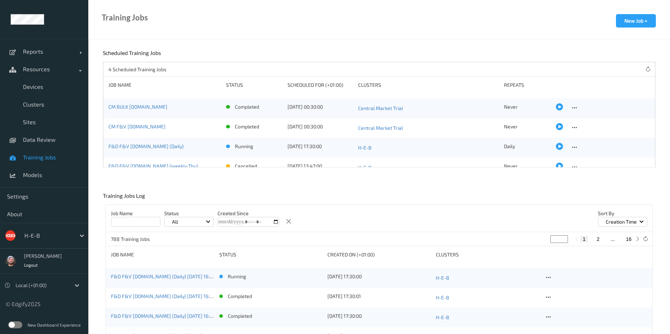
click at [302, 35] on div "Training Jobs New Job +" at bounding box center [379, 20] width 582 height 40
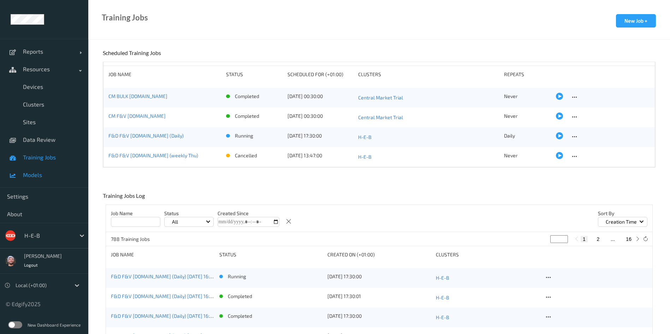
click at [40, 174] on span "Models" at bounding box center [52, 175] width 58 height 7
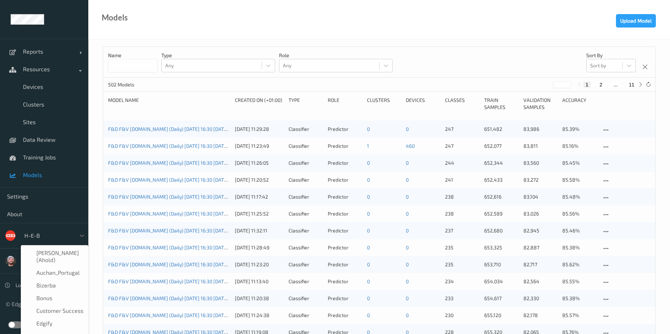
click at [53, 232] on div at bounding box center [48, 236] width 48 height 8
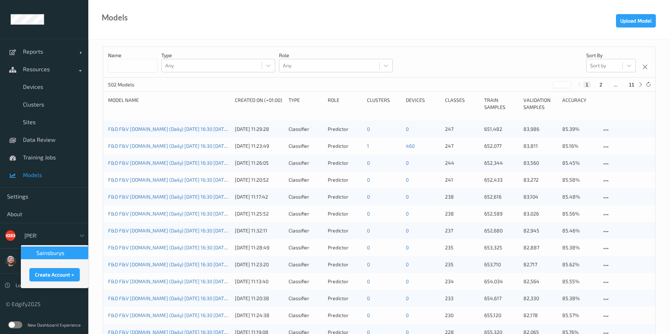
type input "sains"
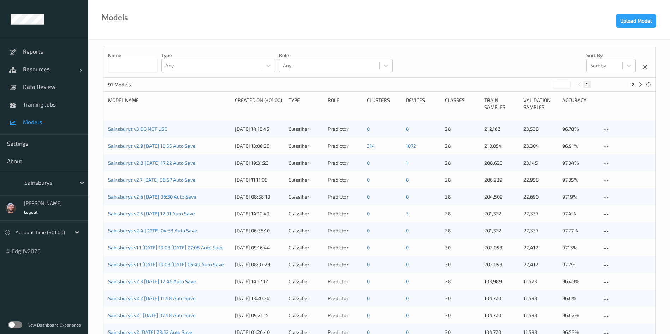
click at [131, 69] on input at bounding box center [132, 65] width 49 height 13
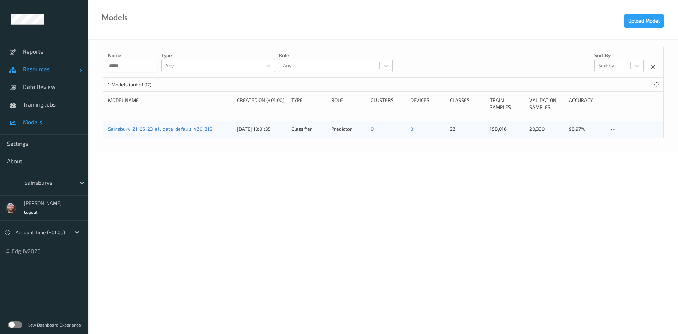
type input "*****"
click at [49, 73] on link "Resources" at bounding box center [44, 69] width 88 height 18
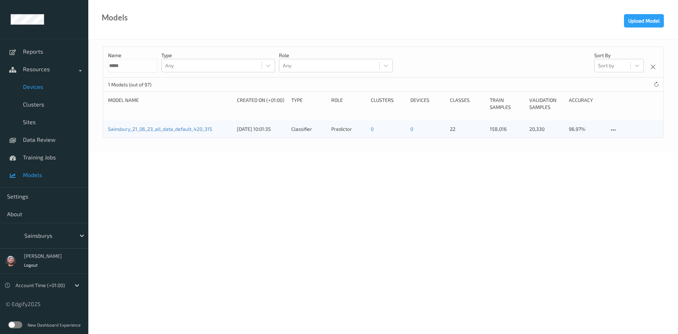
click at [50, 82] on link "Devices" at bounding box center [44, 87] width 88 height 18
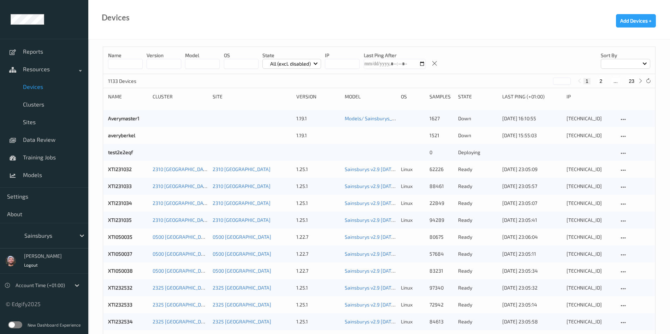
click at [14, 324] on label at bounding box center [15, 325] width 14 height 7
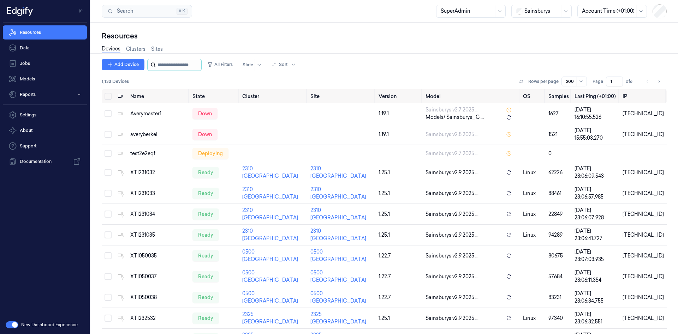
click at [191, 62] on input "string" at bounding box center [178, 64] width 42 height 11
click at [221, 65] on button "All Filters" at bounding box center [219, 64] width 31 height 11
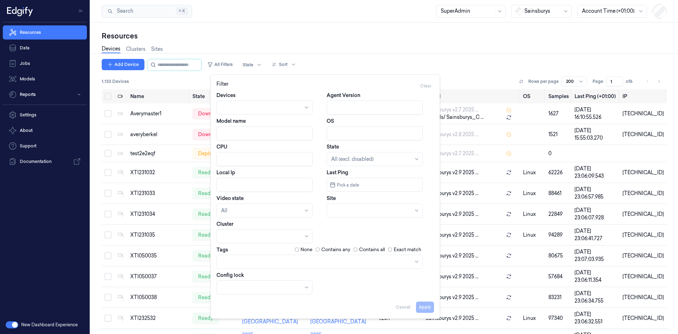
click at [263, 133] on input "Model name" at bounding box center [264, 133] width 96 height 14
click at [419, 310] on button "Apply" at bounding box center [425, 307] width 18 height 11
type input "Default"
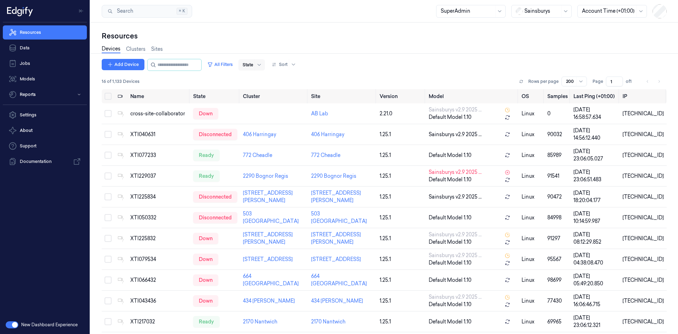
click at [255, 61] on span at bounding box center [255, 64] width 0 height 11
click at [268, 80] on div "Ready" at bounding box center [279, 79] width 61 height 7
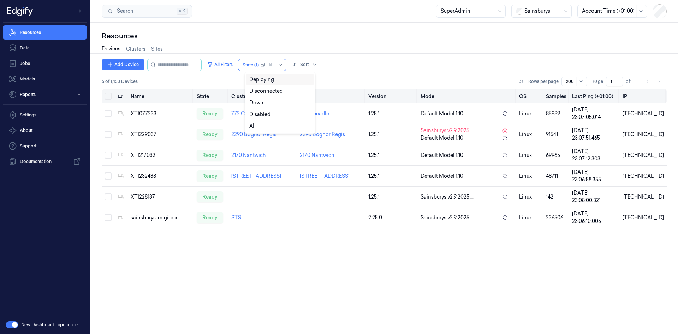
click at [106, 95] on button "Select all" at bounding box center [108, 96] width 7 height 7
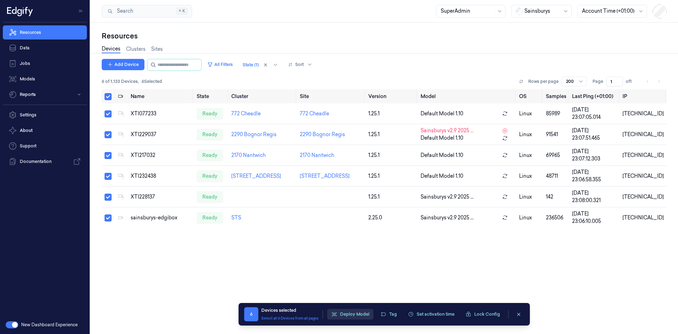
click at [362, 319] on button "Deploy Model" at bounding box center [350, 314] width 46 height 11
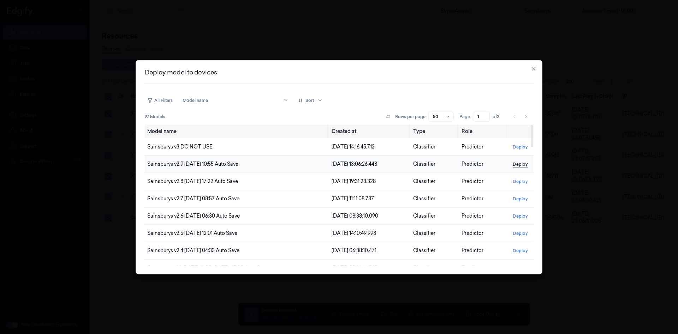
click at [523, 165] on button "Deploy" at bounding box center [520, 164] width 21 height 11
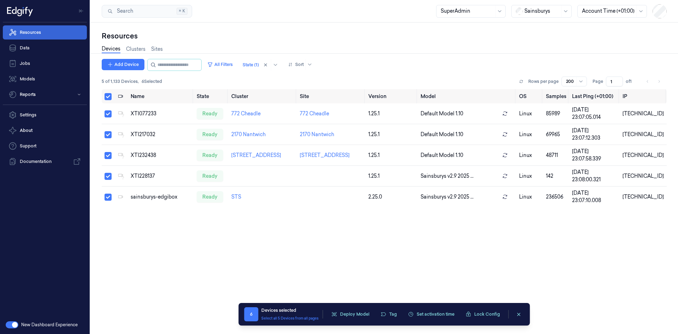
click at [37, 36] on link "Resources" at bounding box center [45, 32] width 84 height 14
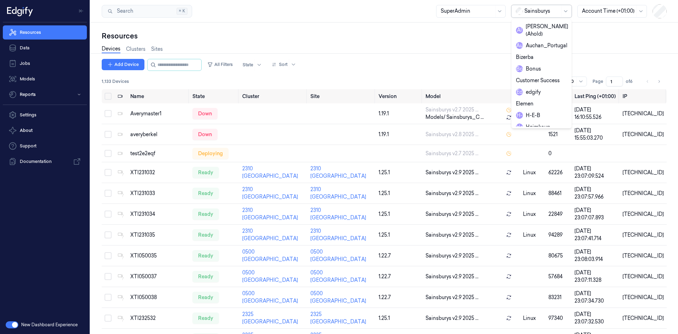
click at [525, 5] on div "Sainsburys" at bounding box center [541, 11] width 60 height 13
type input "h"
click at [550, 53] on div "H-E-B" at bounding box center [541, 58] width 57 height 12
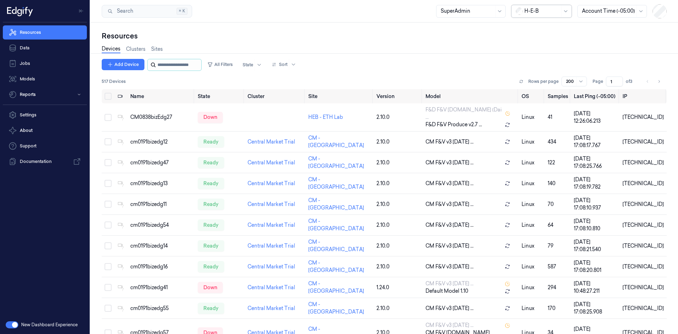
click at [192, 63] on input "string" at bounding box center [178, 64] width 42 height 11
click at [227, 61] on button "All Filters" at bounding box center [219, 64] width 31 height 11
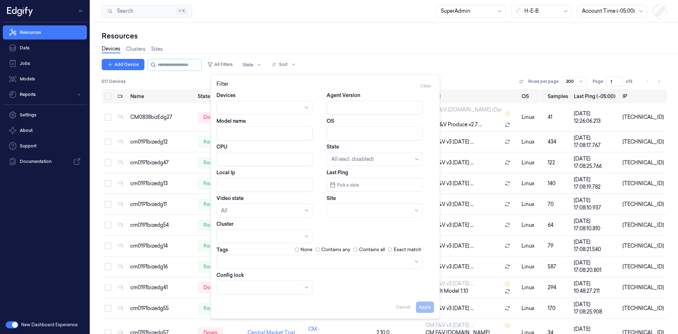
click at [249, 133] on input "Model name" at bounding box center [264, 133] width 96 height 14
click at [427, 308] on button "Apply" at bounding box center [425, 307] width 18 height 11
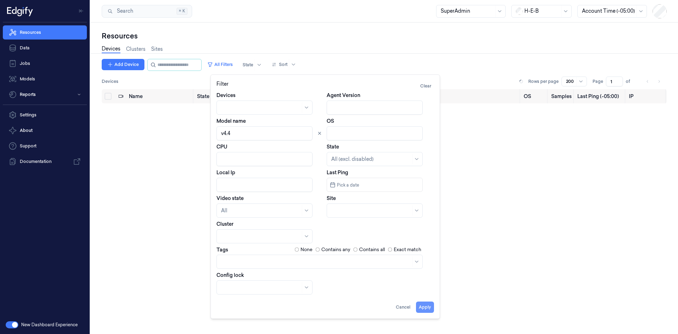
type input "v4.4"
